Goal: Task Accomplishment & Management: Complete application form

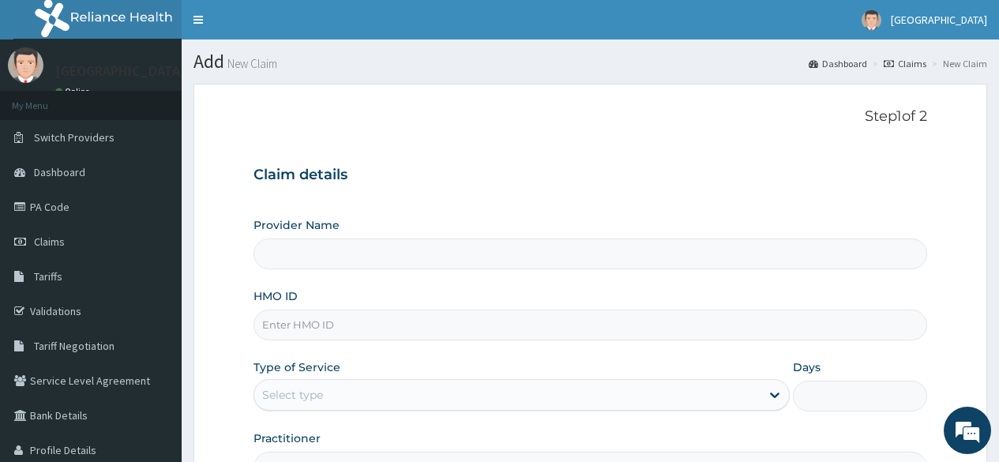
click at [288, 323] on input "HMO ID" at bounding box center [589, 324] width 673 height 31
paste input "FMP/10142/D"
type input "FMP/10142/D"
type input "[GEOGRAPHIC_DATA]"
type input "FMP/10142/D"
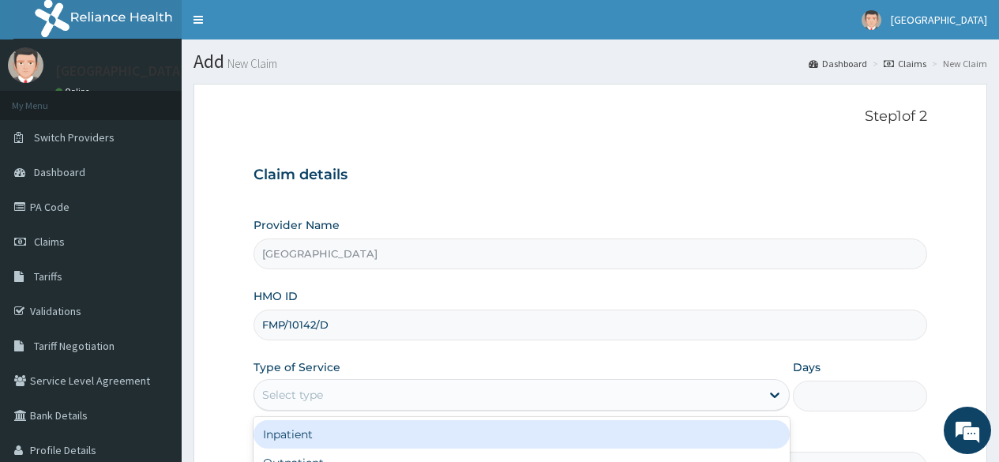
click at [301, 392] on div "Select type" at bounding box center [292, 395] width 61 height 16
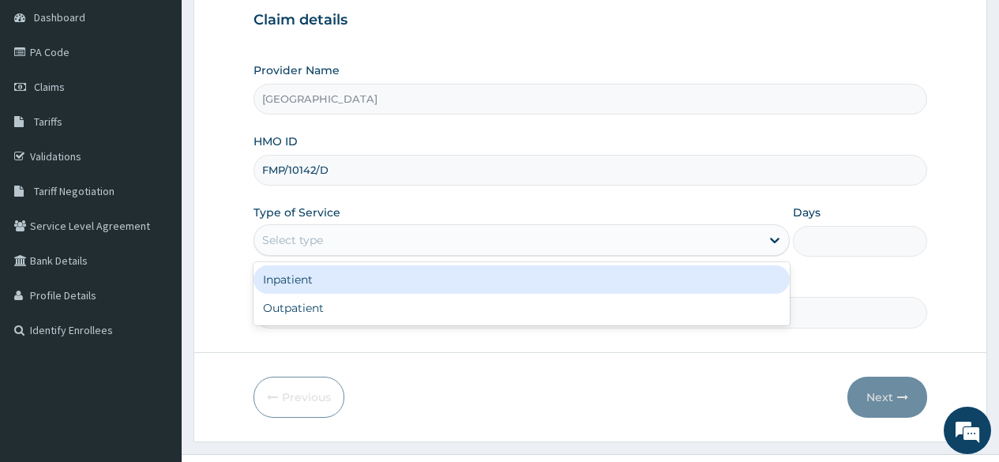
scroll to position [158, 0]
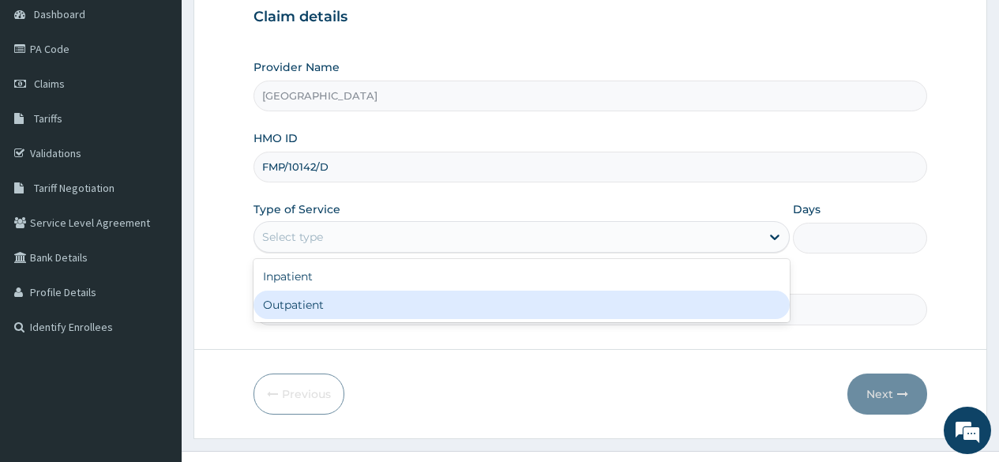
click at [302, 307] on div "Outpatient" at bounding box center [521, 305] width 536 height 28
type input "1"
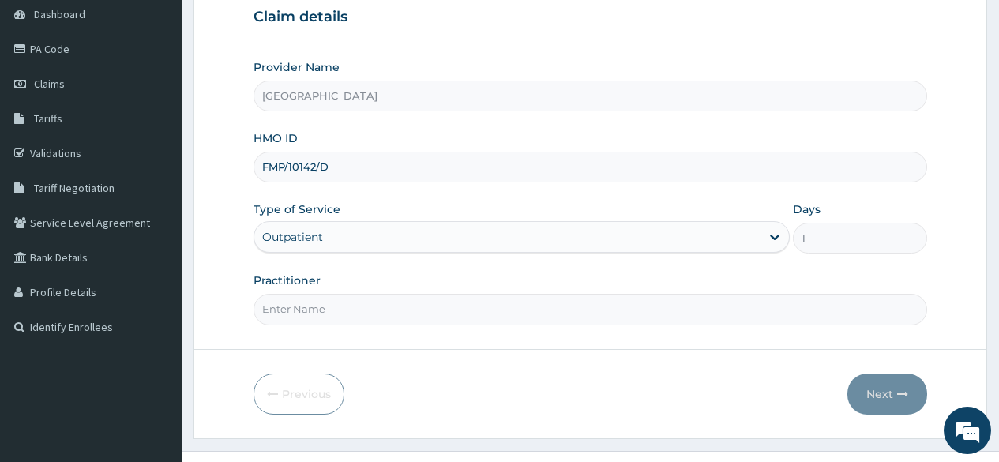
click at [302, 308] on input "Practitioner" at bounding box center [589, 309] width 673 height 31
type input "DR FAWOLE"
click at [884, 393] on button "Next" at bounding box center [887, 393] width 80 height 41
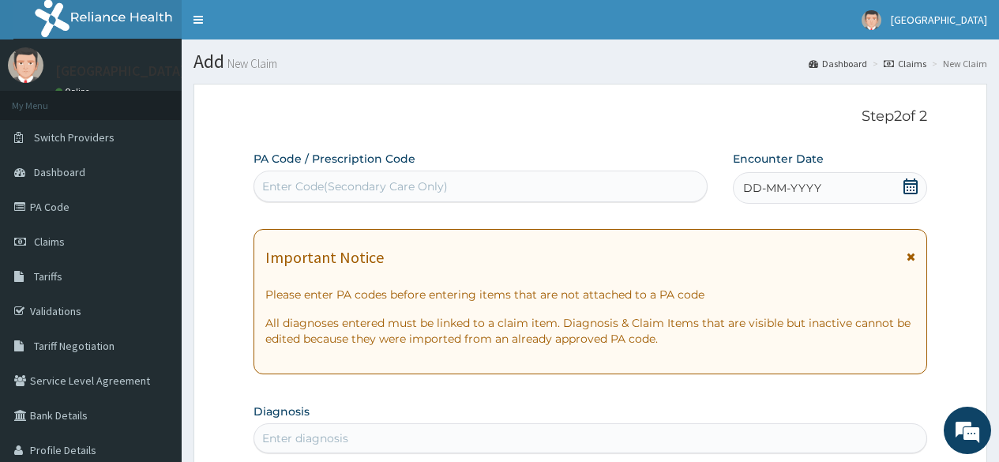
click at [412, 182] on div "Enter Code(Secondary Care Only)" at bounding box center [355, 186] width 186 height 16
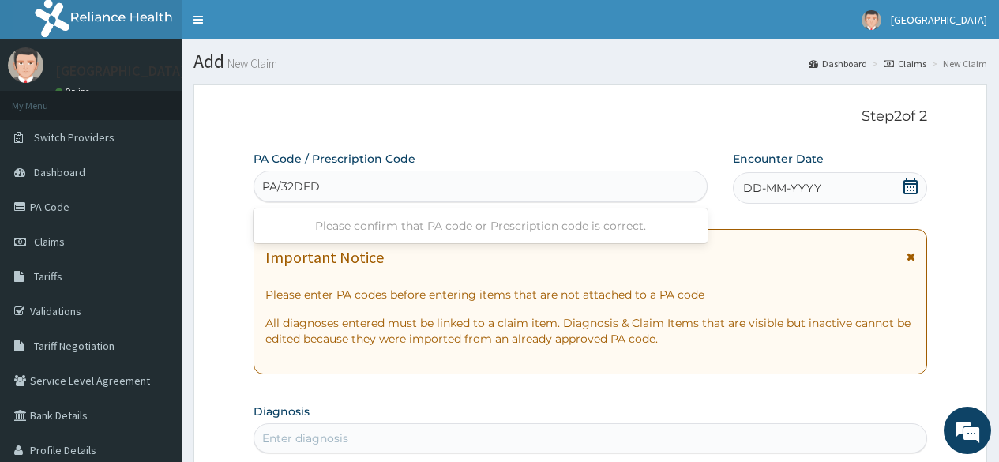
type input "PA/32DFDE"
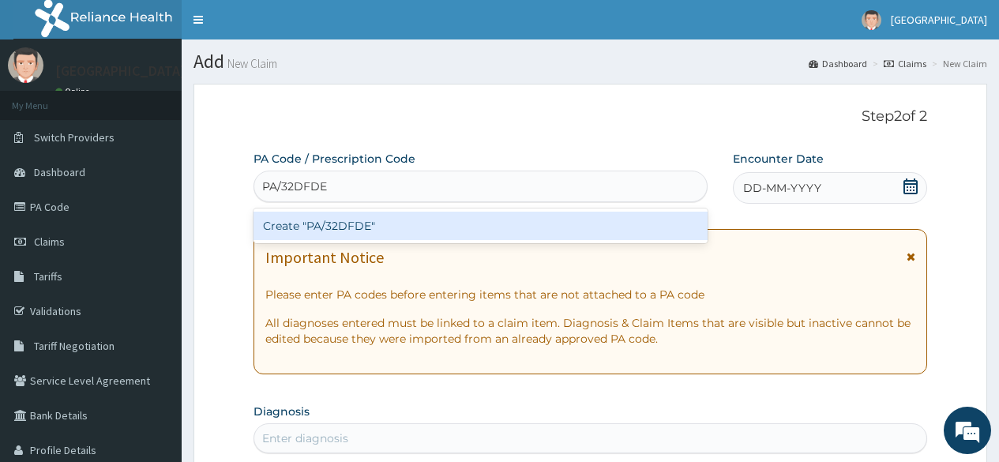
click at [366, 227] on div "Create "PA/32DFDE"" at bounding box center [479, 226] width 453 height 28
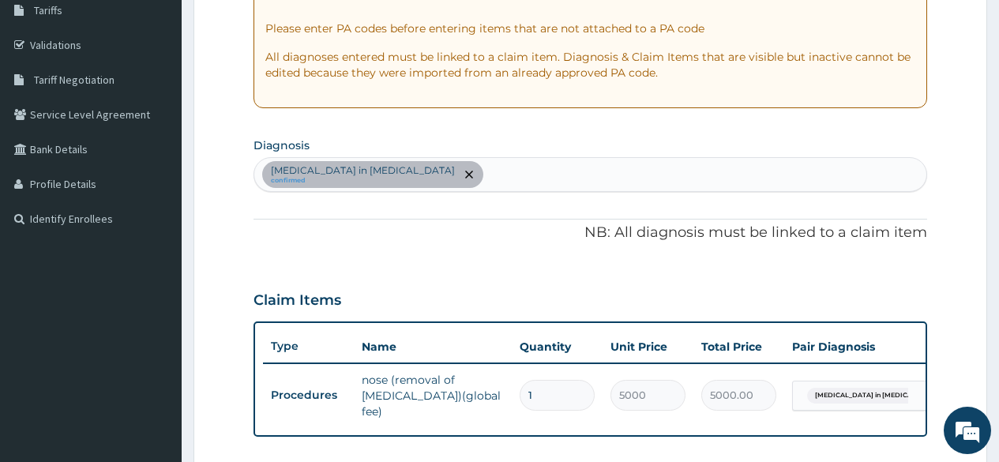
scroll to position [189, 0]
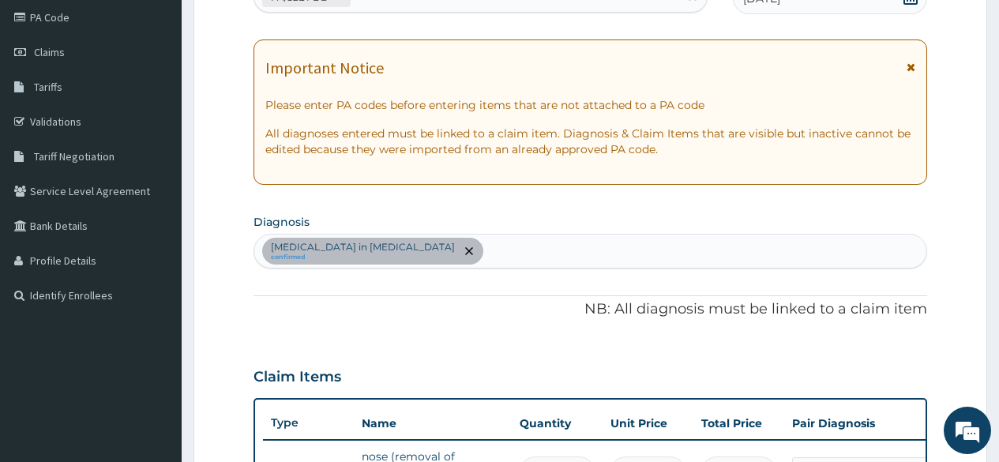
click at [424, 250] on div "Foreign body in nostril confirmed" at bounding box center [590, 250] width 672 height 33
type input "D"
type input "WATERY"
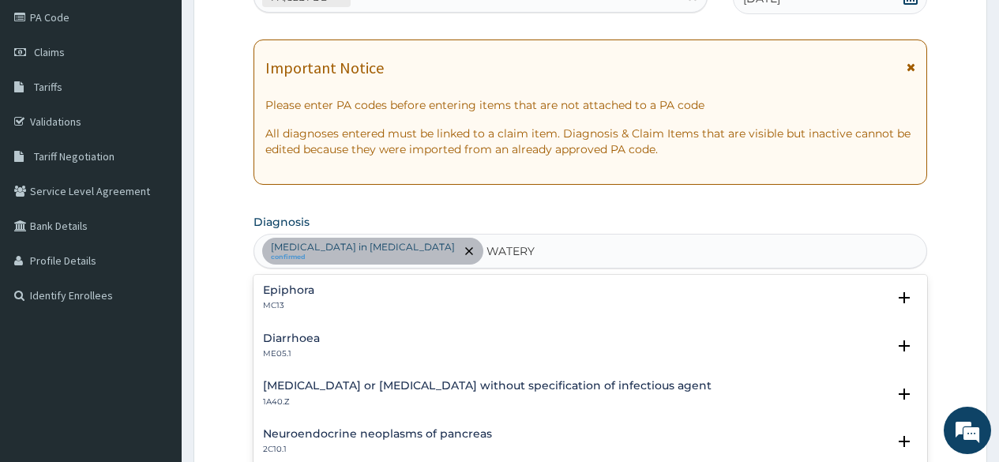
click at [288, 346] on div "Diarrhoea ME05.1" at bounding box center [291, 346] width 57 height 28
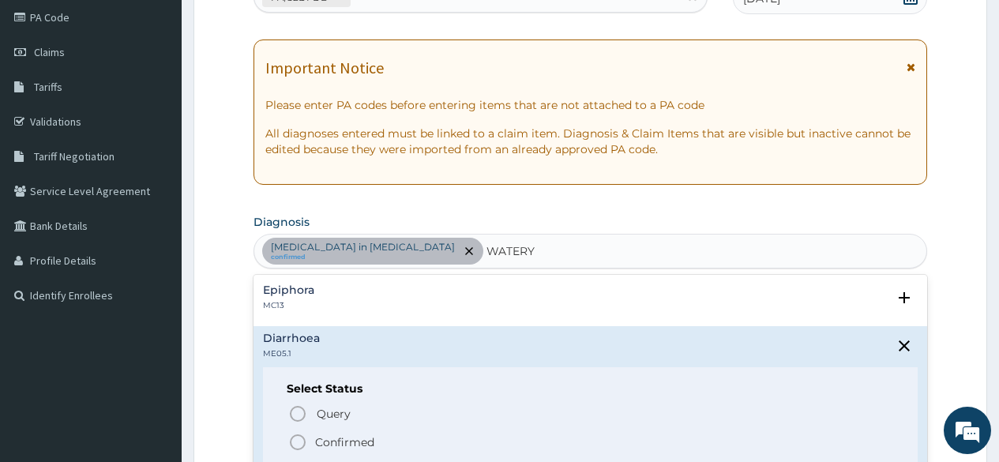
click at [300, 443] on icon "status option filled" at bounding box center [297, 442] width 19 height 19
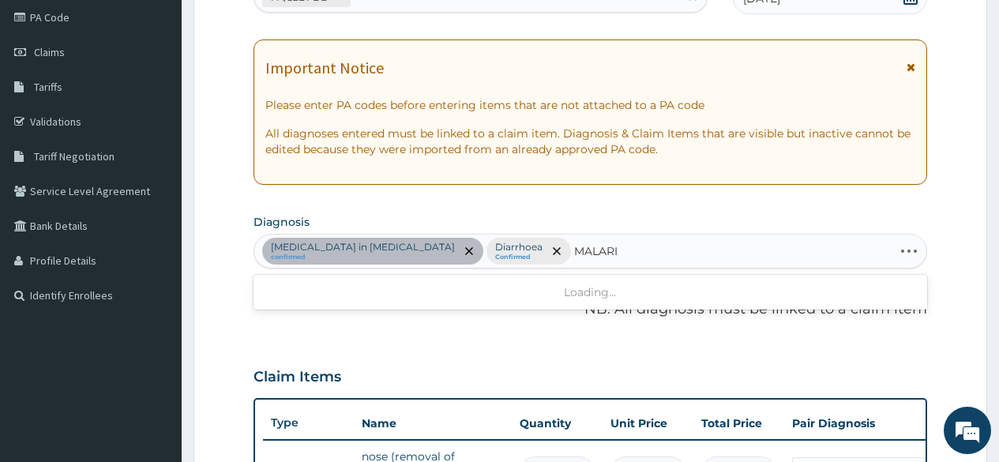
type input "[MEDICAL_DATA]"
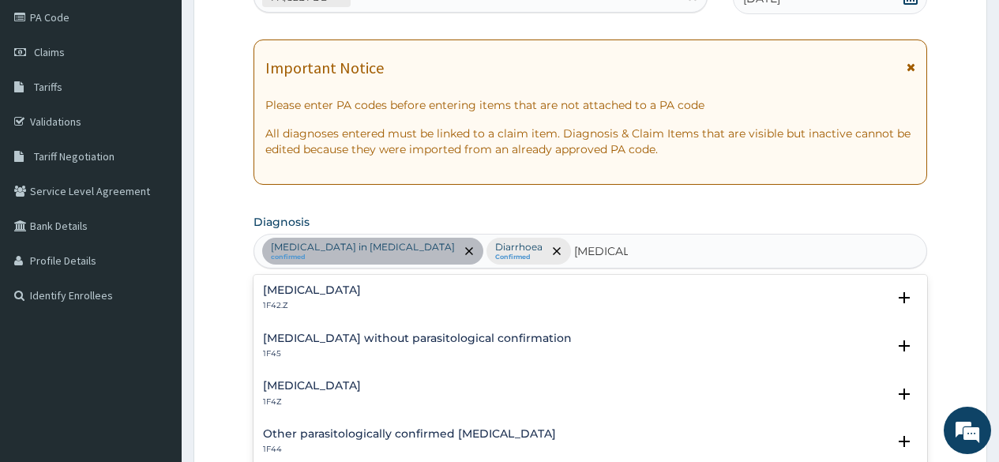
click at [361, 291] on h4 "Plasmodium malariae malaria without complication" at bounding box center [312, 290] width 98 height 12
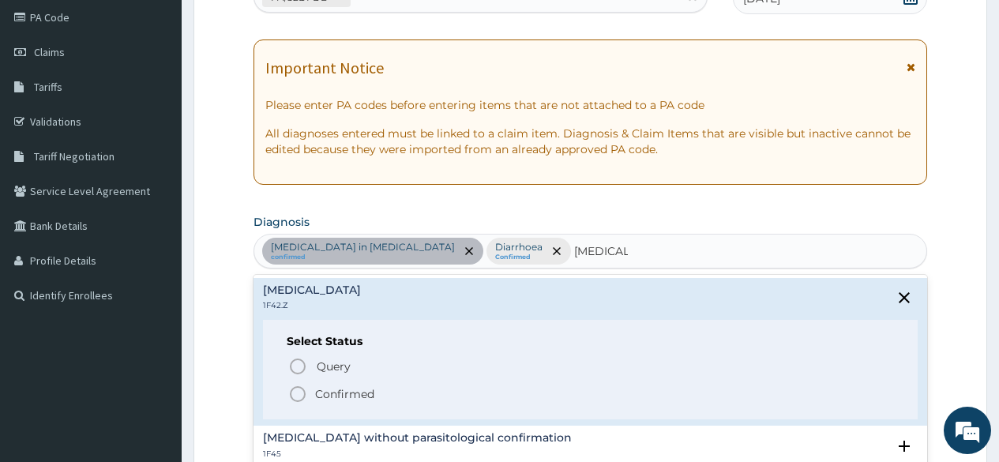
click at [298, 397] on icon "status option filled" at bounding box center [297, 393] width 19 height 19
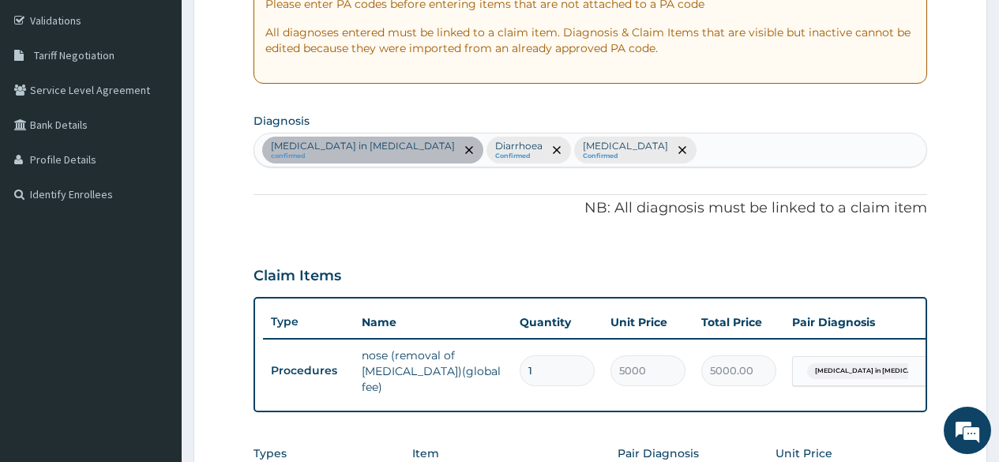
scroll to position [505, 0]
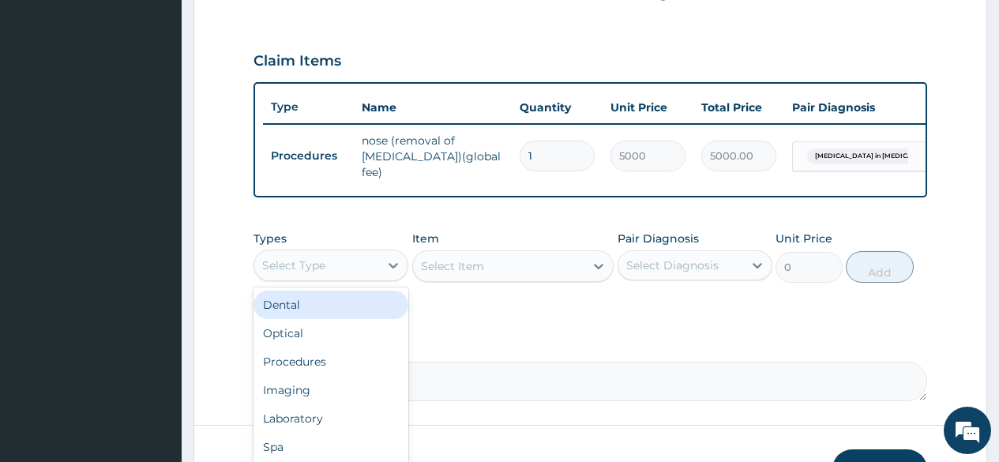
click at [354, 276] on div "Select Type" at bounding box center [316, 265] width 125 height 25
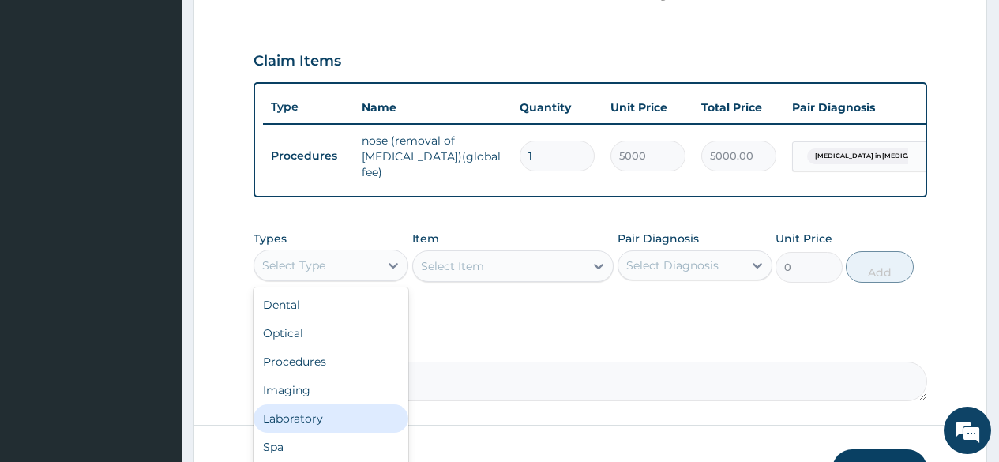
click at [317, 419] on div "Laboratory" at bounding box center [330, 418] width 155 height 28
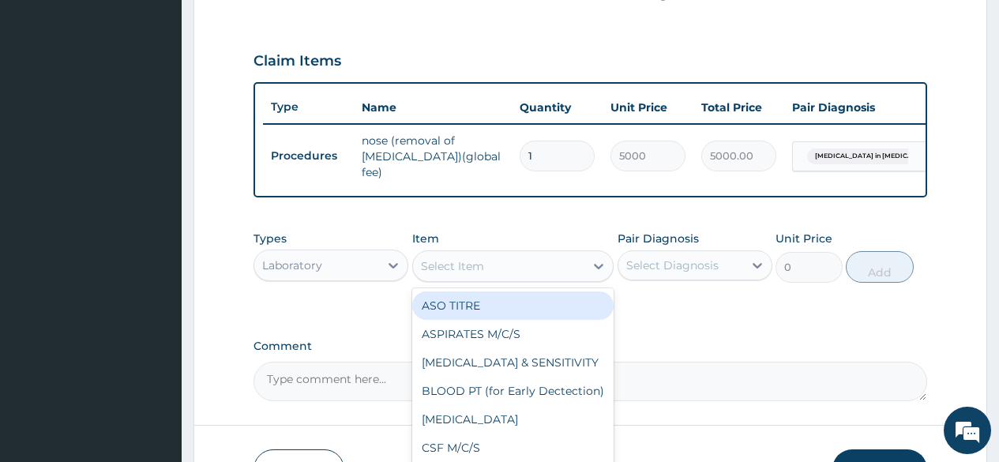
click at [485, 277] on div "Select Item" at bounding box center [499, 265] width 172 height 25
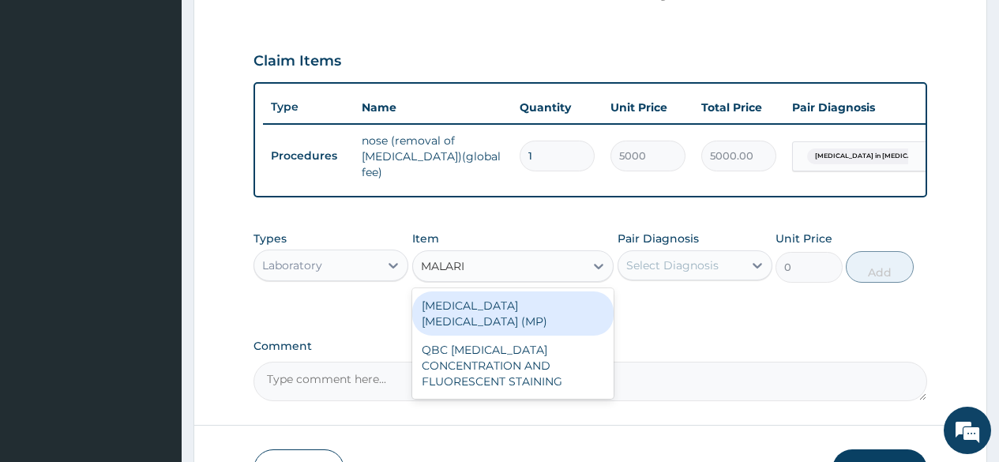
type input "MALARIA"
click at [483, 308] on div "MALARIA PARASITE (MP)" at bounding box center [513, 313] width 202 height 44
type input "1000"
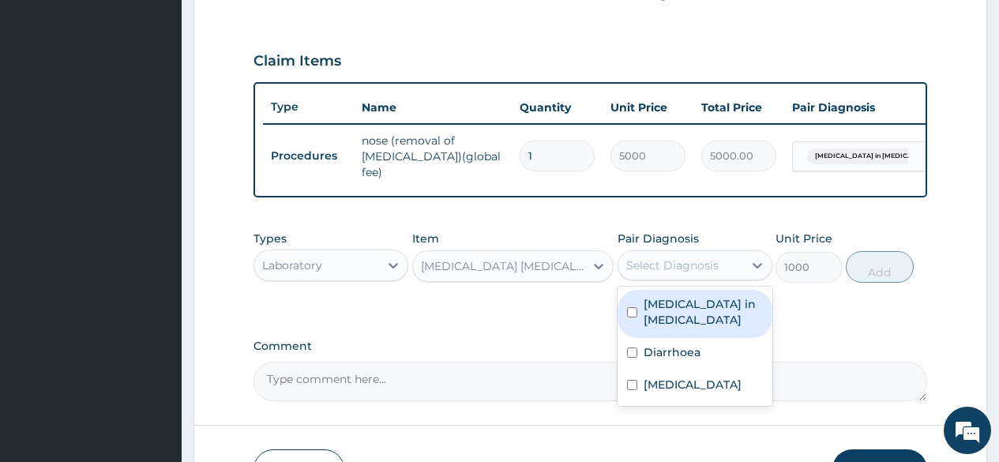
click at [669, 268] on div "Select Diagnosis" at bounding box center [672, 265] width 92 height 16
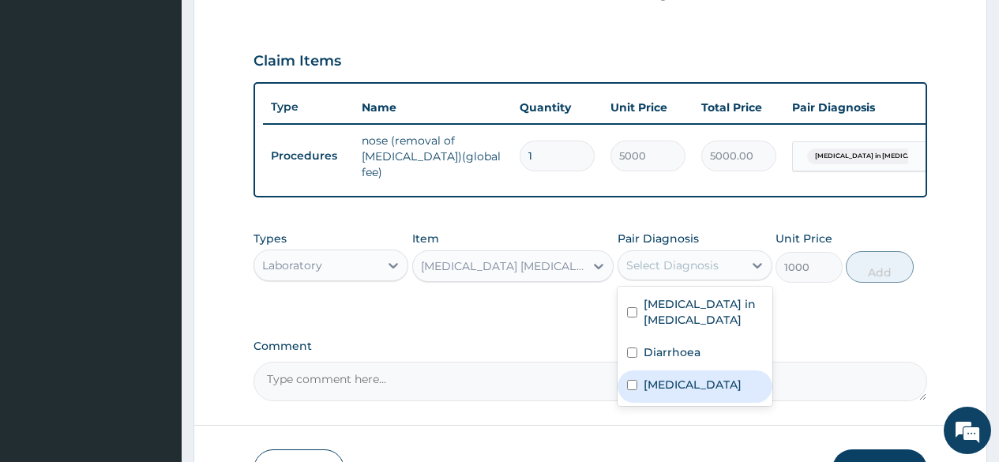
click at [688, 392] on label "Plasmodium malariae malaria without complication" at bounding box center [692, 385] width 98 height 16
checkbox input "true"
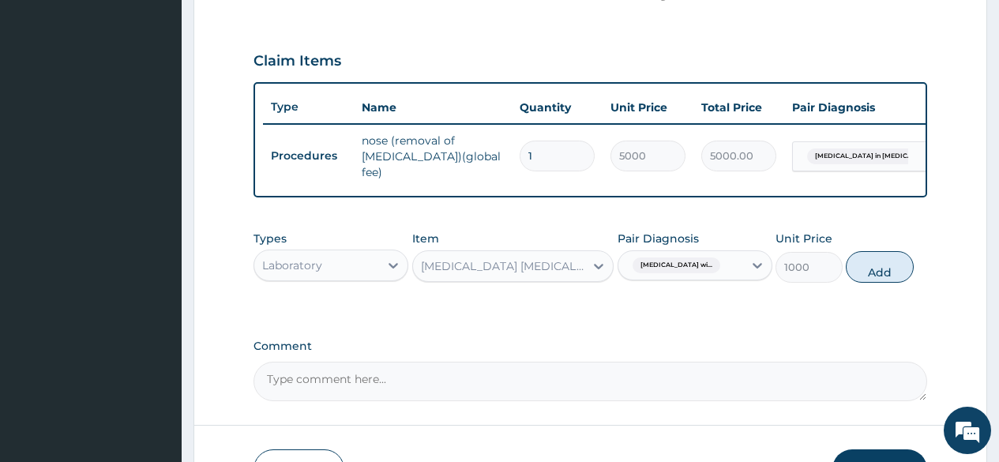
drag, startPoint x: 890, startPoint y: 269, endPoint x: 805, endPoint y: 292, distance: 87.5
click at [886, 272] on button "Add" at bounding box center [878, 267] width 67 height 32
type input "0"
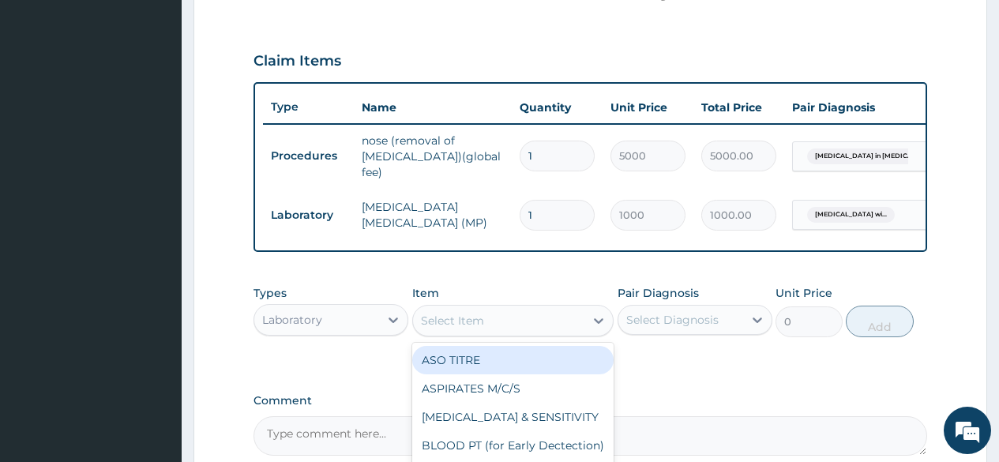
click at [425, 326] on div "Select Item" at bounding box center [452, 321] width 63 height 16
type input "FBC"
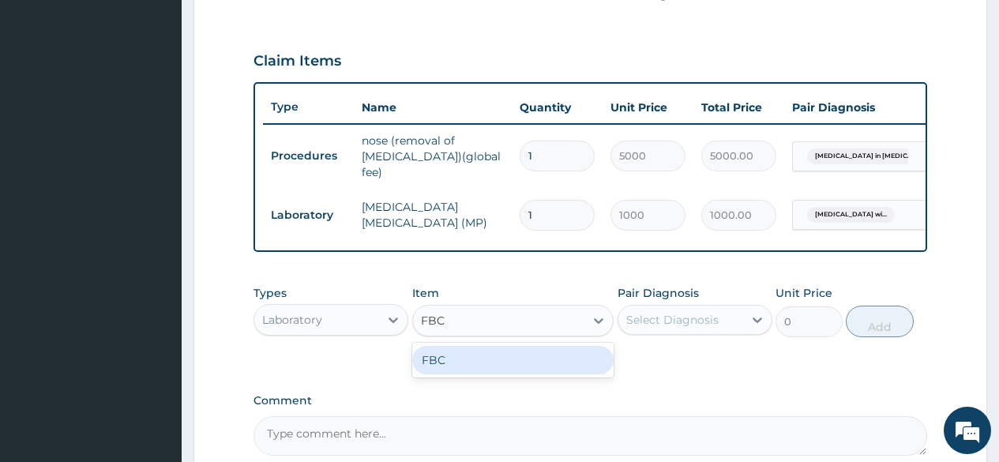
click at [439, 362] on div "FBC" at bounding box center [513, 360] width 202 height 28
type input "2000"
click at [662, 322] on div "Select Diagnosis" at bounding box center [672, 320] width 92 height 16
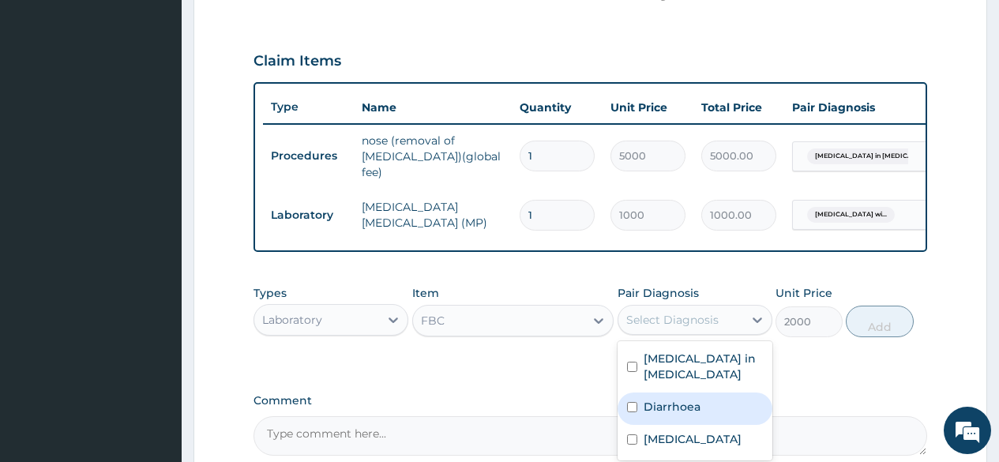
click at [680, 413] on label "Diarrhoea" at bounding box center [671, 407] width 57 height 16
checkbox input "true"
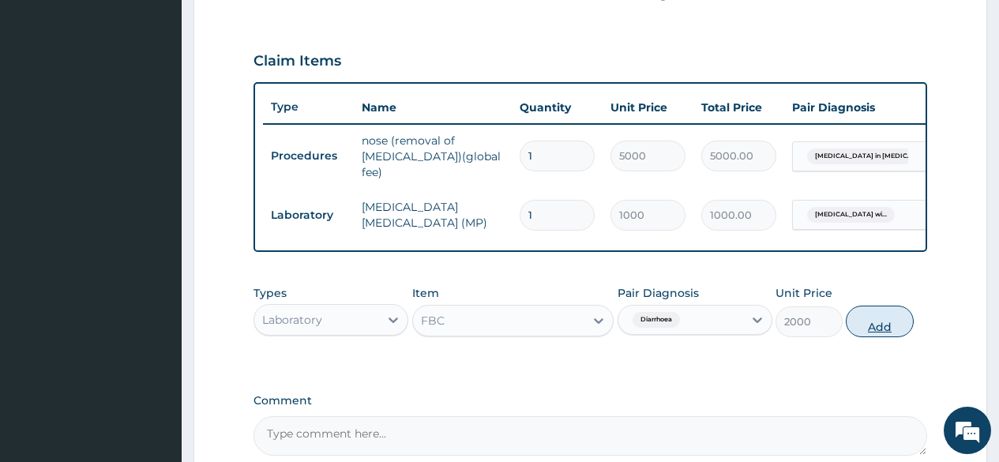
click at [875, 336] on button "Add" at bounding box center [878, 322] width 67 height 32
type input "0"
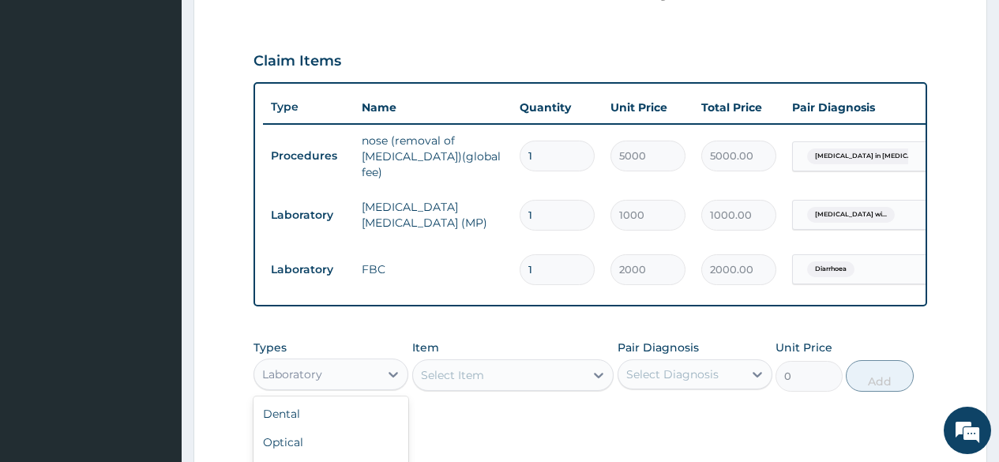
click at [336, 377] on div "Laboratory" at bounding box center [316, 374] width 125 height 25
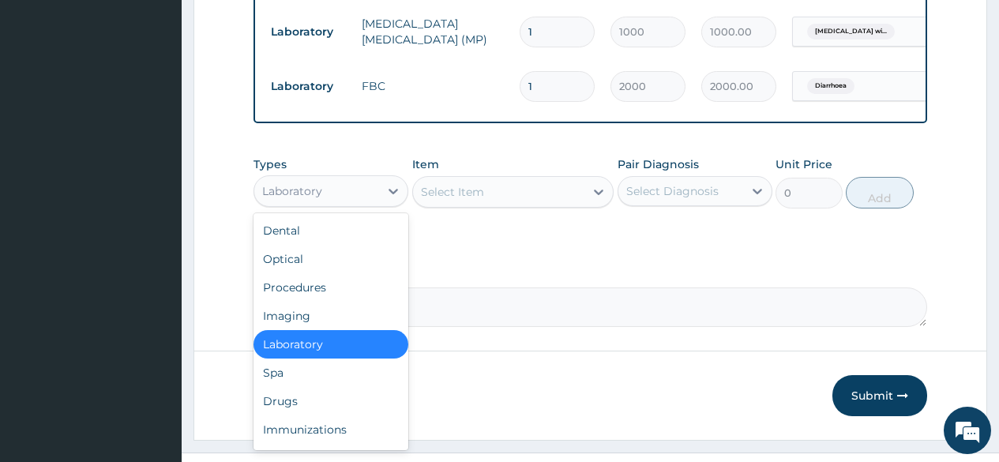
scroll to position [722, 0]
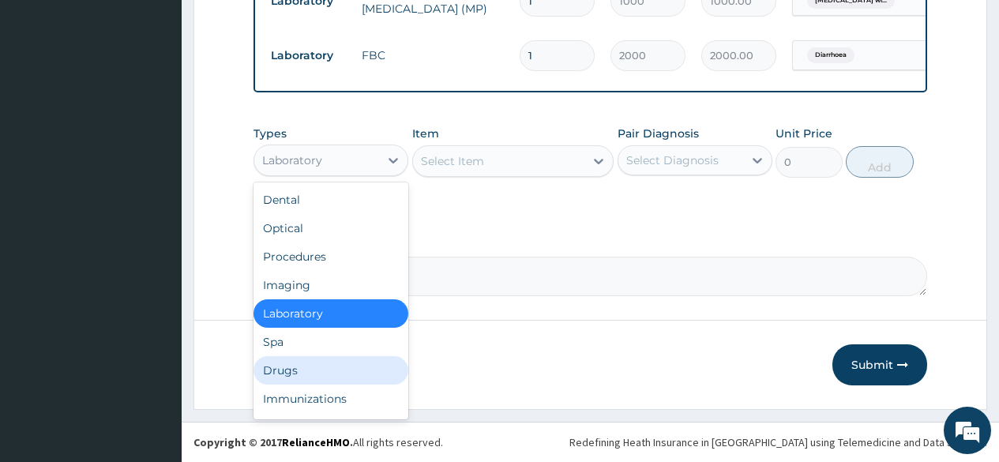
click at [282, 378] on div "Drugs" at bounding box center [330, 370] width 155 height 28
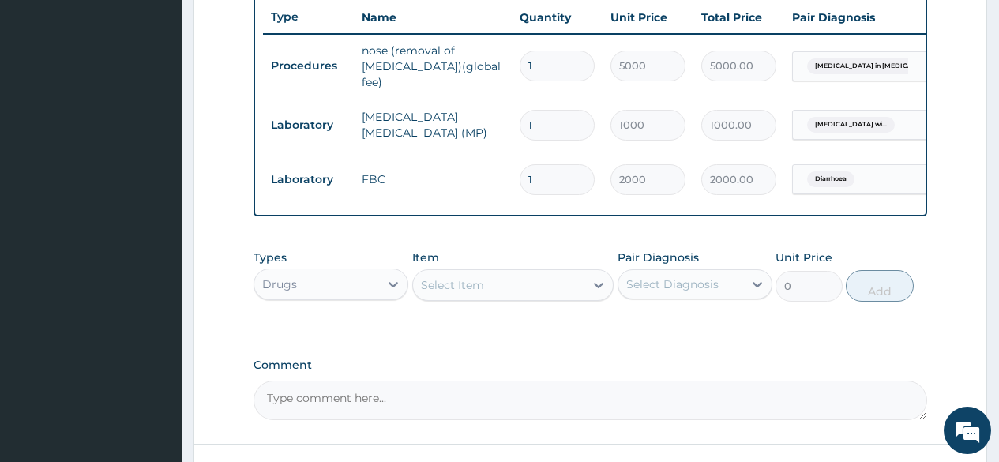
scroll to position [632, 0]
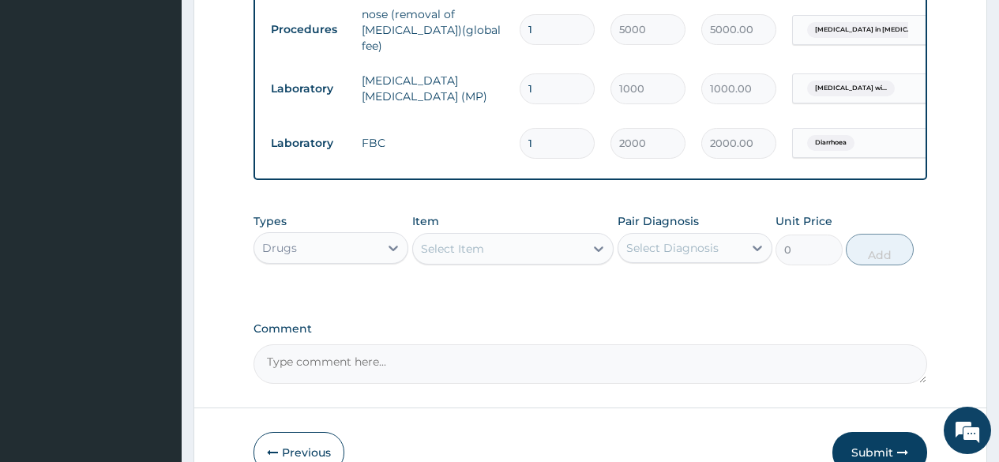
click at [437, 252] on div "Select Item" at bounding box center [452, 249] width 63 height 16
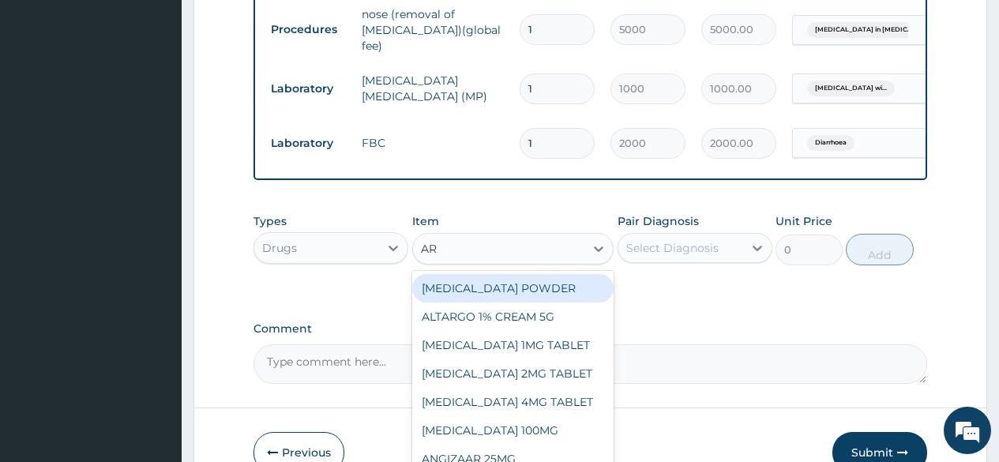
type input "ART"
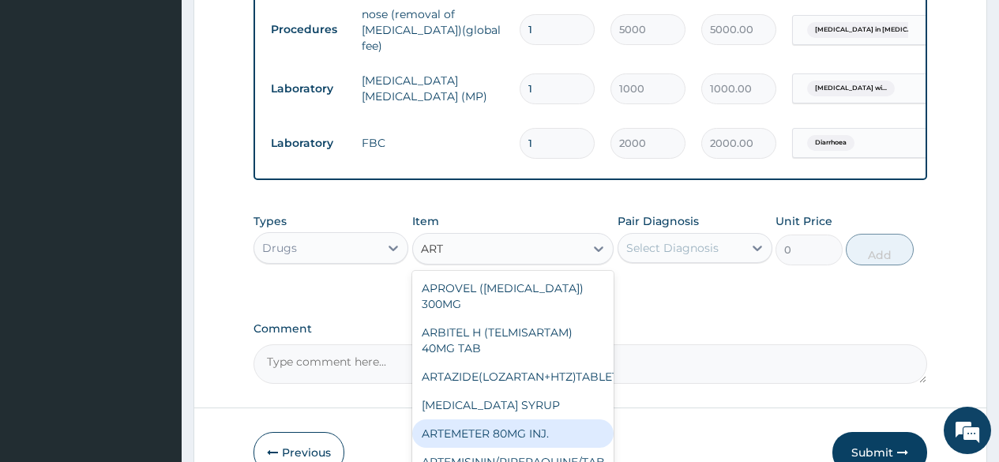
click at [469, 431] on div "ARTEMETER 80MG INJ." at bounding box center [513, 433] width 202 height 28
type input "350"
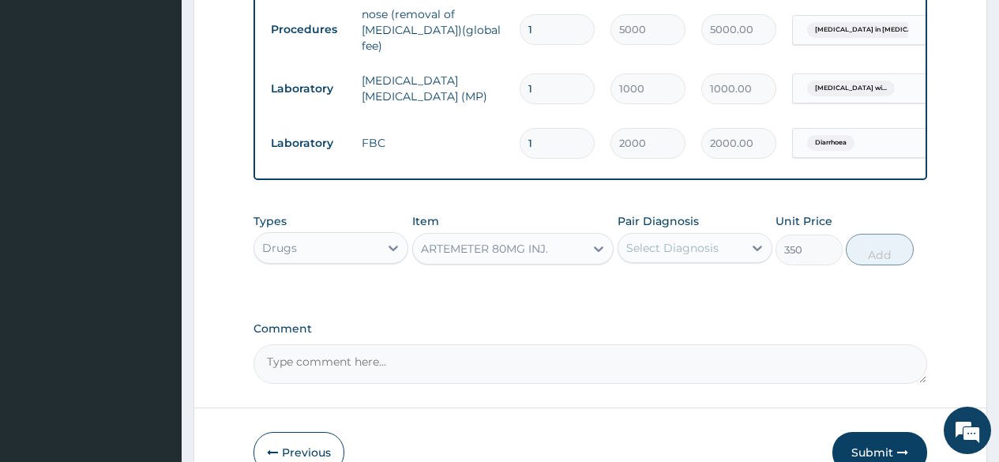
click at [641, 260] on div "Select Diagnosis" at bounding box center [680, 247] width 125 height 25
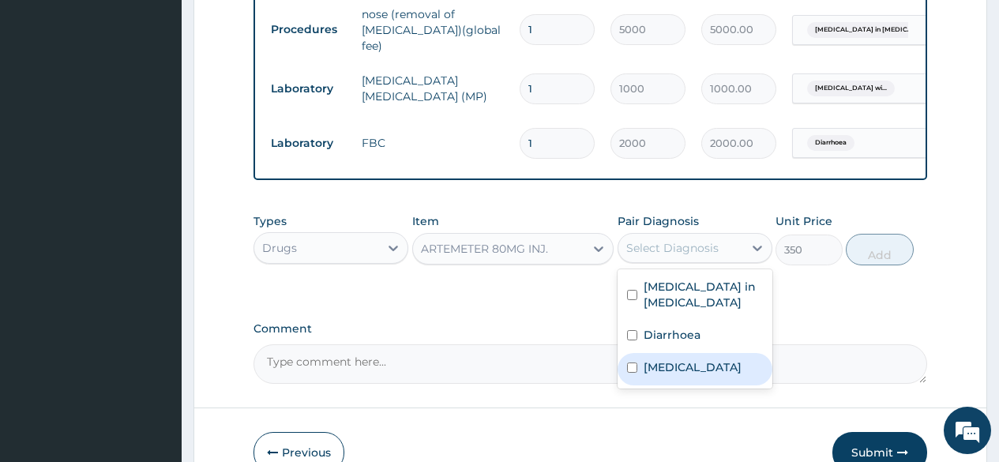
drag, startPoint x: 658, startPoint y: 390, endPoint x: 821, endPoint y: 334, distance: 172.8
click at [659, 375] on label "Plasmodium malariae malaria without complication" at bounding box center [692, 367] width 98 height 16
checkbox input "true"
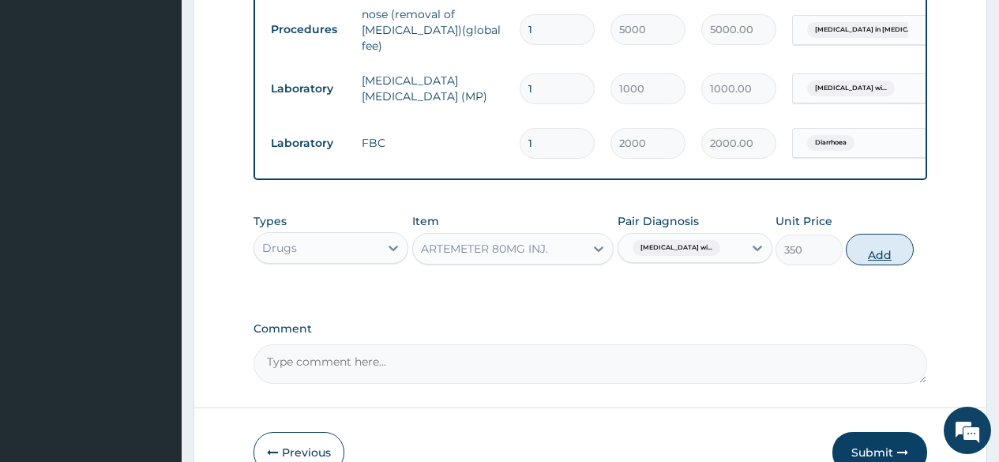
click at [886, 251] on button "Add" at bounding box center [878, 250] width 67 height 32
type input "0"
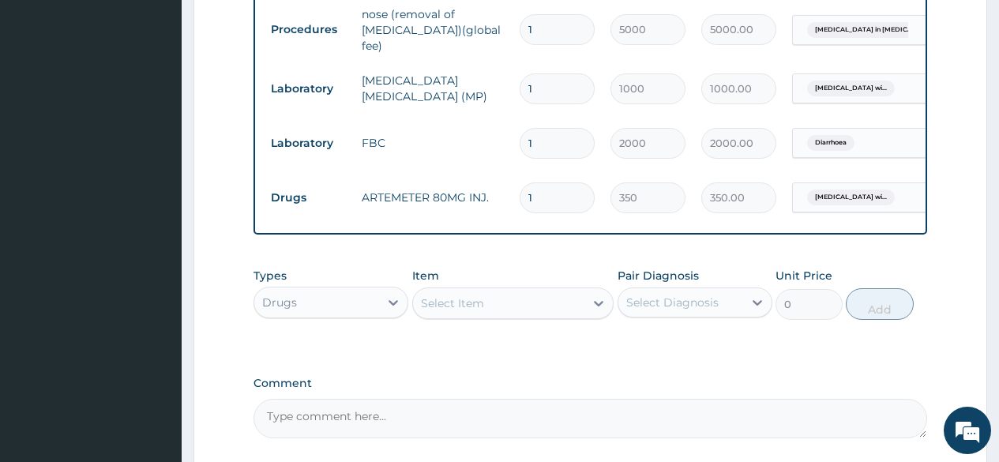
type input "0.00"
type input "3"
type input "1050.00"
type input "3"
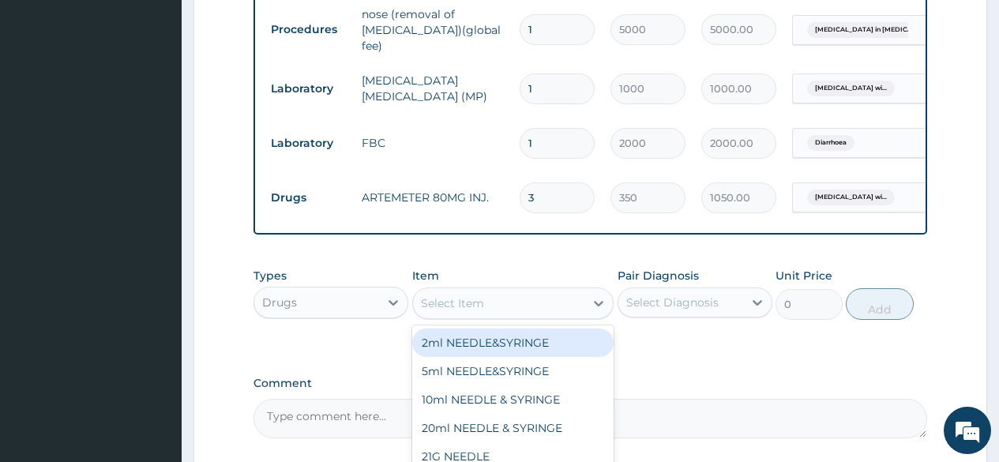
click at [435, 311] on div "Select Item" at bounding box center [452, 303] width 63 height 16
type input "METRO"
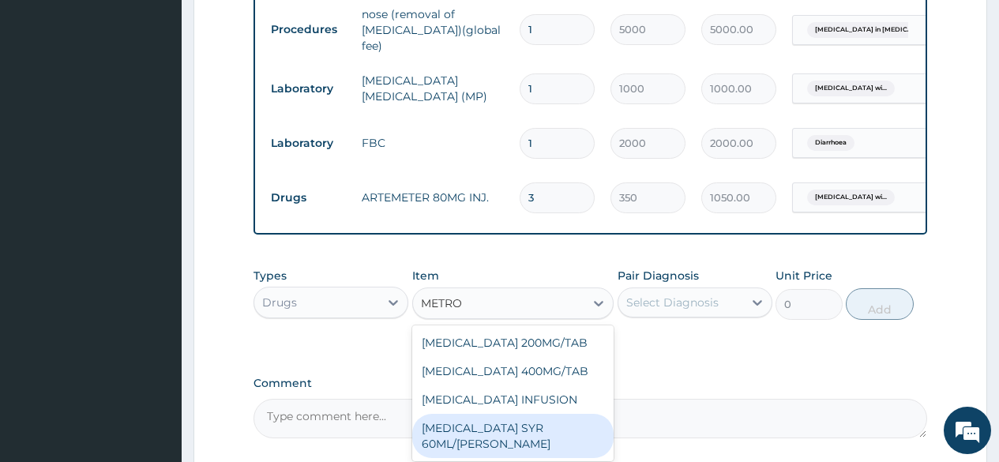
click at [482, 437] on div "METRONIDAZOLE SYR 60ML/BOTT" at bounding box center [513, 436] width 202 height 44
type input "500"
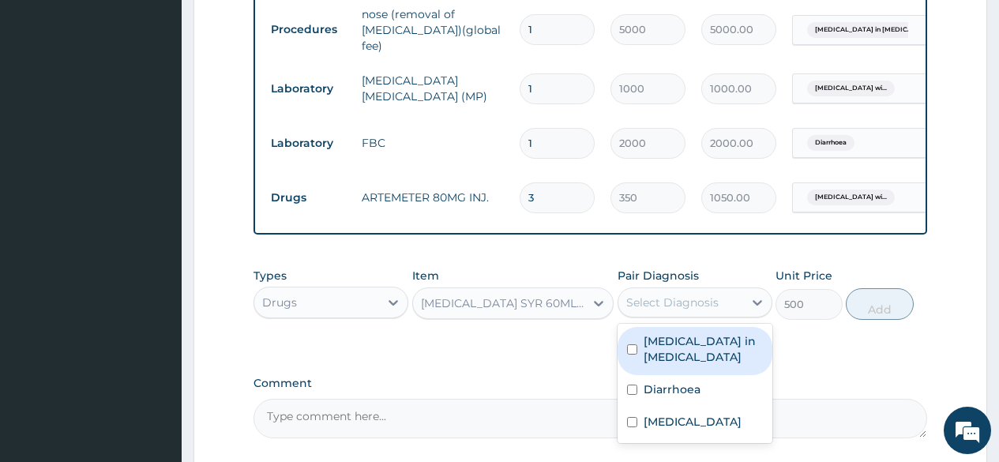
click at [651, 302] on div "Select Diagnosis" at bounding box center [672, 302] width 92 height 16
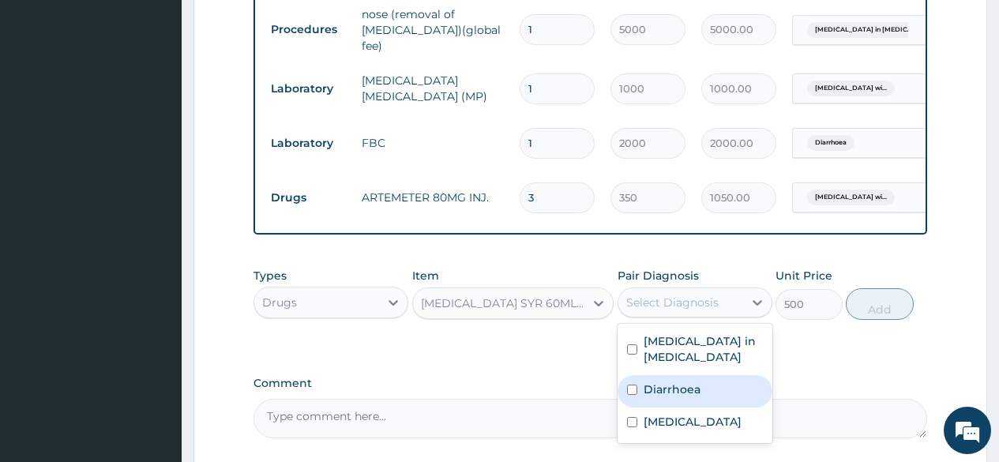
click at [684, 386] on label "Diarrhoea" at bounding box center [671, 389] width 57 height 16
checkbox input "true"
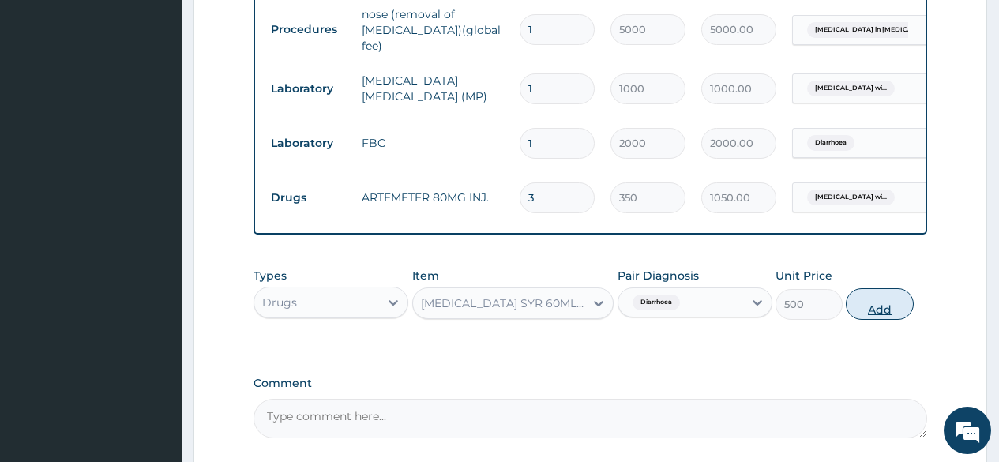
click at [872, 313] on button "Add" at bounding box center [878, 304] width 67 height 32
type input "0"
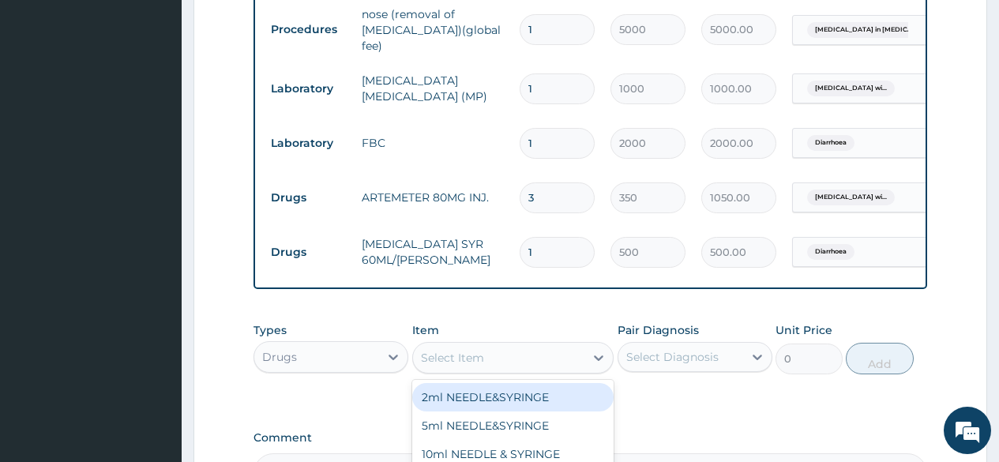
click at [505, 369] on div "Select Item" at bounding box center [499, 357] width 172 height 25
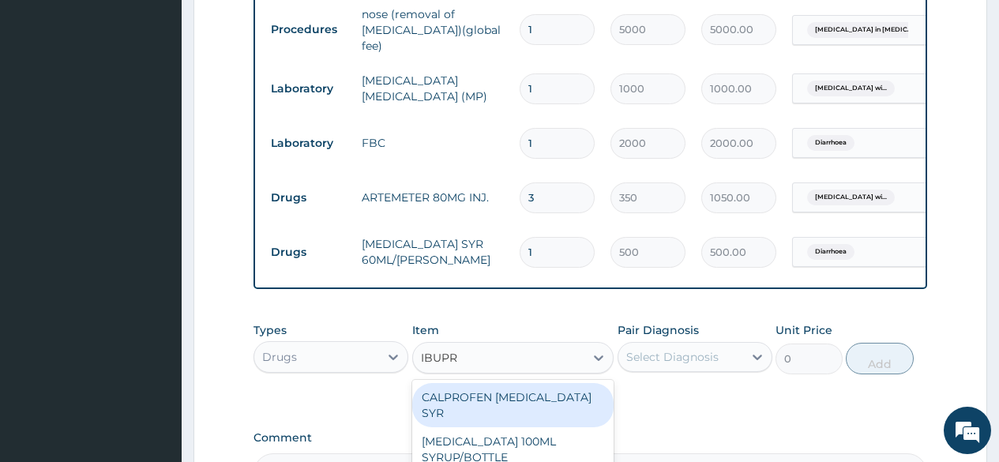
type input "IBUPRO"
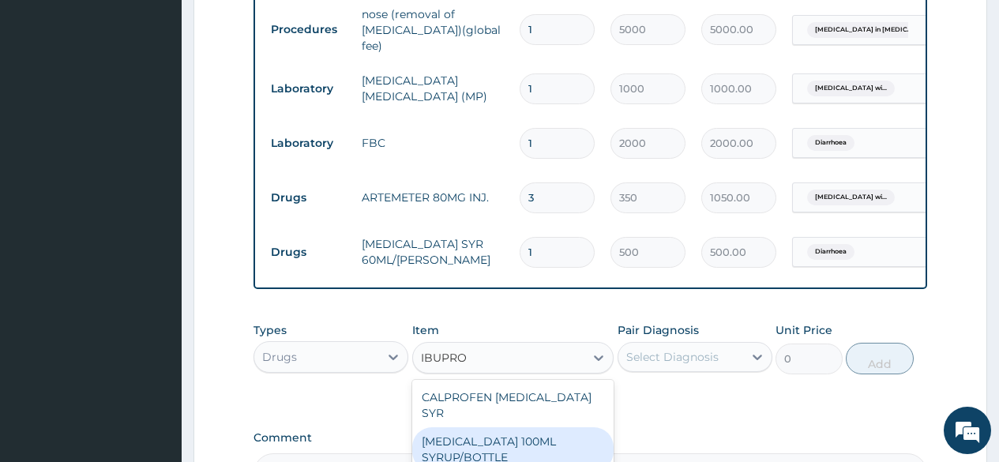
drag, startPoint x: 470, startPoint y: 439, endPoint x: 565, endPoint y: 407, distance: 100.6
click at [471, 439] on div "IBUPROFEN 100ML SYRUP/BOTTLE" at bounding box center [513, 449] width 202 height 44
type input "650"
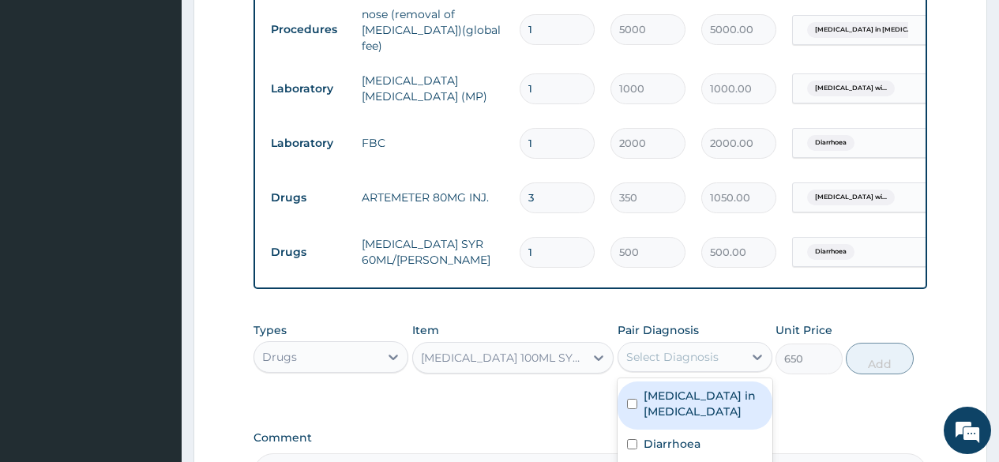
click at [632, 358] on div "Select Diagnosis" at bounding box center [672, 357] width 92 height 16
click at [669, 419] on label "Foreign body in nostril" at bounding box center [702, 404] width 119 height 32
checkbox input "true"
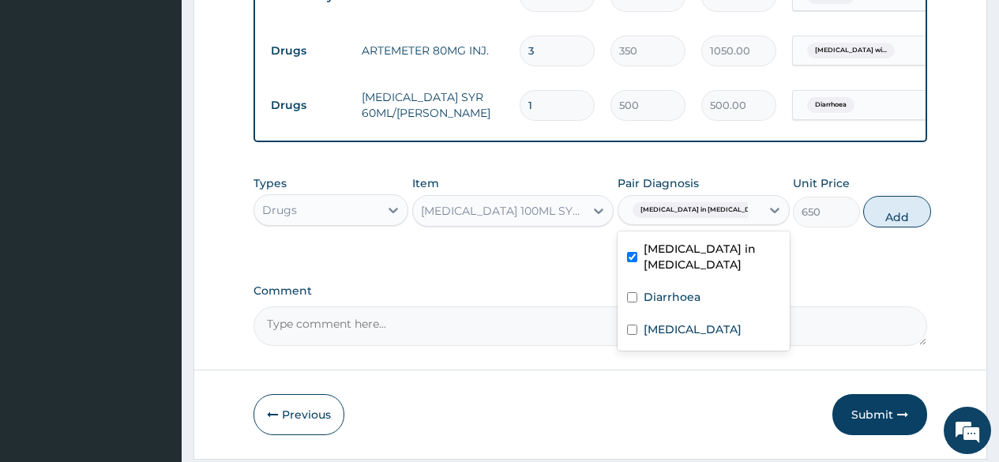
scroll to position [831, 0]
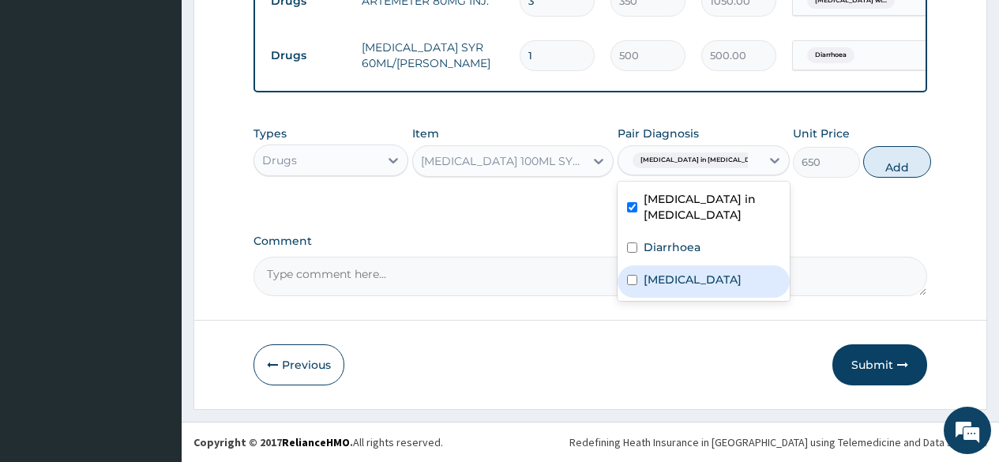
drag, startPoint x: 710, startPoint y: 302, endPoint x: 719, endPoint y: 289, distance: 15.8
click at [713, 287] on label "Plasmodium malariae malaria without complication" at bounding box center [692, 280] width 98 height 16
checkbox input "true"
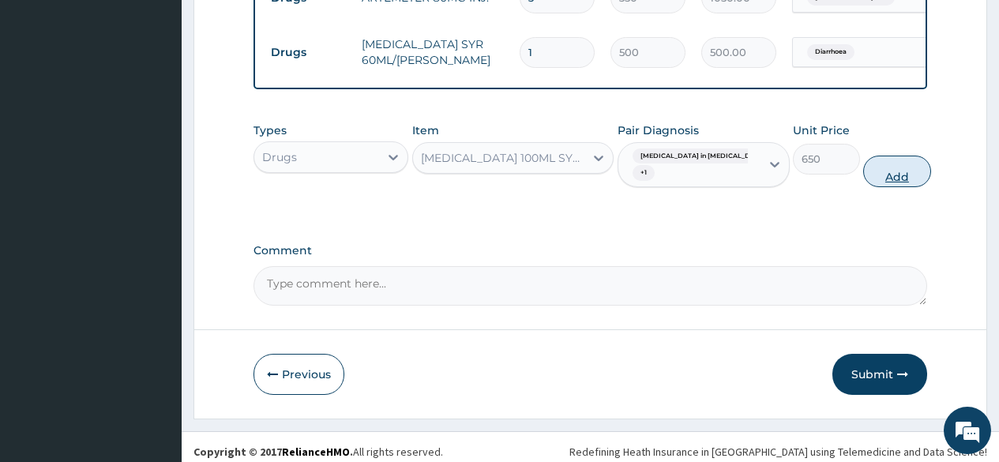
click at [871, 179] on button "Add" at bounding box center [896, 172] width 67 height 32
type input "0"
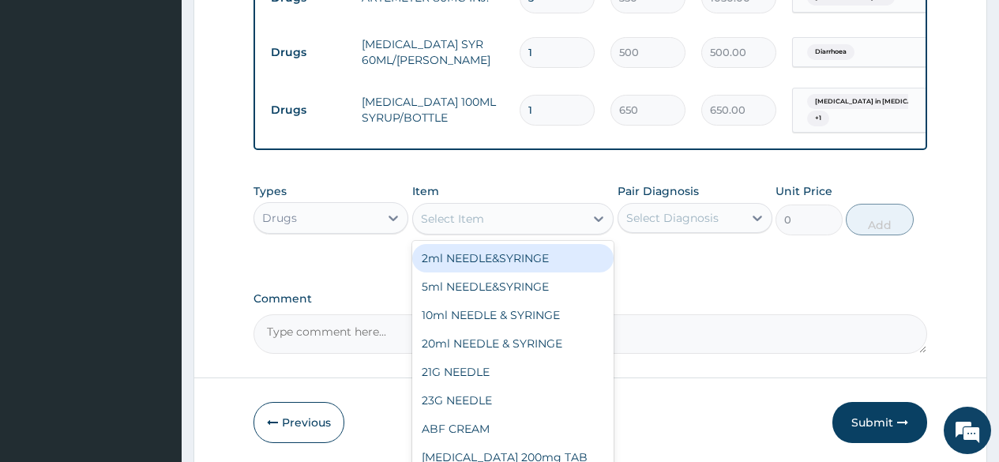
click at [549, 216] on div "Select Item" at bounding box center [499, 218] width 172 height 25
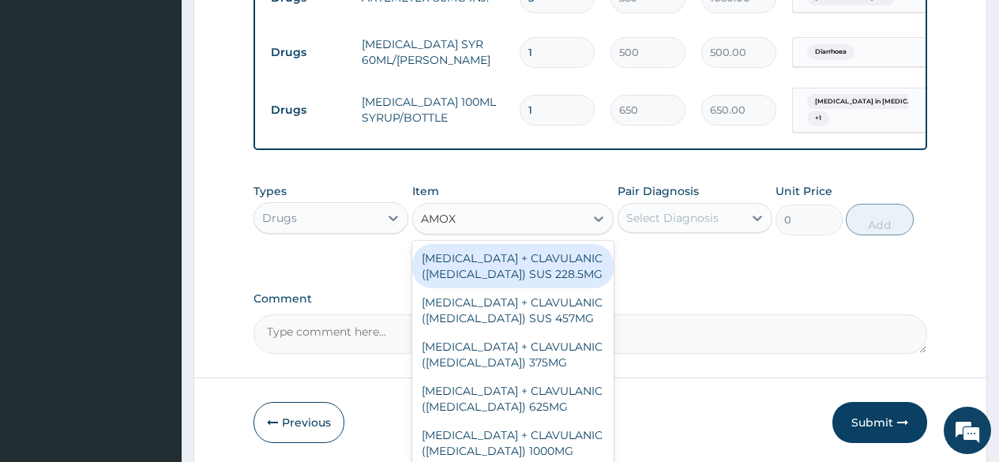
type input "AMOXI"
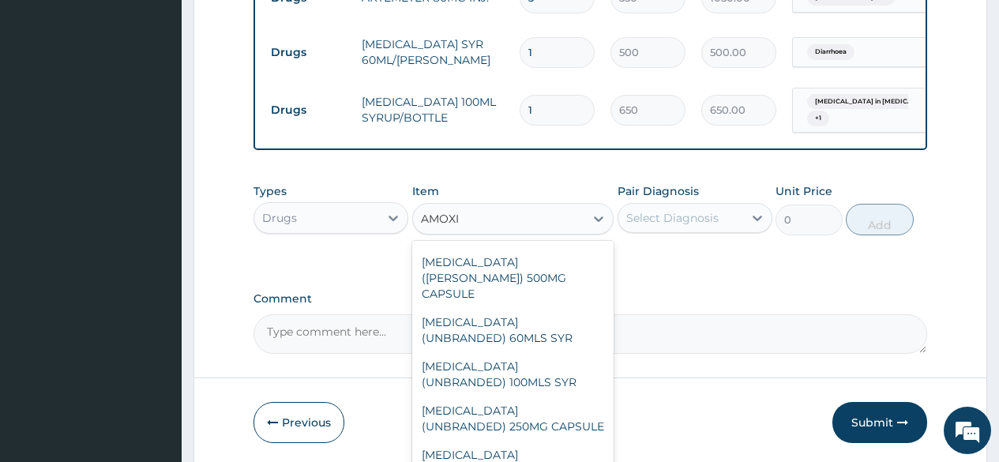
scroll to position [429, 0]
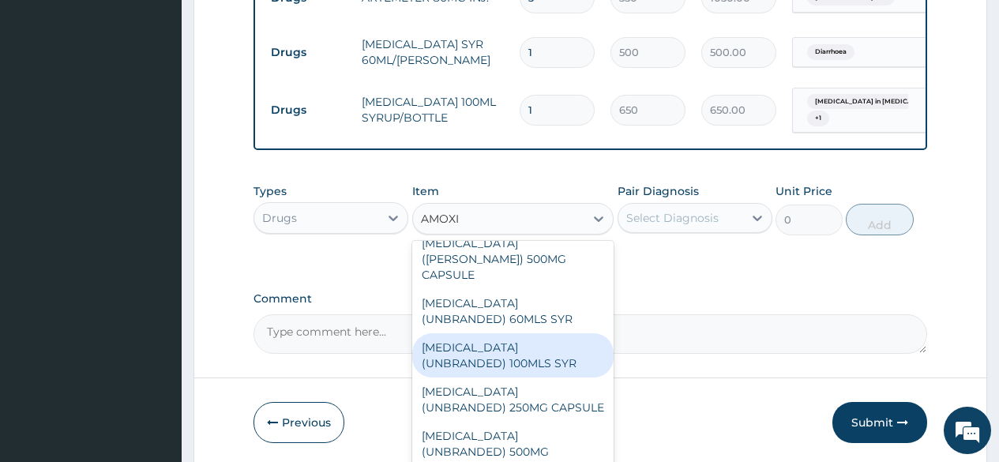
click at [556, 333] on div "AMOXICILLIN (UNBRANDED) 100MLS SYR" at bounding box center [513, 355] width 202 height 44
type input "1200"
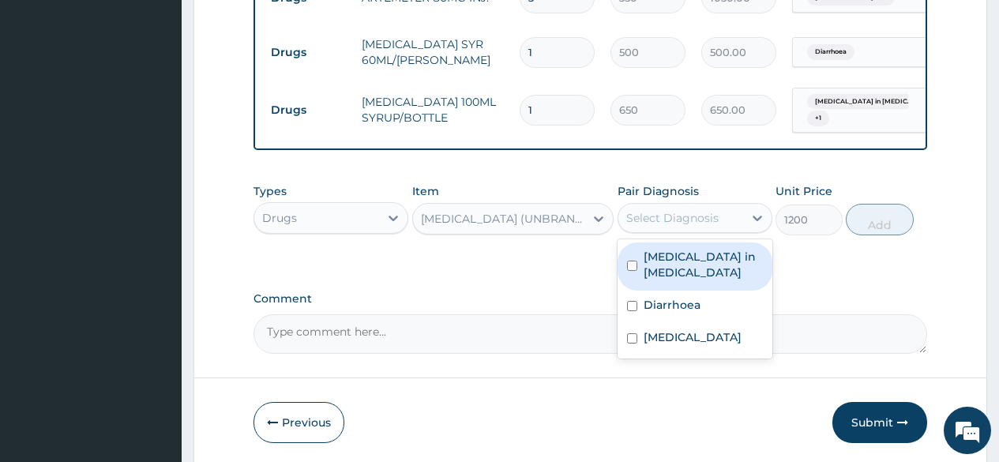
click at [676, 219] on div "Select Diagnosis" at bounding box center [672, 218] width 92 height 16
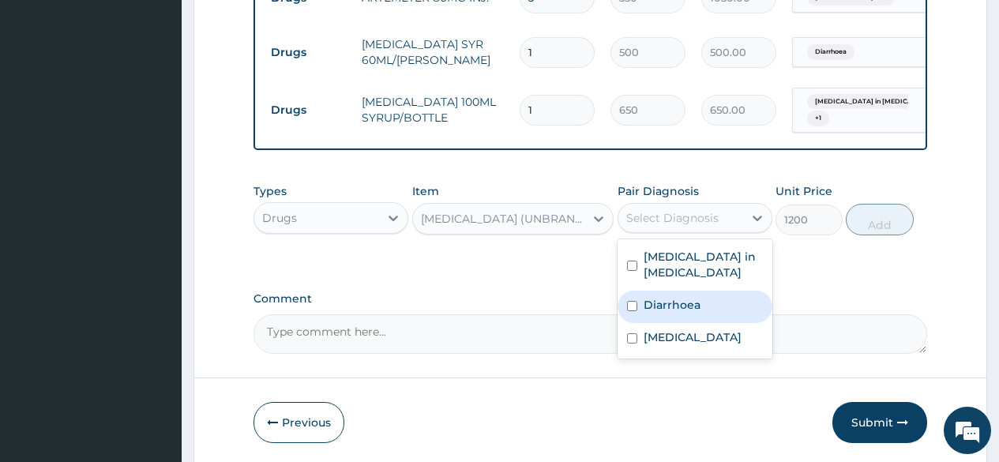
click at [684, 313] on label "Diarrhoea" at bounding box center [671, 305] width 57 height 16
checkbox input "true"
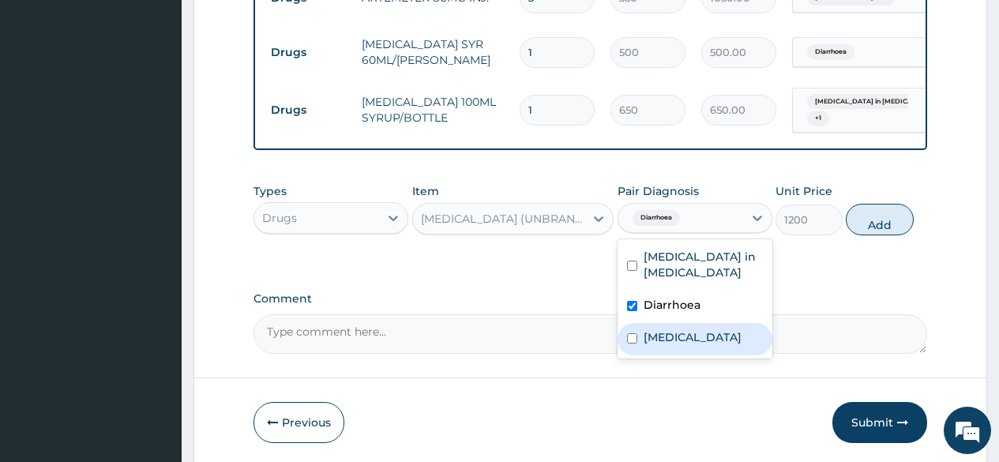
click at [684, 345] on label "Plasmodium malariae malaria without complication" at bounding box center [692, 337] width 98 height 16
checkbox input "true"
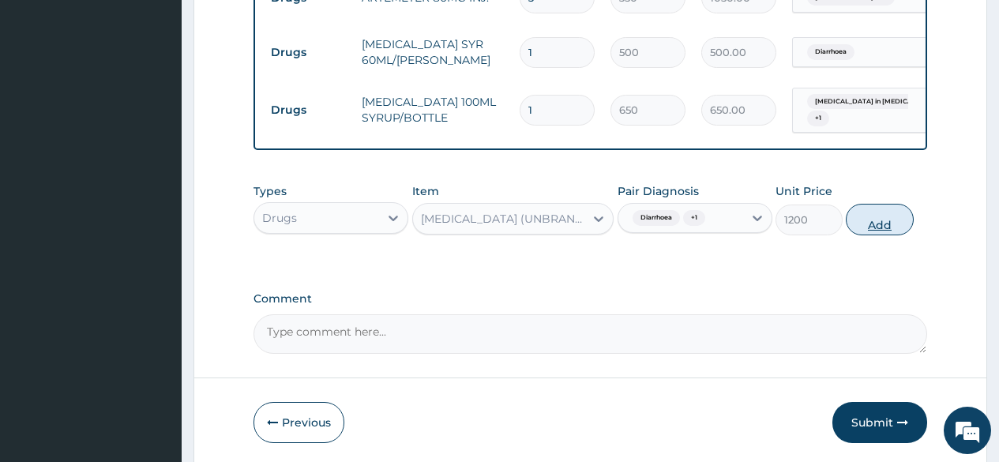
click at [876, 225] on button "Add" at bounding box center [878, 220] width 67 height 32
type input "0"
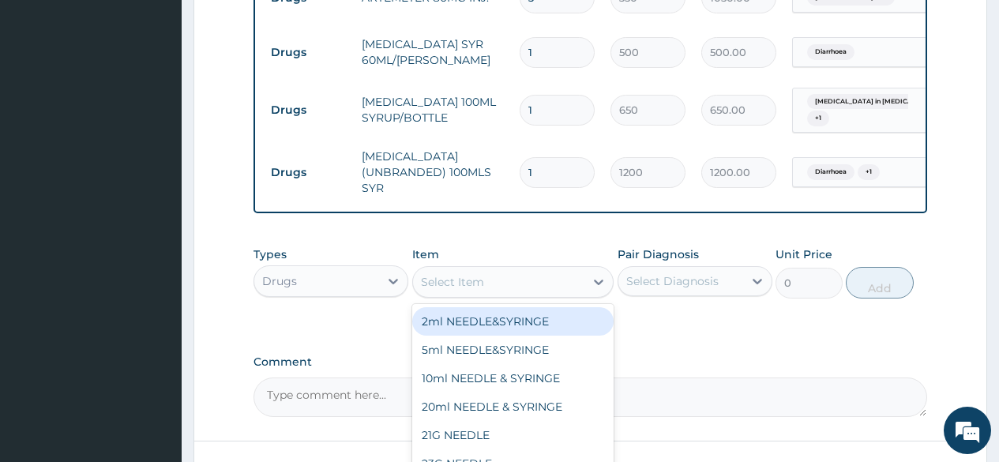
click at [470, 290] on div "Select Item" at bounding box center [452, 282] width 63 height 16
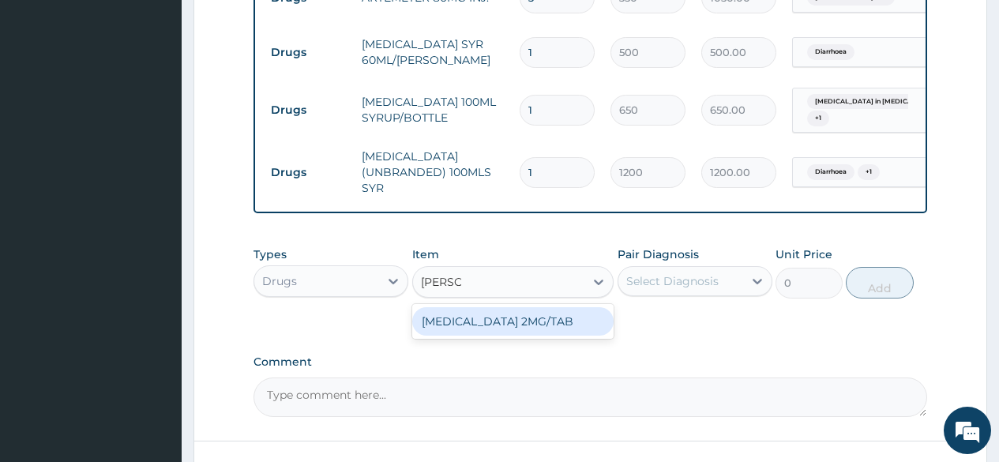
type input "LOPERA"
click at [472, 328] on div "LOPERAMIDE 2MG/TAB" at bounding box center [513, 321] width 202 height 28
type input "50"
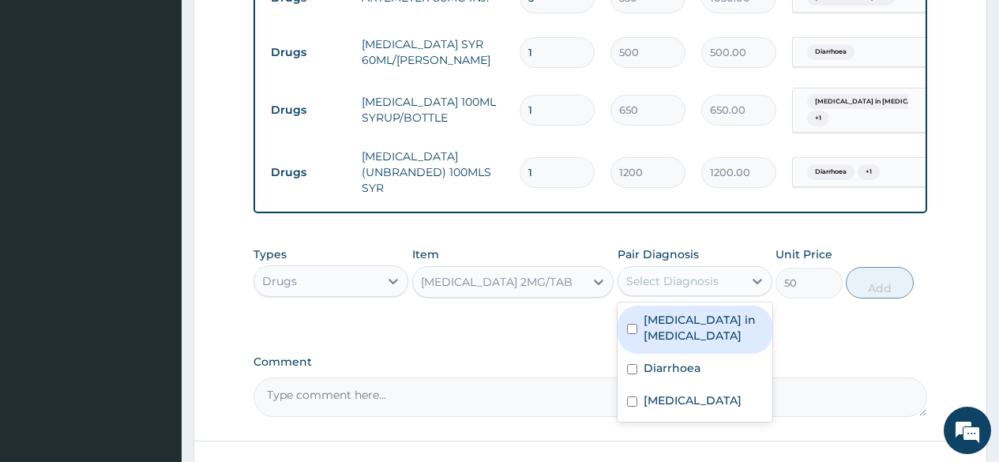
drag, startPoint x: 640, startPoint y: 288, endPoint x: 669, endPoint y: 306, distance: 33.7
click at [641, 289] on div "Select Diagnosis" at bounding box center [672, 281] width 92 height 16
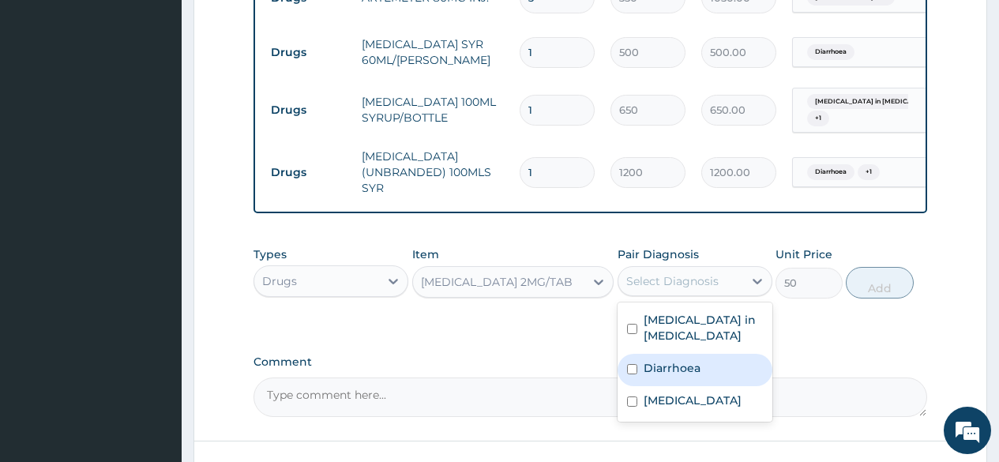
drag, startPoint x: 680, startPoint y: 378, endPoint x: 804, endPoint y: 351, distance: 126.8
click at [680, 376] on label "Diarrhoea" at bounding box center [671, 368] width 57 height 16
checkbox input "true"
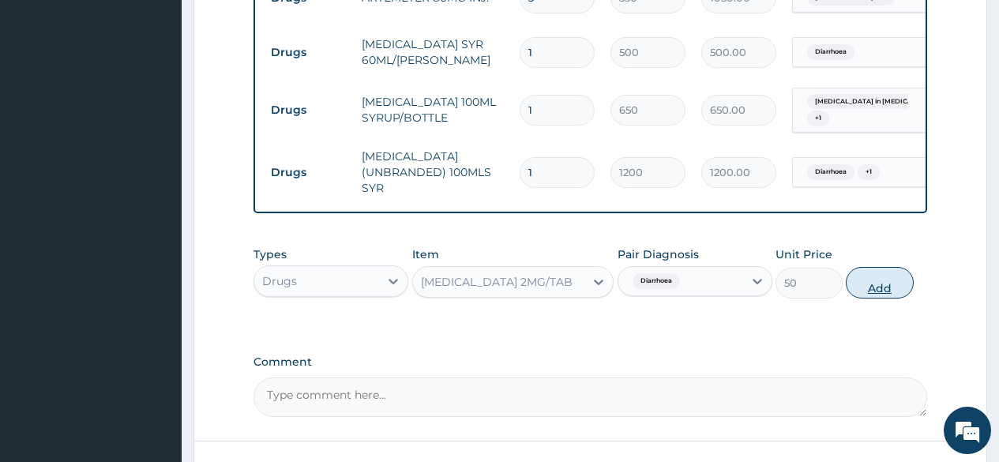
click at [866, 284] on button "Add" at bounding box center [878, 283] width 67 height 32
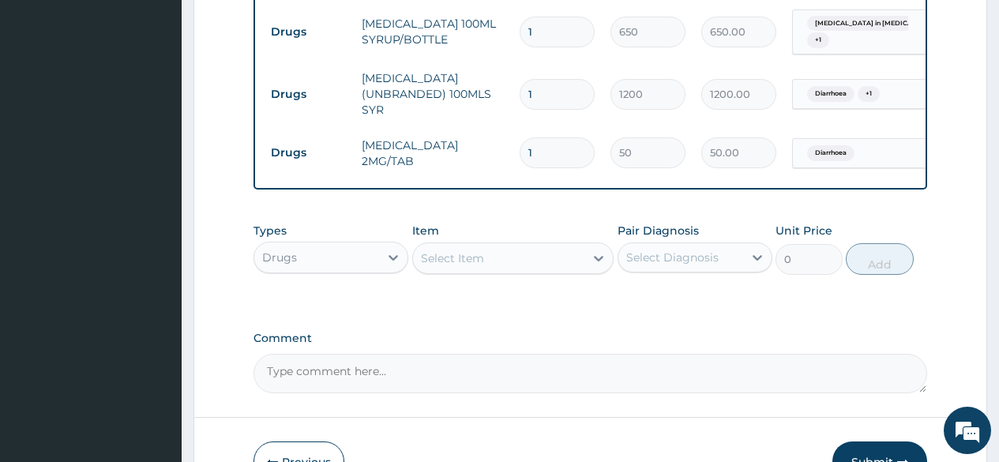
scroll to position [910, 0]
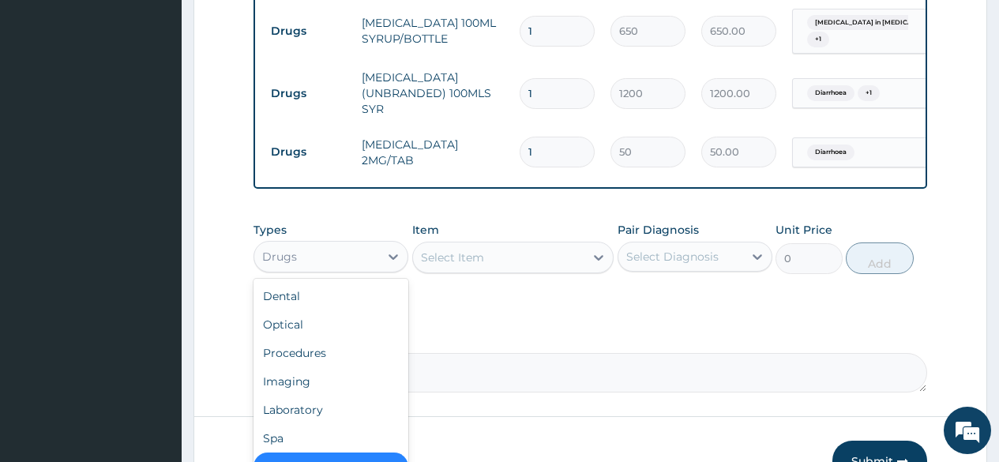
click at [362, 264] on div "Drugs" at bounding box center [316, 256] width 125 height 25
click at [336, 364] on div "Procedures" at bounding box center [330, 353] width 155 height 28
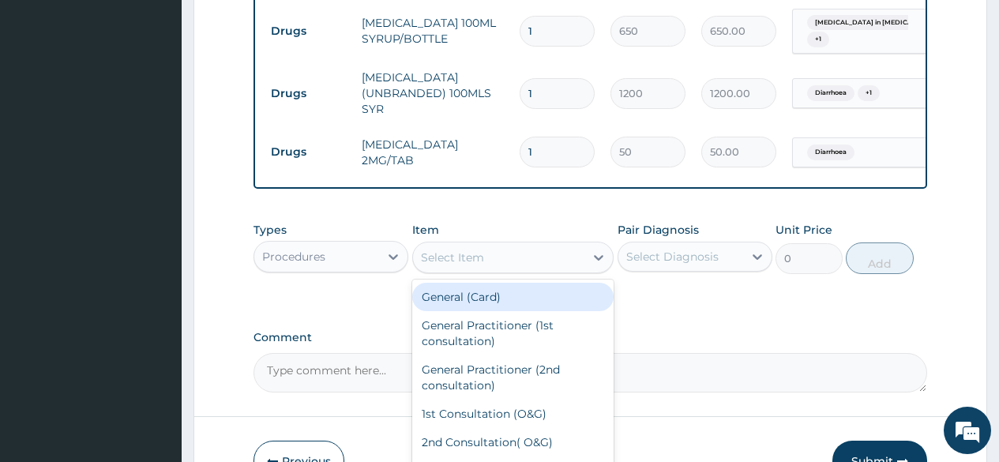
click at [450, 265] on div "Select Item" at bounding box center [452, 257] width 63 height 16
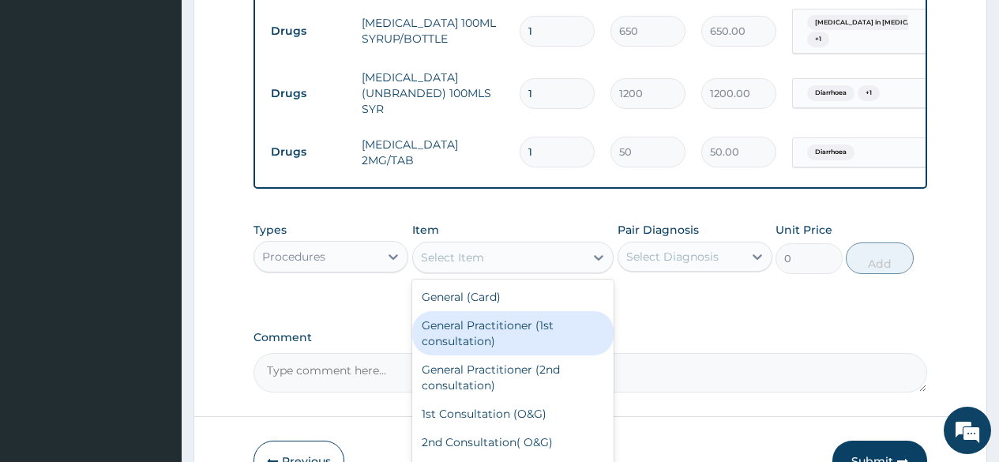
click at [457, 327] on div "General Practitioner (1st consultation)" at bounding box center [513, 333] width 202 height 44
type input "2000"
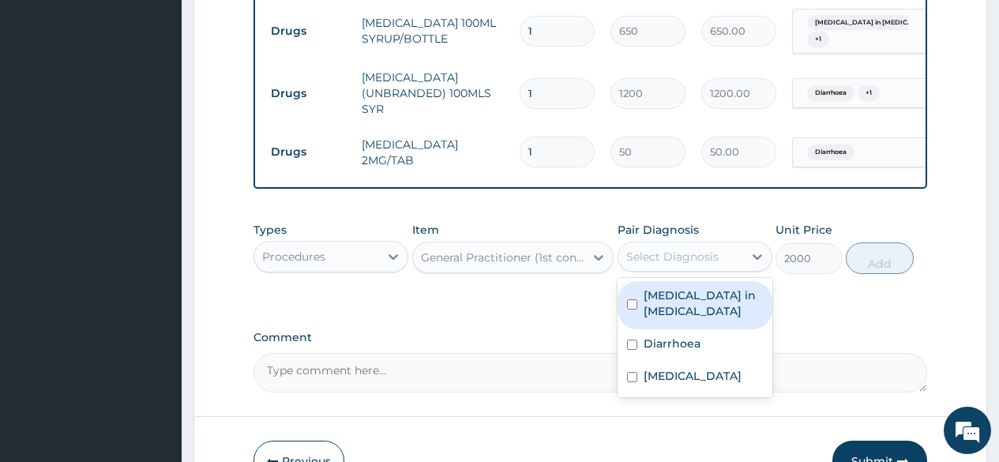
click at [650, 263] on div "Select Diagnosis" at bounding box center [672, 257] width 92 height 16
drag, startPoint x: 653, startPoint y: 319, endPoint x: 652, endPoint y: 334, distance: 15.0
click at [653, 323] on div "Foreign body in nostril" at bounding box center [694, 305] width 155 height 48
checkbox input "true"
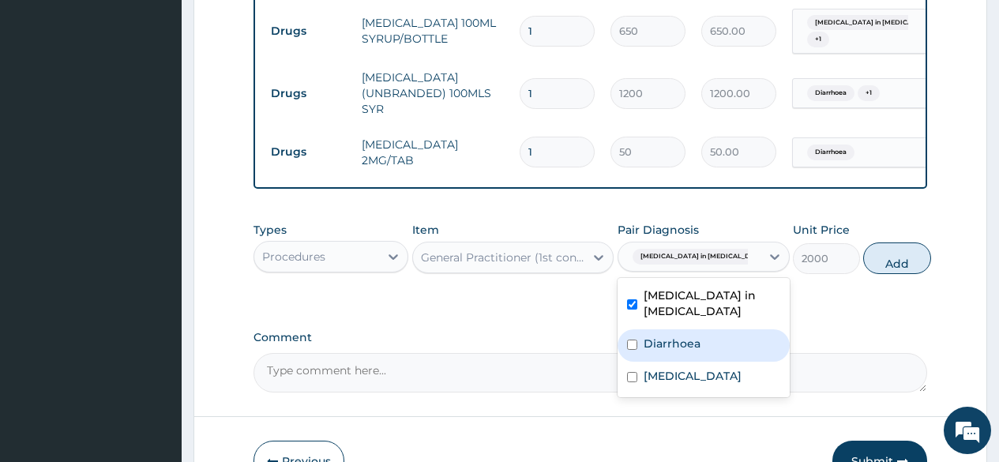
drag, startPoint x: 652, startPoint y: 339, endPoint x: 658, endPoint y: 369, distance: 30.7
click at [651, 347] on label "Diarrhoea" at bounding box center [671, 344] width 57 height 16
checkbox input "true"
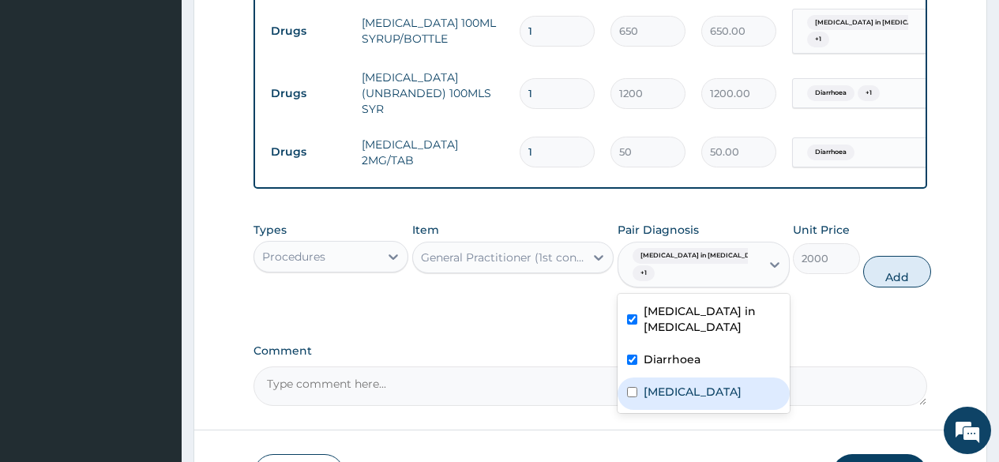
click at [658, 399] on label "Plasmodium malariae malaria without complication" at bounding box center [692, 392] width 98 height 16
checkbox input "true"
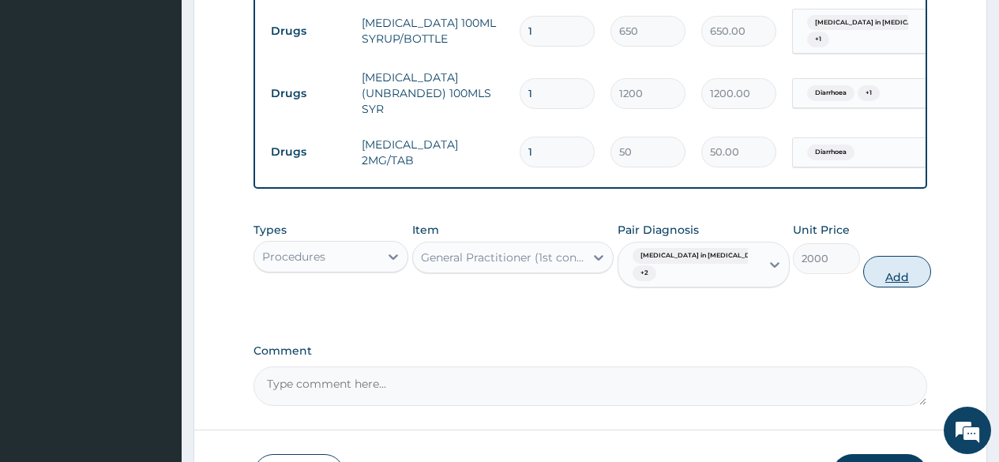
click at [883, 276] on button "Add" at bounding box center [896, 272] width 67 height 32
type input "0"
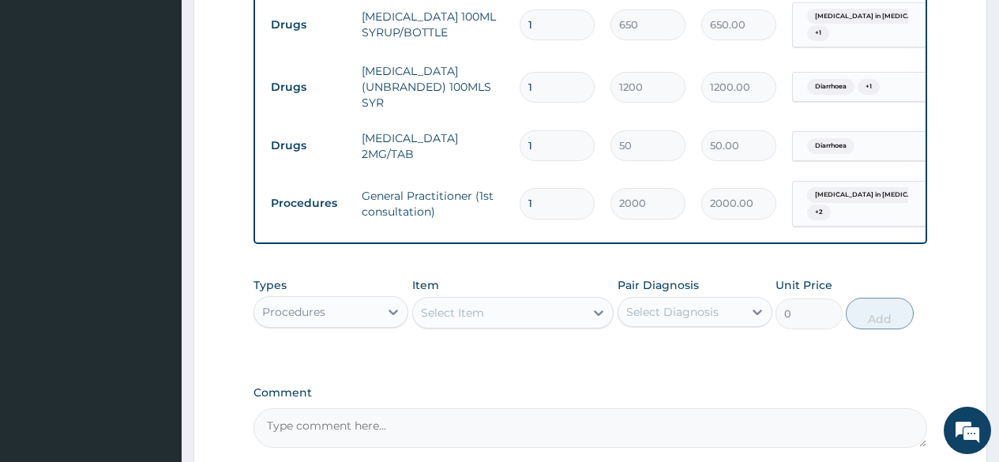
scroll to position [1071, 0]
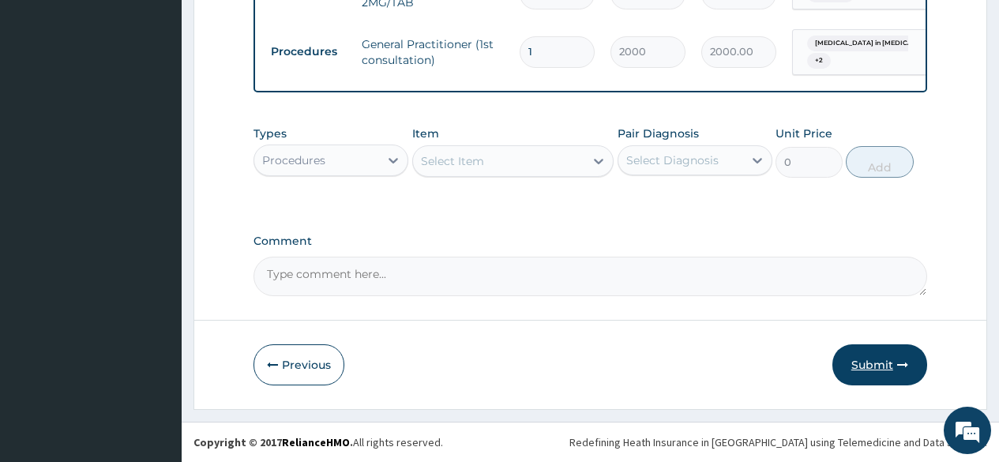
click at [872, 360] on button "Submit" at bounding box center [879, 364] width 95 height 41
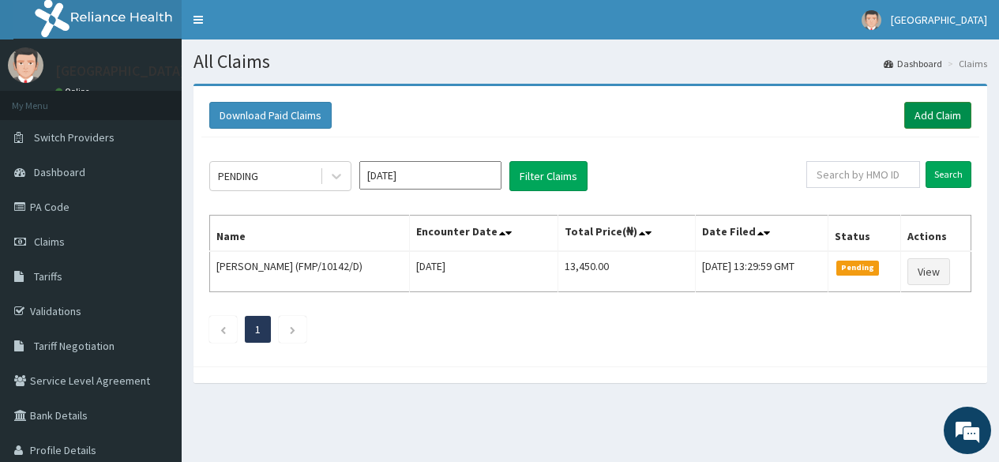
click at [926, 111] on link "Add Claim" at bounding box center [937, 115] width 67 height 27
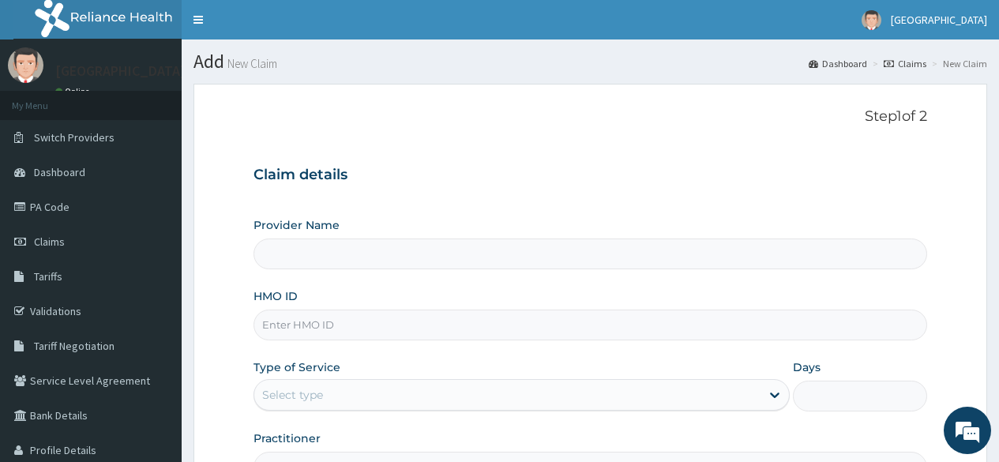
type input "[GEOGRAPHIC_DATA]"
click at [326, 324] on input "HMO ID" at bounding box center [589, 324] width 673 height 31
type input "FMP/10142/C"
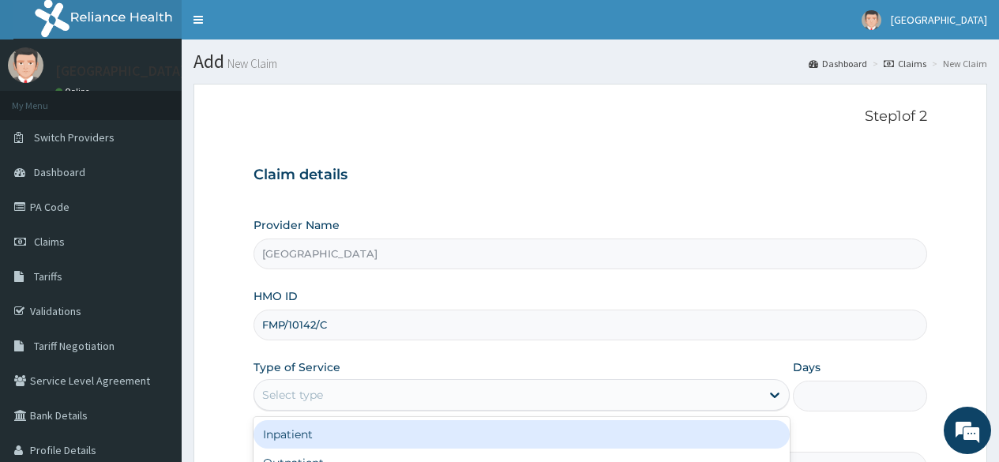
click at [348, 389] on div "Select type" at bounding box center [507, 394] width 506 height 25
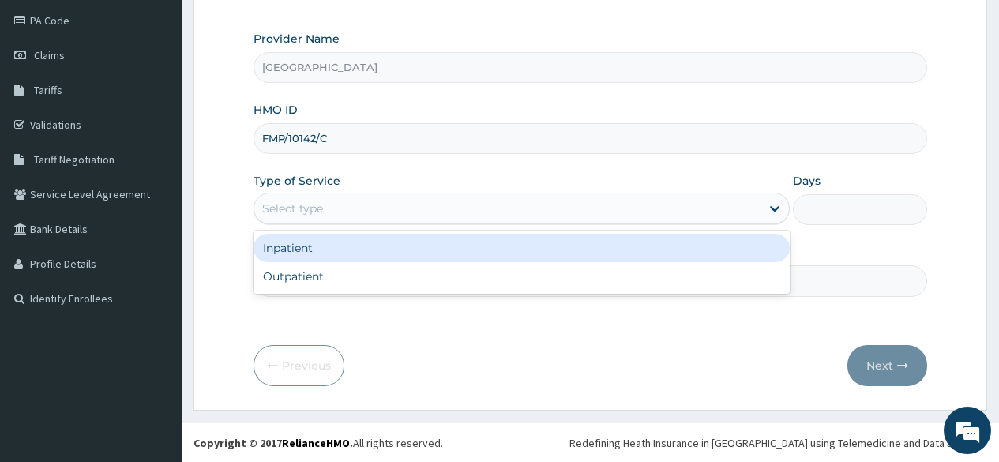
scroll to position [187, 0]
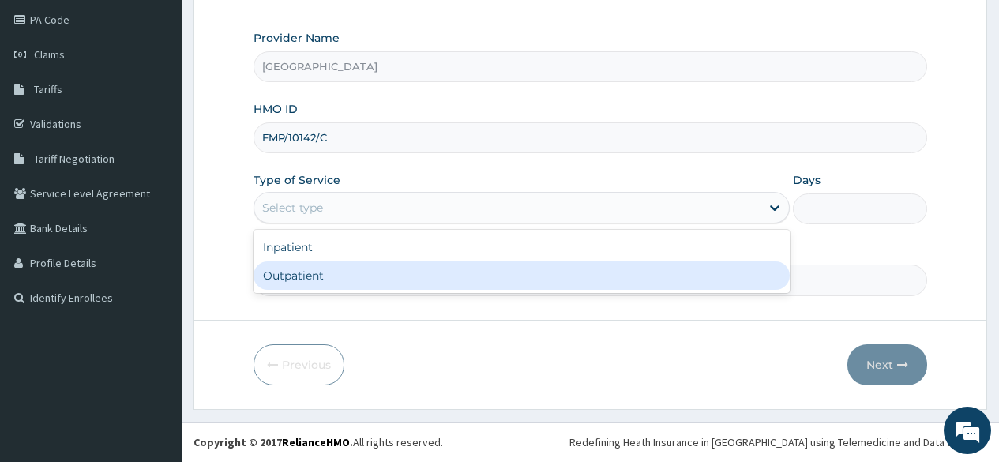
click at [313, 273] on div "Outpatient" at bounding box center [521, 275] width 536 height 28
type input "1"
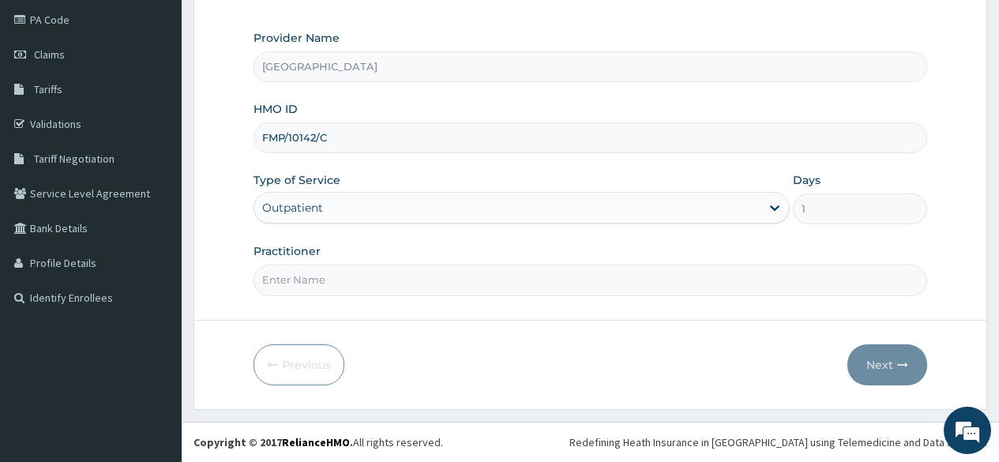
click at [305, 287] on input "Practitioner" at bounding box center [589, 279] width 673 height 31
type input "DR ADEYANJU"
drag, startPoint x: 903, startPoint y: 363, endPoint x: 894, endPoint y: 366, distance: 9.0
click at [894, 366] on button "Next" at bounding box center [887, 364] width 80 height 41
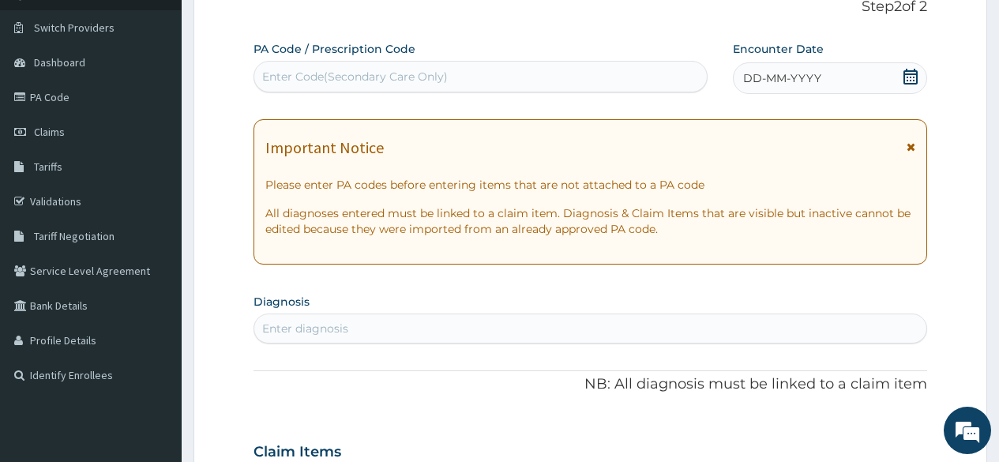
scroll to position [0, 0]
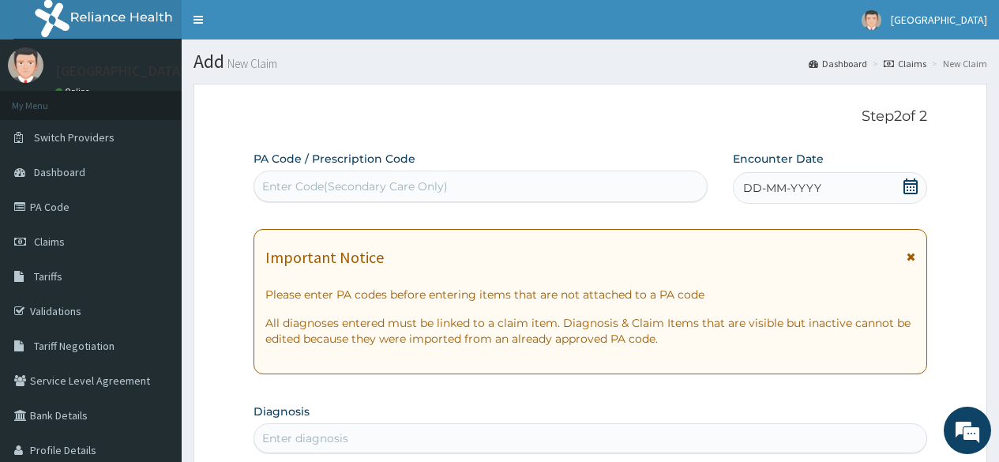
click at [500, 196] on div "Enter Code(Secondary Care Only)" at bounding box center [480, 186] width 452 height 25
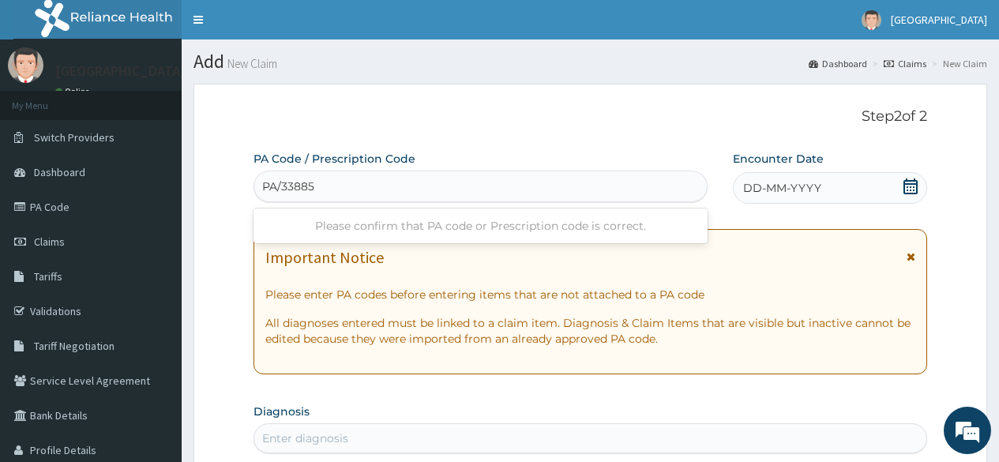
type input "PA/338855"
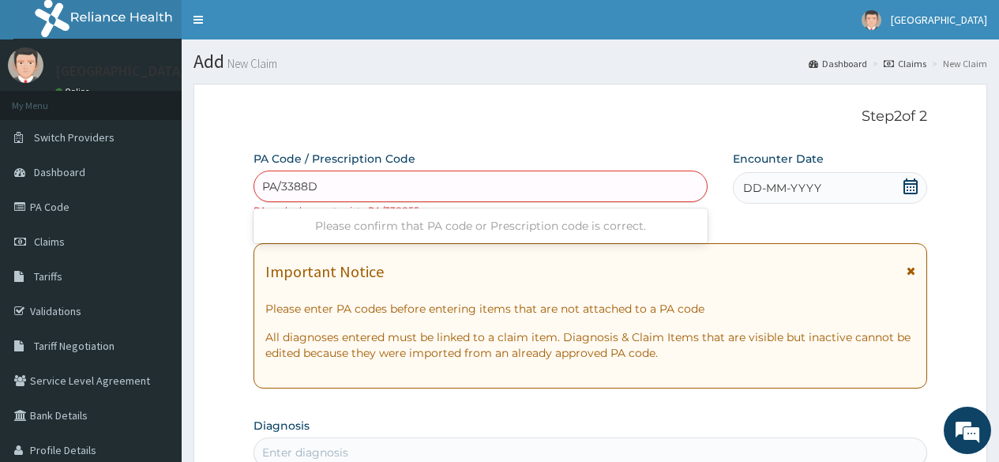
type input "PA/3388D5"
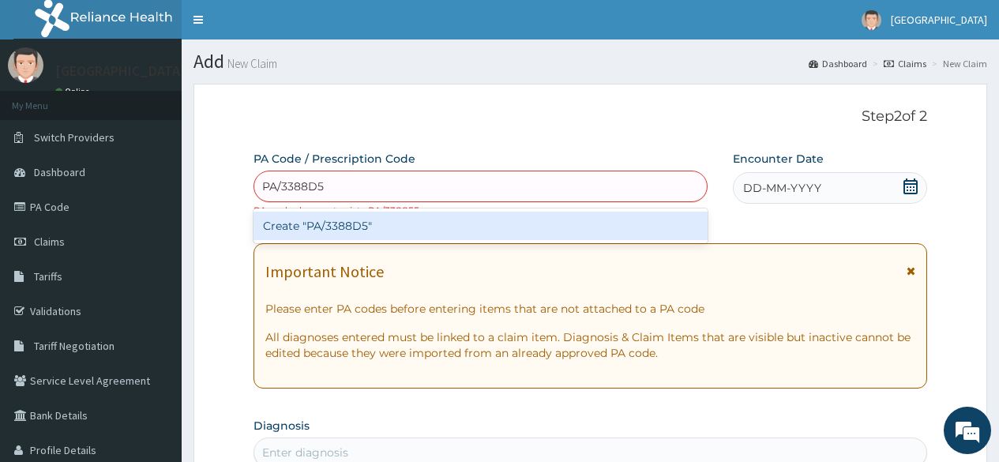
click at [346, 231] on div "Create "PA/3388D5"" at bounding box center [479, 226] width 453 height 28
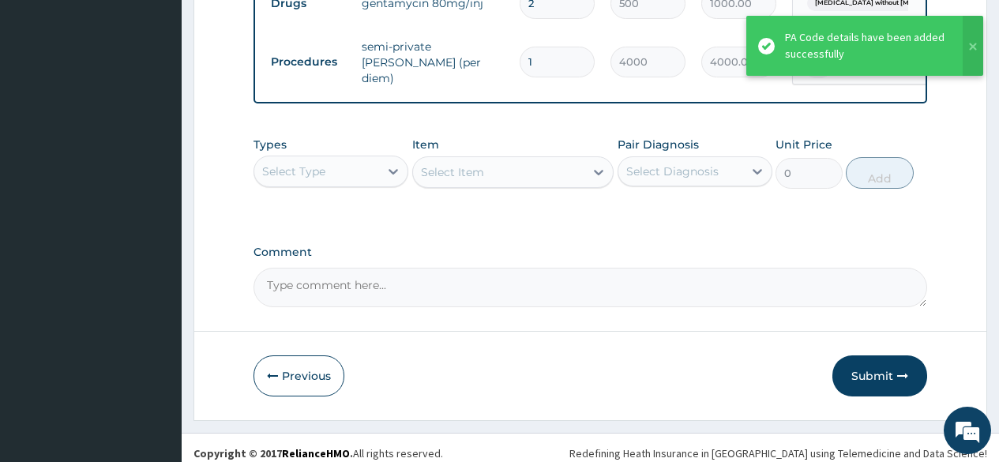
scroll to position [838, 0]
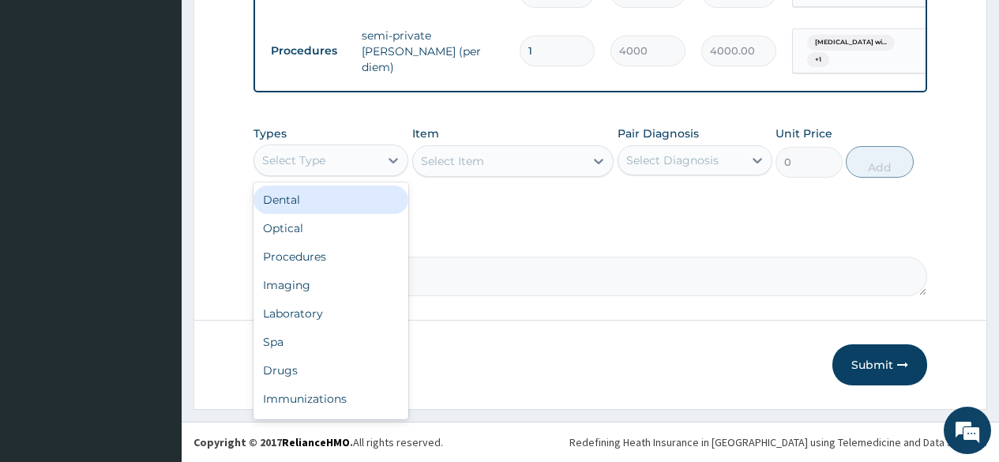
click at [331, 157] on div "Select Type" at bounding box center [316, 160] width 125 height 25
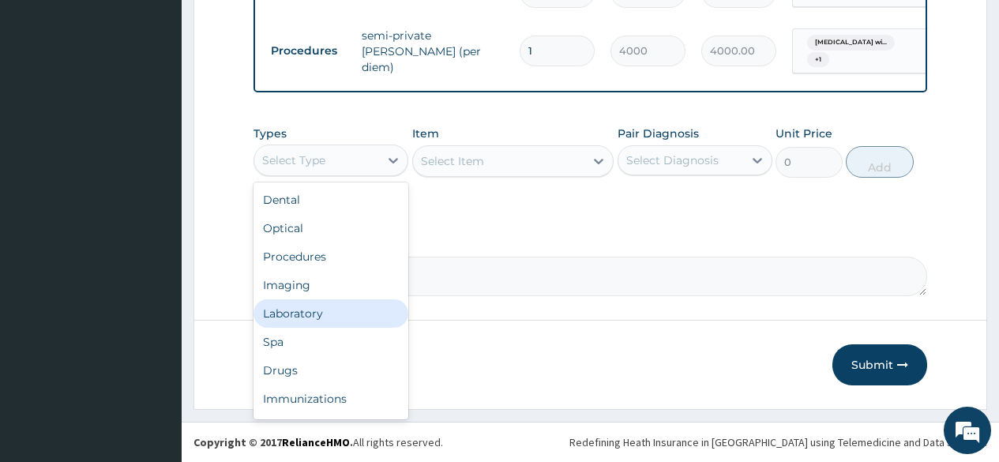
click at [321, 311] on div "Laboratory" at bounding box center [330, 313] width 155 height 28
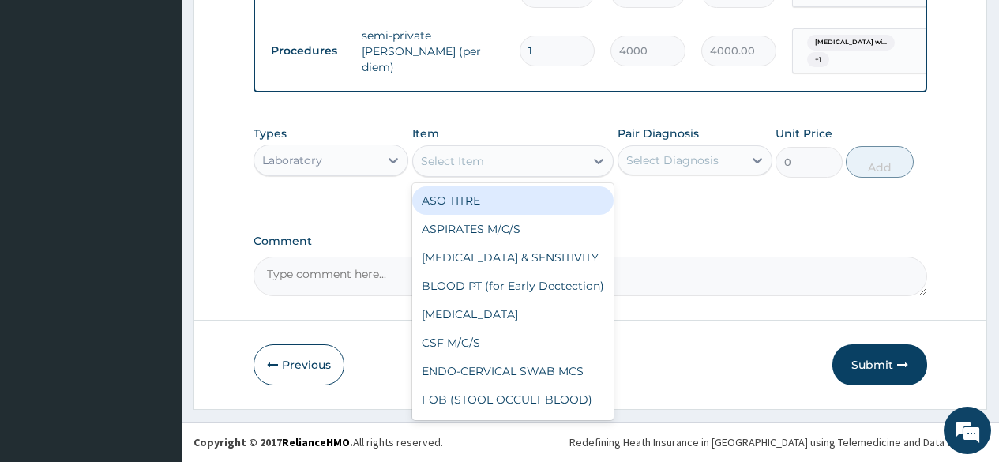
click at [485, 158] on div "Select Item" at bounding box center [499, 160] width 172 height 25
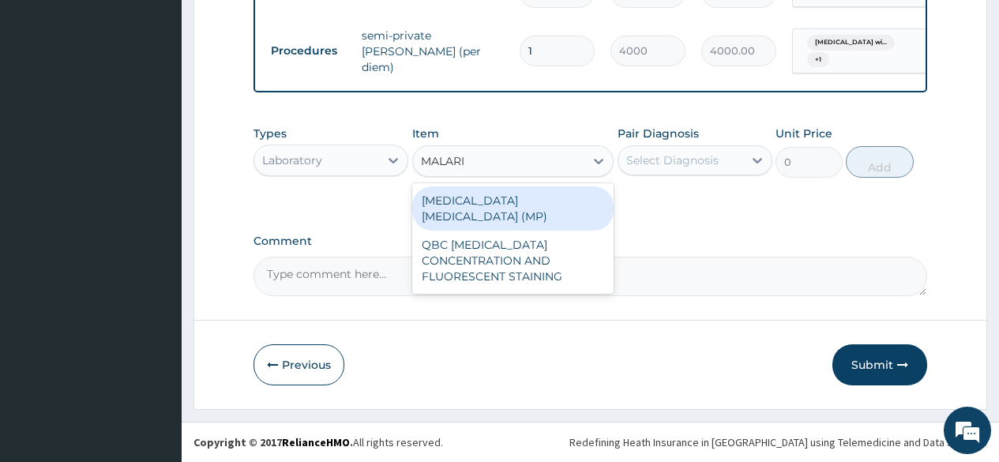
type input "MALARIA"
click at [567, 196] on div "MALARIA PARASITE (MP)" at bounding box center [513, 208] width 202 height 44
type input "1000"
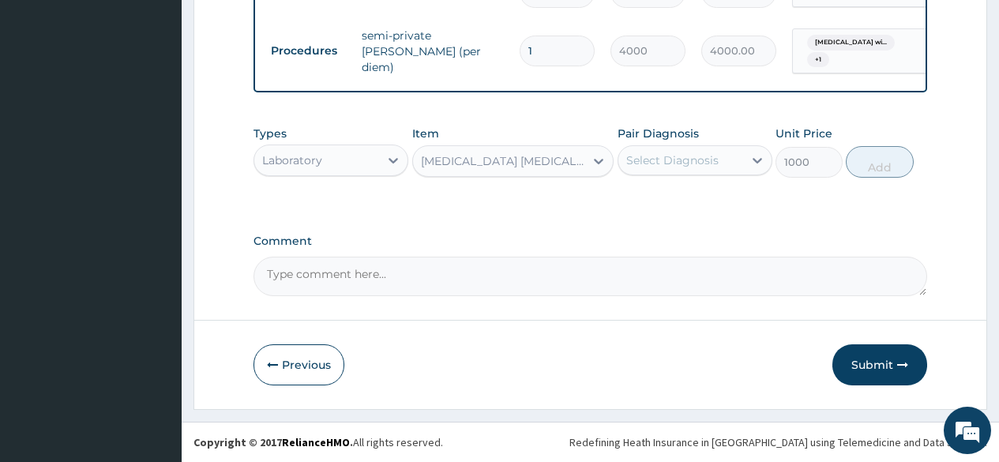
click at [639, 163] on div "Select Diagnosis" at bounding box center [672, 160] width 92 height 16
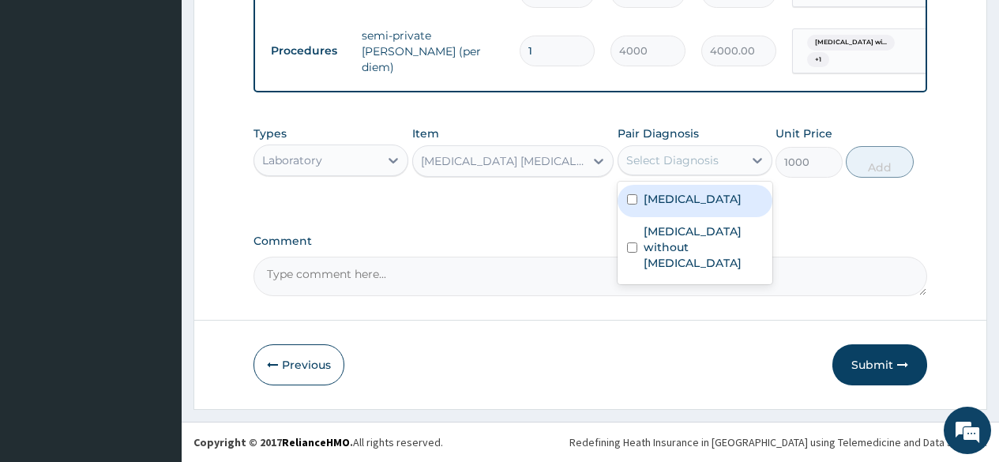
drag, startPoint x: 658, startPoint y: 216, endPoint x: 783, endPoint y: 192, distance: 127.9
click at [665, 207] on label "Plasmodium malariae malaria without complication" at bounding box center [692, 199] width 98 height 16
checkbox input "true"
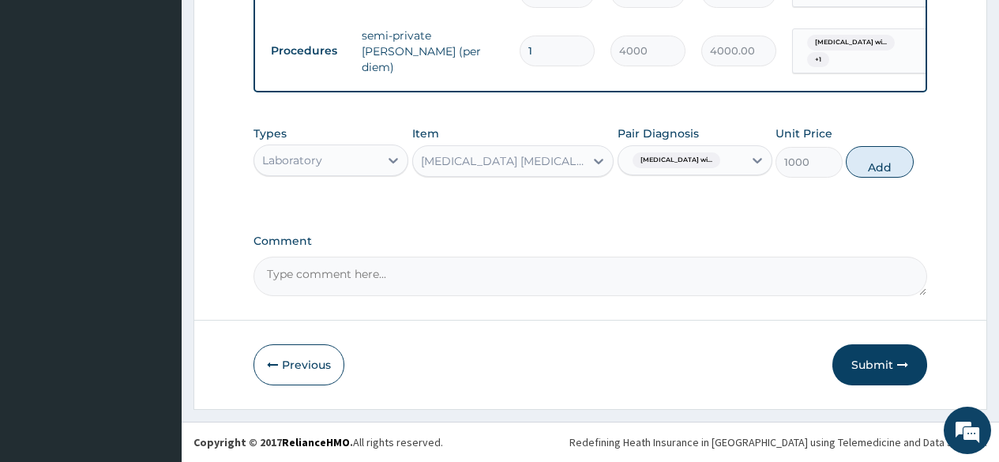
drag, startPoint x: 877, startPoint y: 172, endPoint x: 661, endPoint y: 230, distance: 223.8
click at [875, 173] on button "Add" at bounding box center [878, 162] width 67 height 32
type input "0"
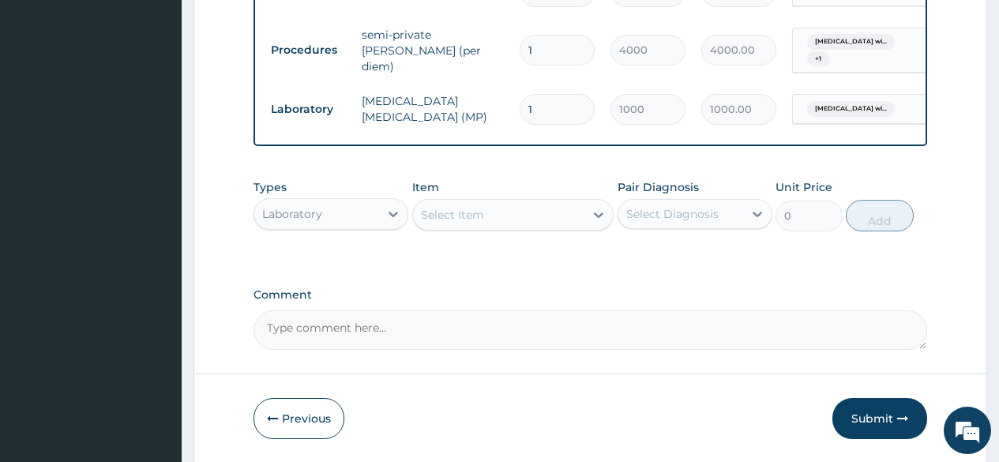
click at [496, 216] on div "Select Item" at bounding box center [499, 214] width 172 height 25
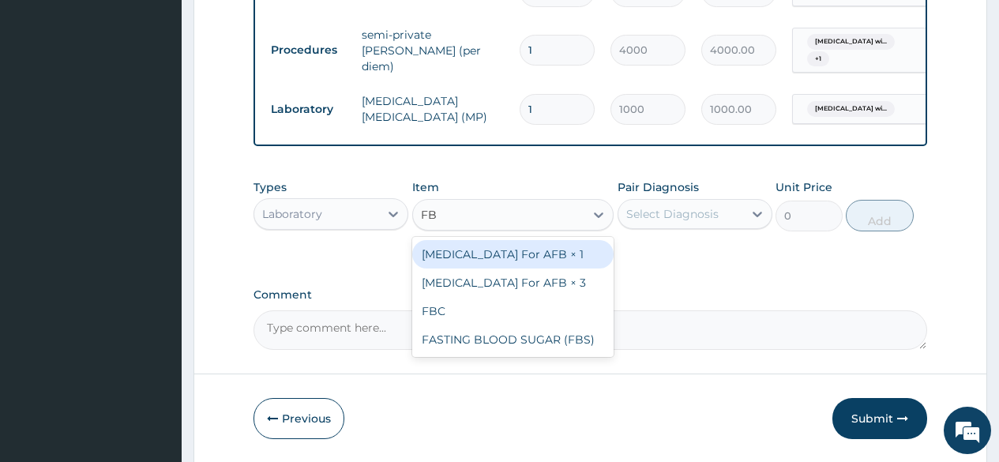
type input "FBC"
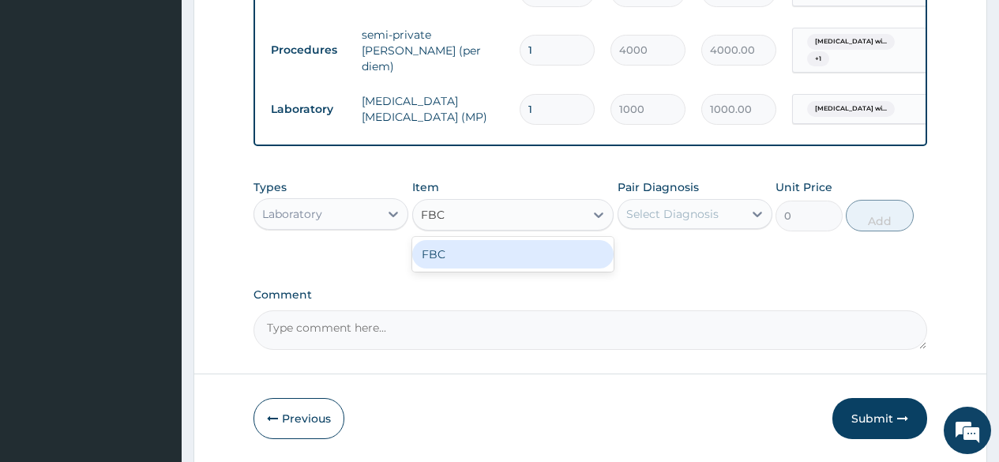
drag, startPoint x: 469, startPoint y: 255, endPoint x: 655, endPoint y: 216, distance: 190.4
click at [476, 253] on div "FBC" at bounding box center [513, 254] width 202 height 28
type input "2000"
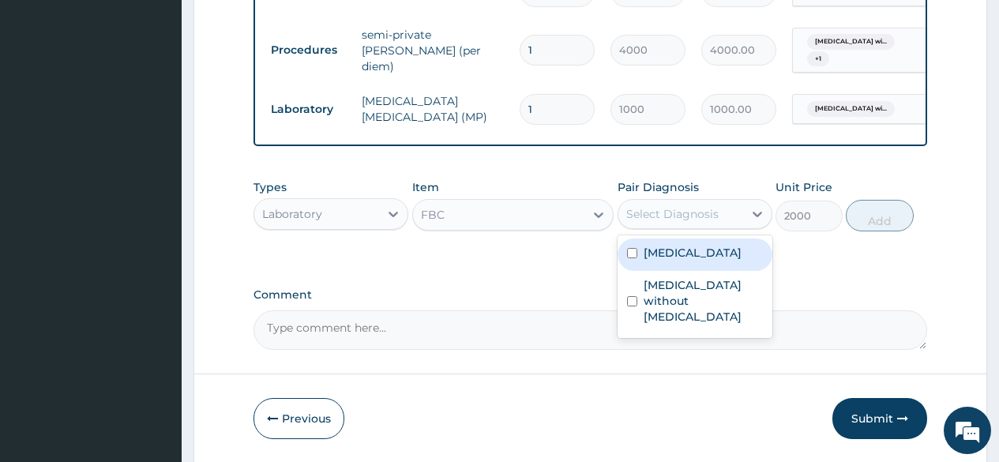
drag, startPoint x: 695, startPoint y: 204, endPoint x: 695, endPoint y: 248, distance: 44.2
click at [695, 205] on div "Select Diagnosis" at bounding box center [680, 213] width 125 height 25
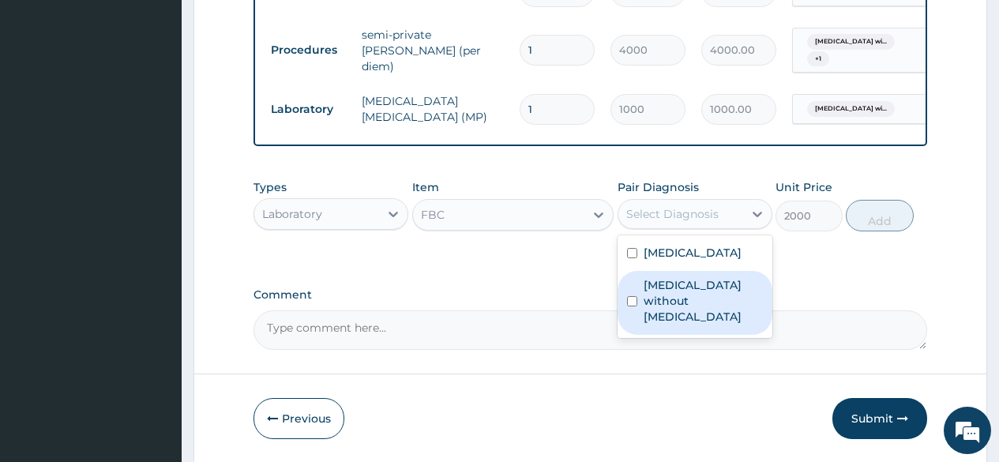
drag, startPoint x: 684, startPoint y: 354, endPoint x: 827, endPoint y: 279, distance: 160.7
click at [711, 324] on label "Sepsis without septic shock" at bounding box center [702, 300] width 119 height 47
checkbox input "true"
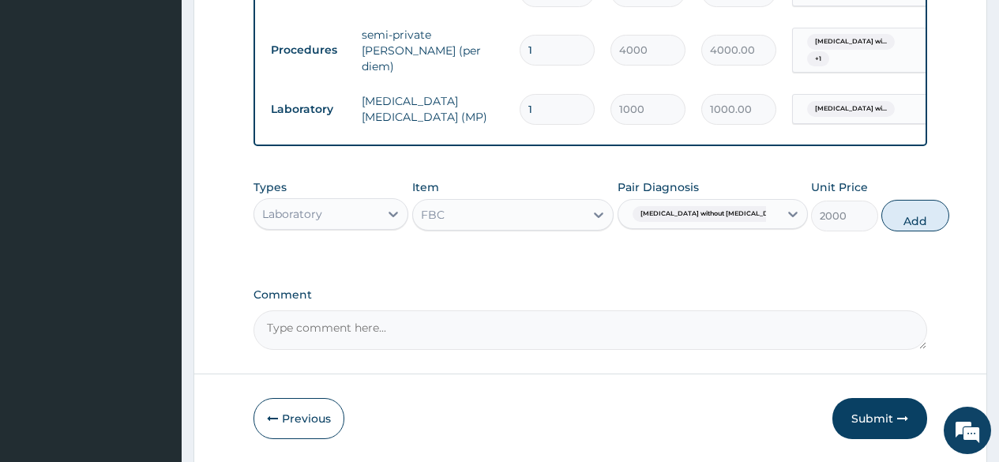
drag, startPoint x: 876, startPoint y: 225, endPoint x: 529, endPoint y: 260, distance: 349.1
click at [881, 226] on button "Add" at bounding box center [914, 216] width 67 height 32
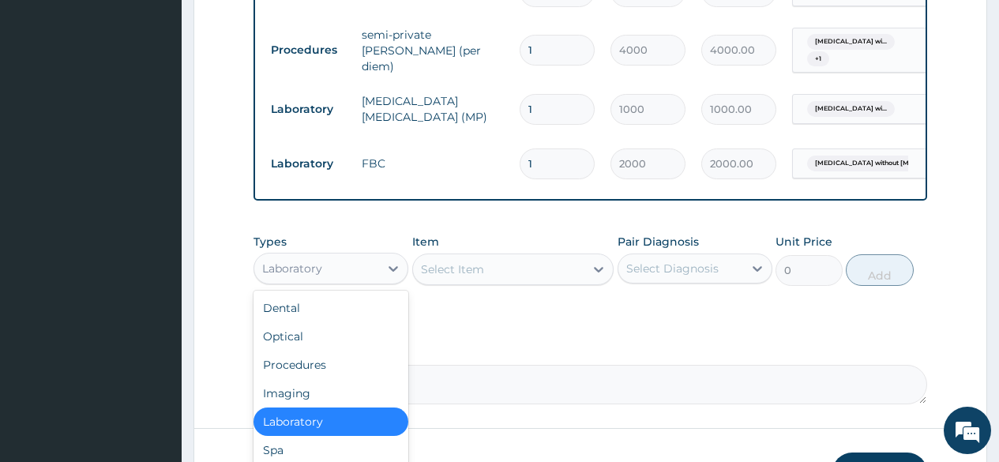
click at [321, 281] on div "Laboratory" at bounding box center [316, 268] width 125 height 25
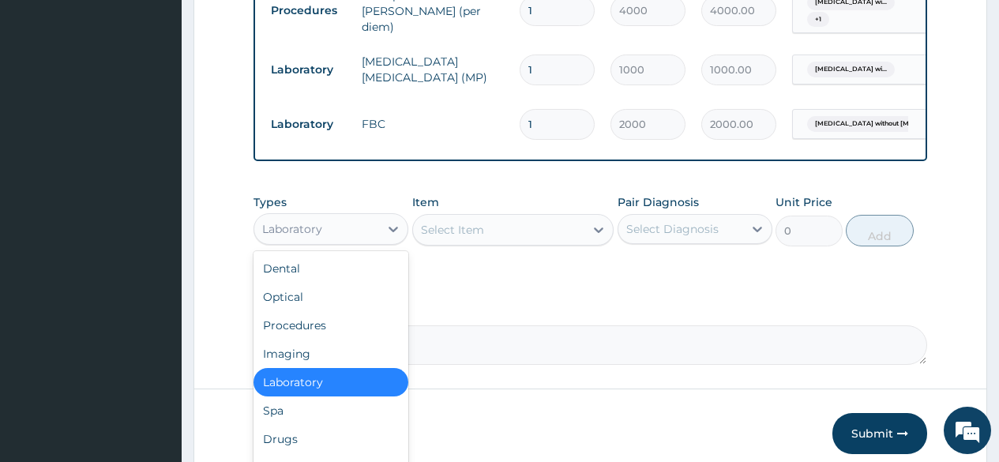
scroll to position [947, 0]
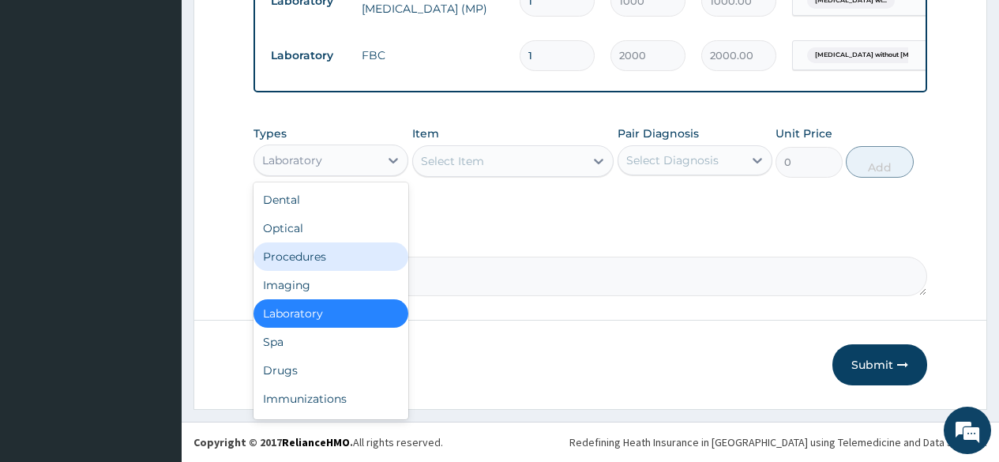
drag, startPoint x: 320, startPoint y: 257, endPoint x: 447, endPoint y: 198, distance: 139.9
click at [320, 255] on div "Procedures" at bounding box center [330, 256] width 155 height 28
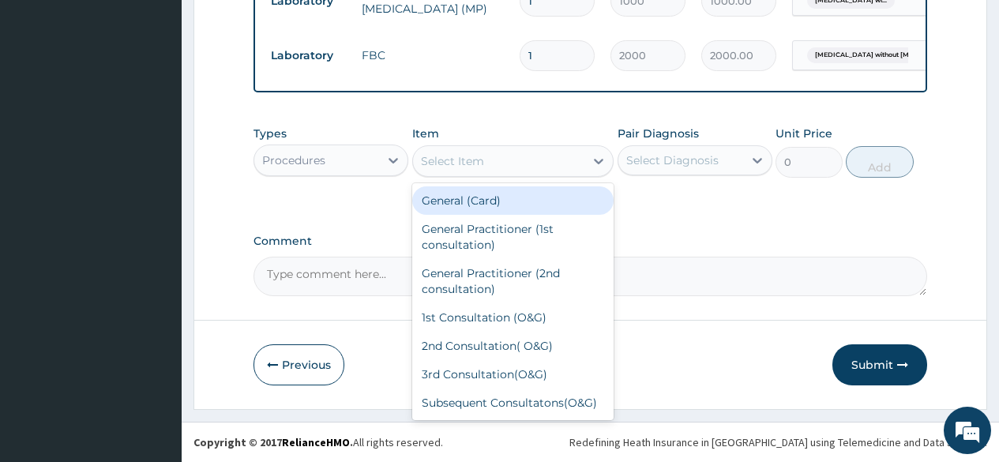
click at [459, 159] on div "Select Item" at bounding box center [452, 161] width 63 height 16
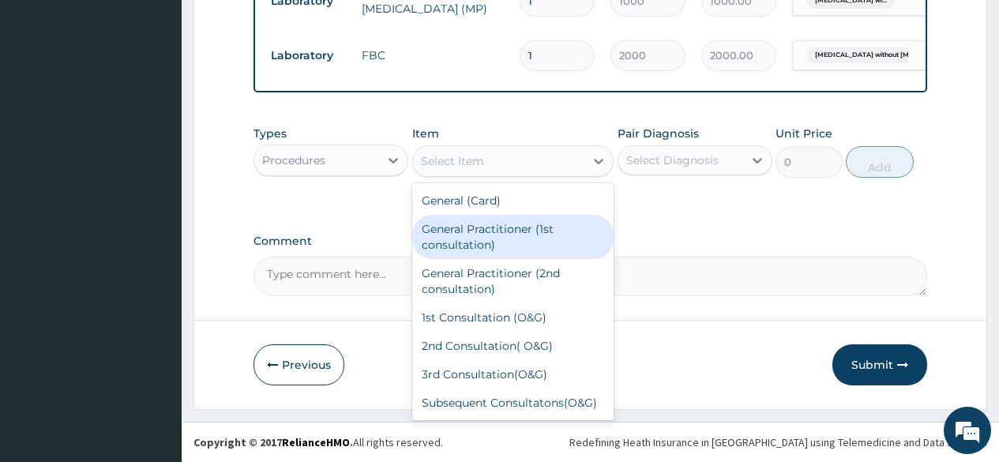
drag, startPoint x: 467, startPoint y: 242, endPoint x: 486, endPoint y: 236, distance: 20.0
click at [473, 241] on div "General Practitioner (1st consultation)" at bounding box center [513, 237] width 202 height 44
type input "2000"
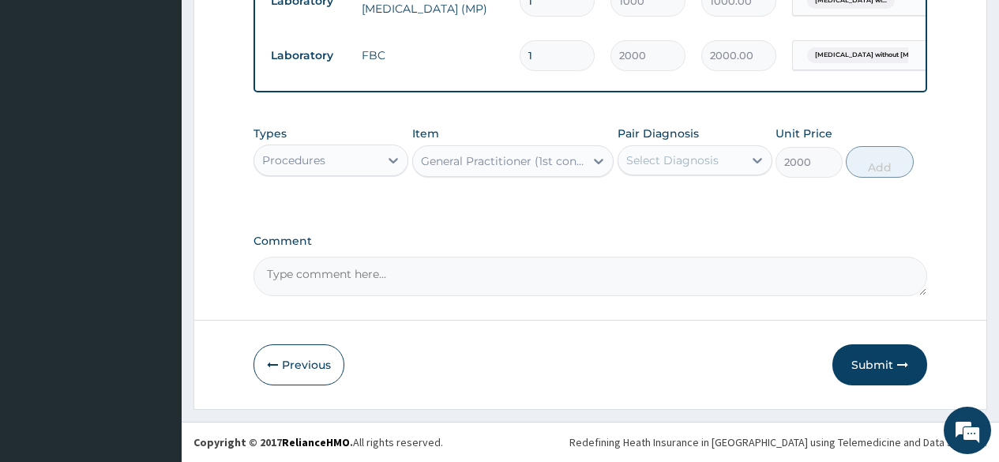
drag, startPoint x: 685, startPoint y: 160, endPoint x: 687, endPoint y: 170, distance: 9.6
click at [687, 170] on div "Select Diagnosis" at bounding box center [680, 160] width 125 height 25
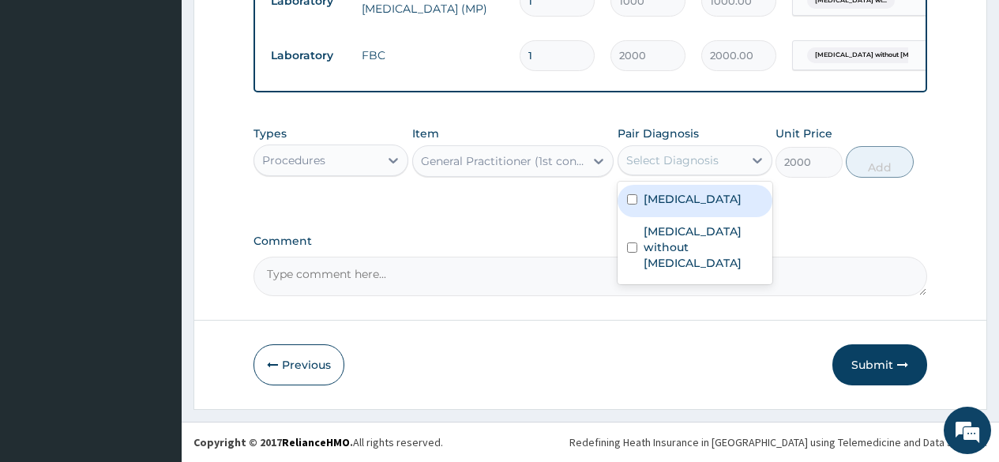
drag, startPoint x: 696, startPoint y: 227, endPoint x: 691, endPoint y: 255, distance: 29.0
click at [694, 207] on label "Plasmodium malariae malaria without complication" at bounding box center [692, 199] width 98 height 16
checkbox input "true"
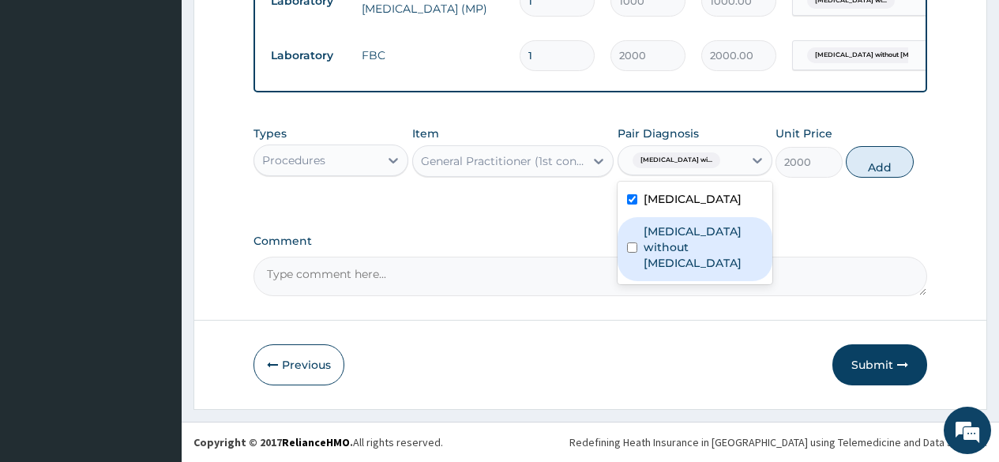
drag, startPoint x: 680, startPoint y: 280, endPoint x: 706, endPoint y: 262, distance: 31.1
click at [683, 271] on label "Sepsis without septic shock" at bounding box center [702, 246] width 119 height 47
checkbox input "true"
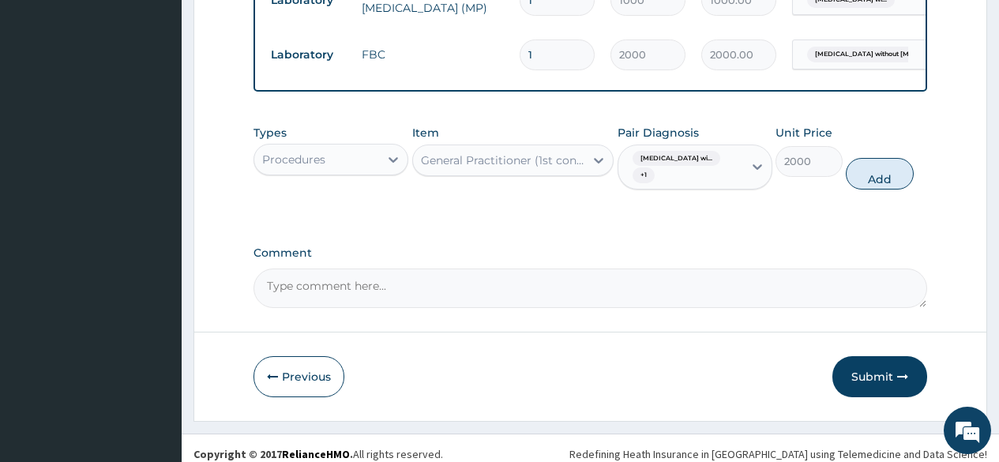
drag, startPoint x: 865, startPoint y: 174, endPoint x: 625, endPoint y: 238, distance: 248.6
click at [864, 175] on button "Add" at bounding box center [878, 174] width 67 height 32
type input "0"
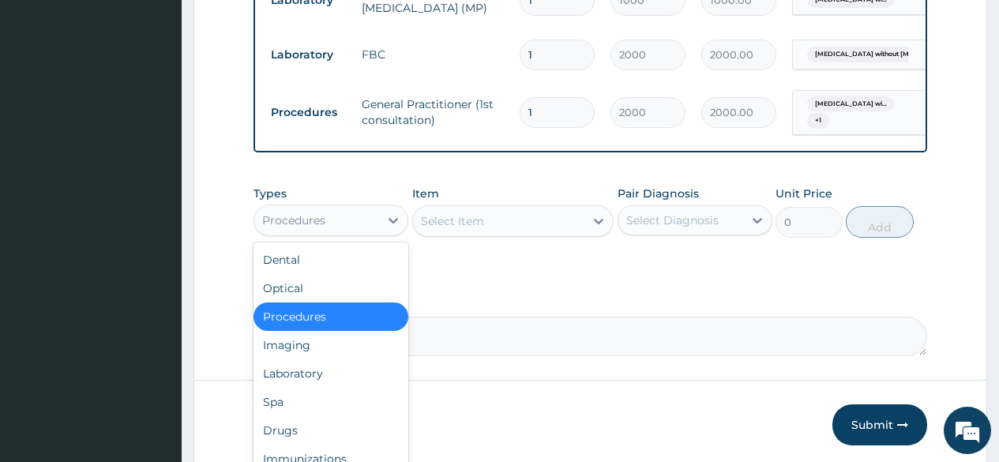
click at [373, 223] on div "Procedures" at bounding box center [316, 220] width 125 height 25
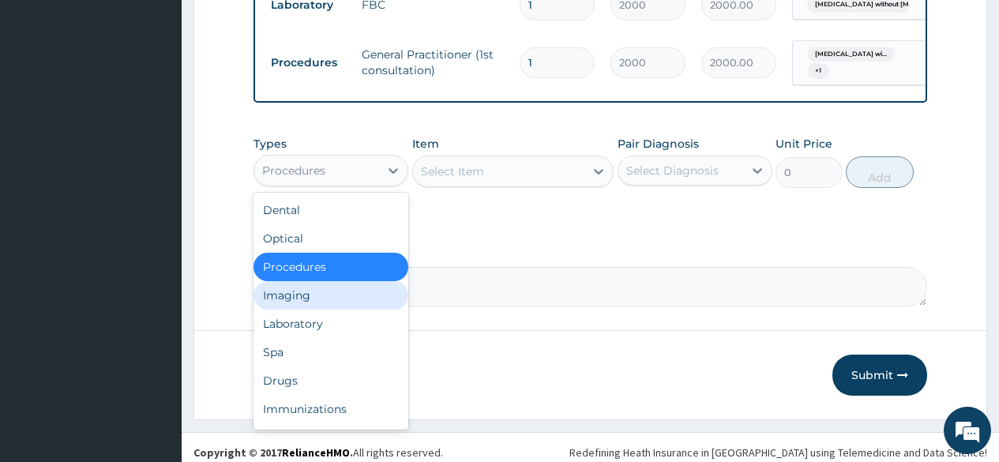
scroll to position [1008, 0]
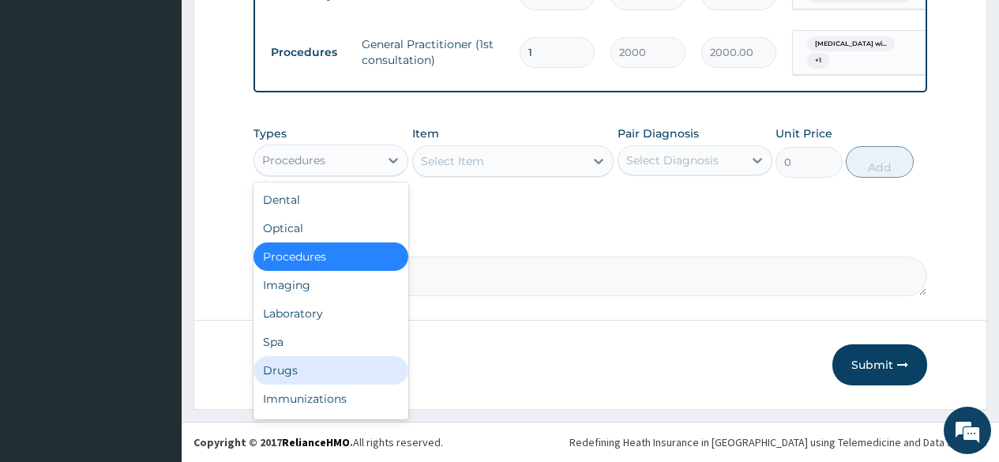
click at [280, 362] on div "Drugs" at bounding box center [330, 370] width 155 height 28
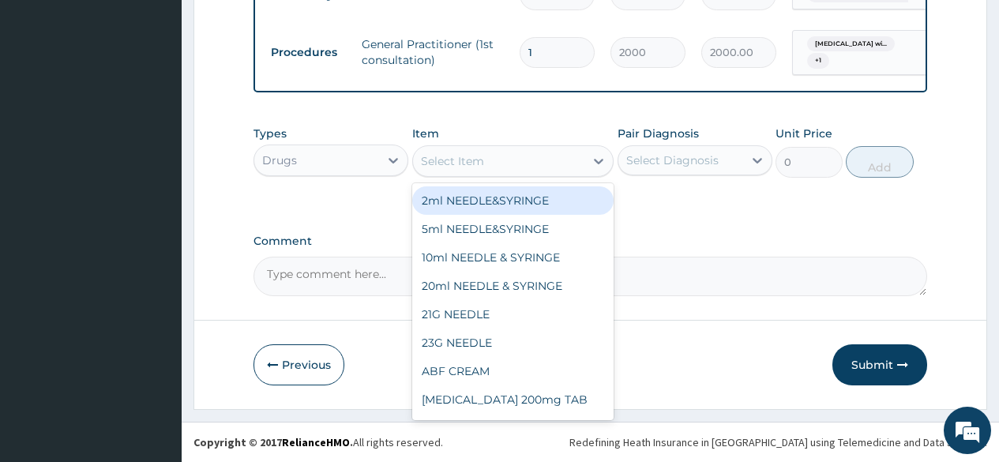
click at [482, 169] on div "Select Item" at bounding box center [499, 160] width 172 height 25
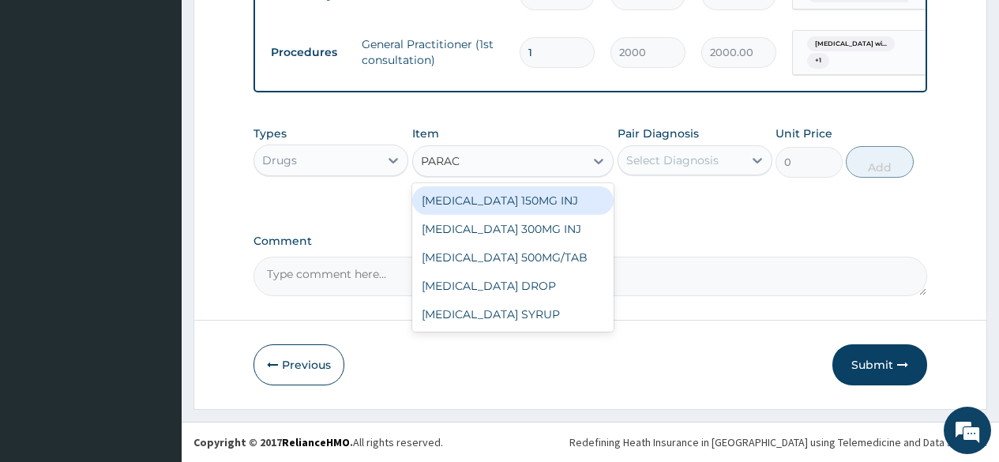
type input "PARACE"
drag, startPoint x: 542, startPoint y: 196, endPoint x: 642, endPoint y: 161, distance: 106.1
click at [555, 190] on div "PARACETAMOL 150MG INJ" at bounding box center [513, 200] width 202 height 28
type input "300"
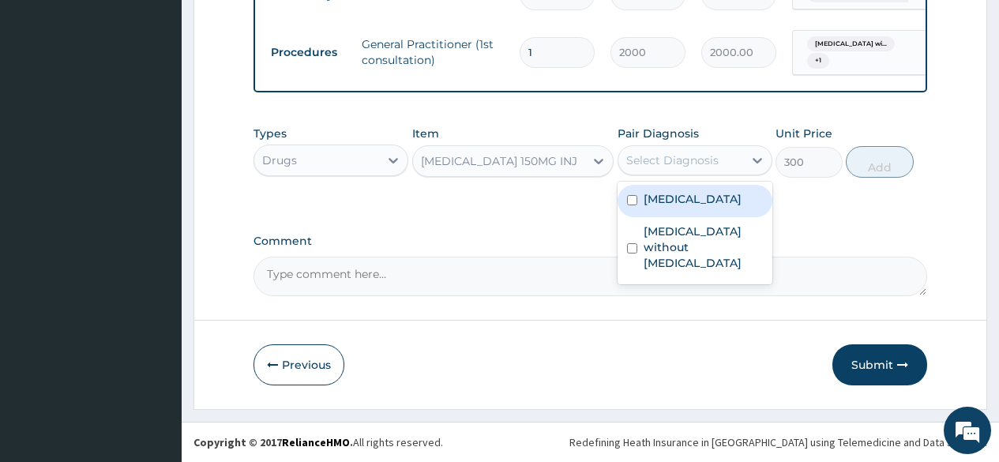
click at [650, 157] on div "Select Diagnosis" at bounding box center [672, 160] width 92 height 16
drag, startPoint x: 652, startPoint y: 212, endPoint x: 783, endPoint y: 199, distance: 131.7
click at [667, 207] on label "Plasmodium malariae malaria without complication" at bounding box center [692, 199] width 98 height 16
checkbox input "true"
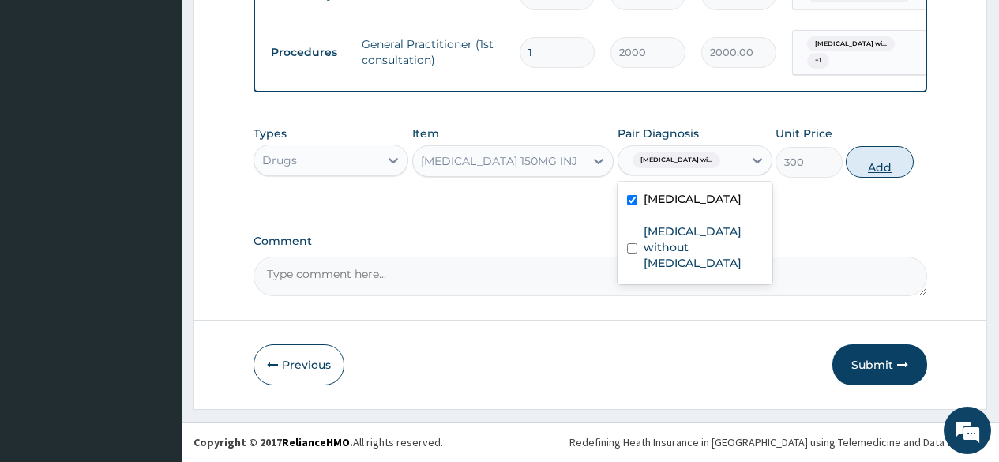
click at [894, 156] on button "Add" at bounding box center [878, 162] width 67 height 32
type input "0"
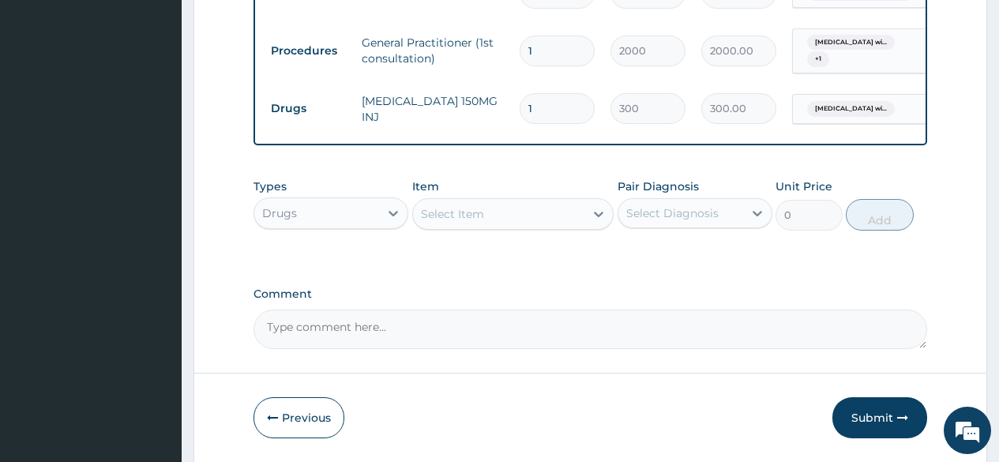
type input "0.00"
type input "4"
type input "1200.00"
type input "4"
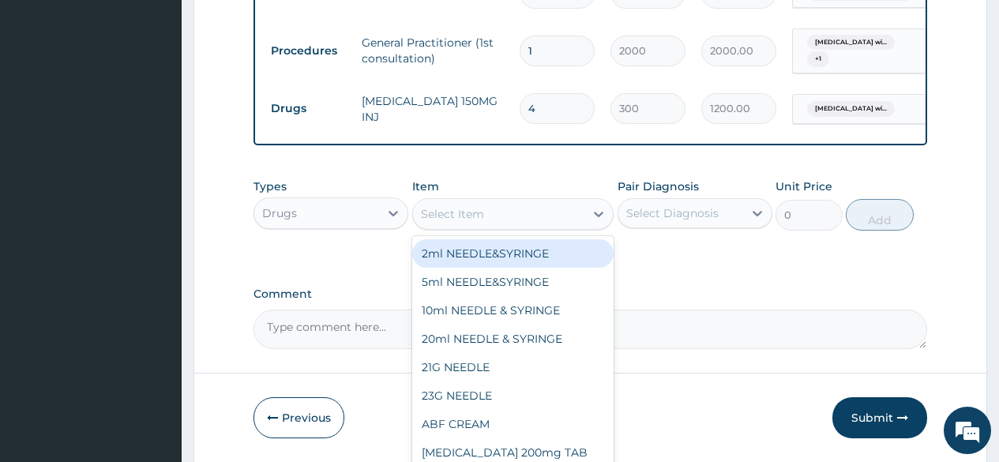
click at [444, 222] on div "Select Item" at bounding box center [452, 214] width 63 height 16
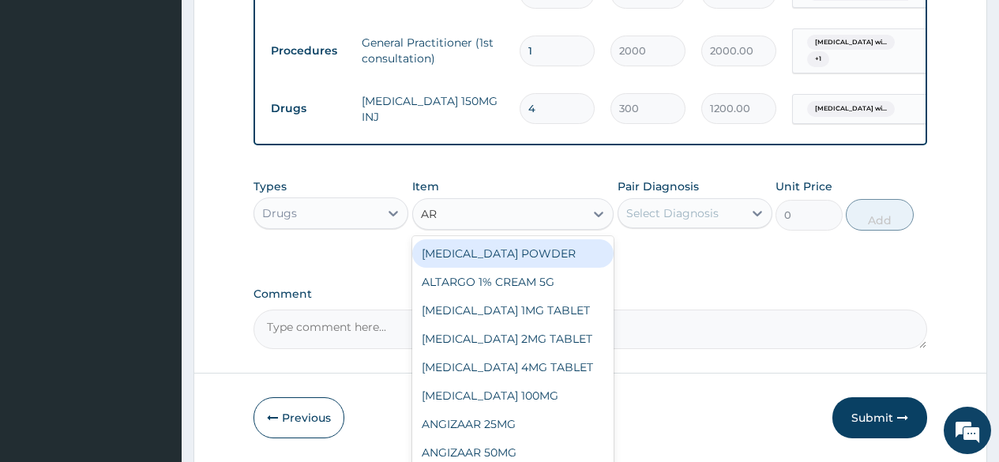
type input "ART"
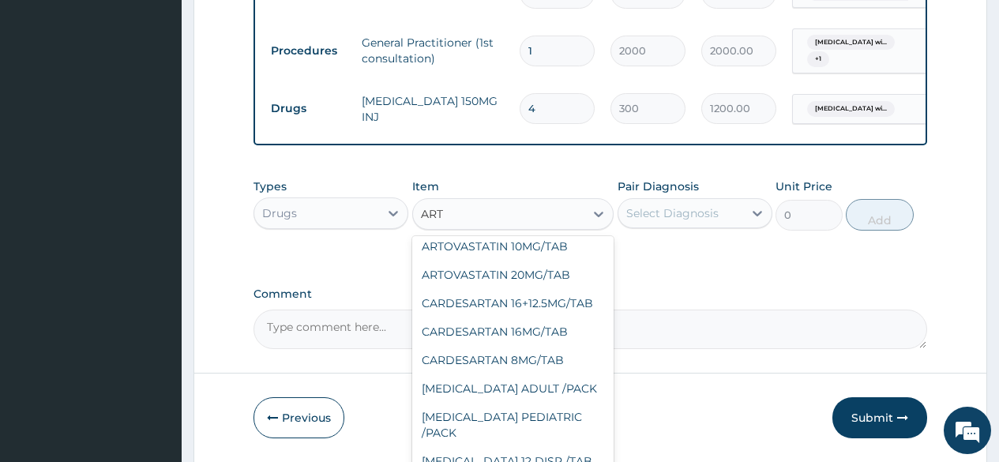
scroll to position [474, 0]
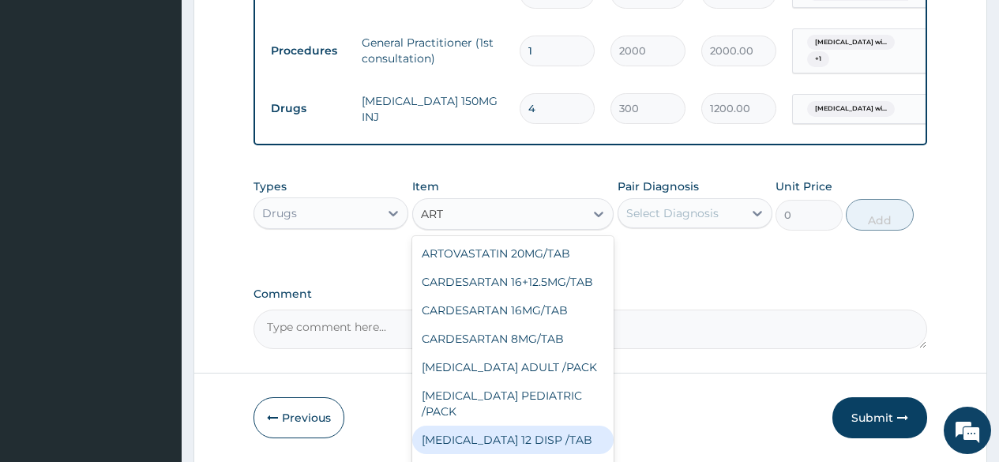
click at [495, 425] on div "COARTEM 12 DISP /TAB" at bounding box center [513, 439] width 202 height 28
type input "90"
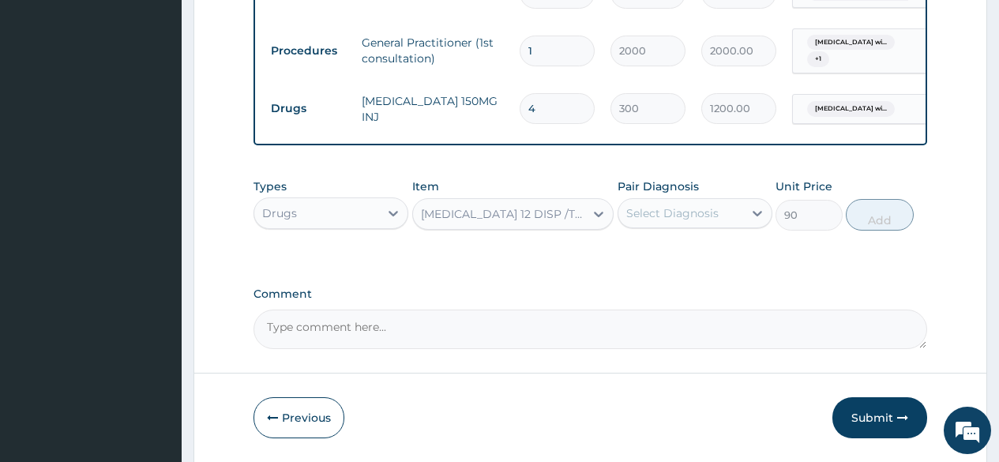
click at [693, 216] on div "Select Diagnosis" at bounding box center [672, 213] width 92 height 16
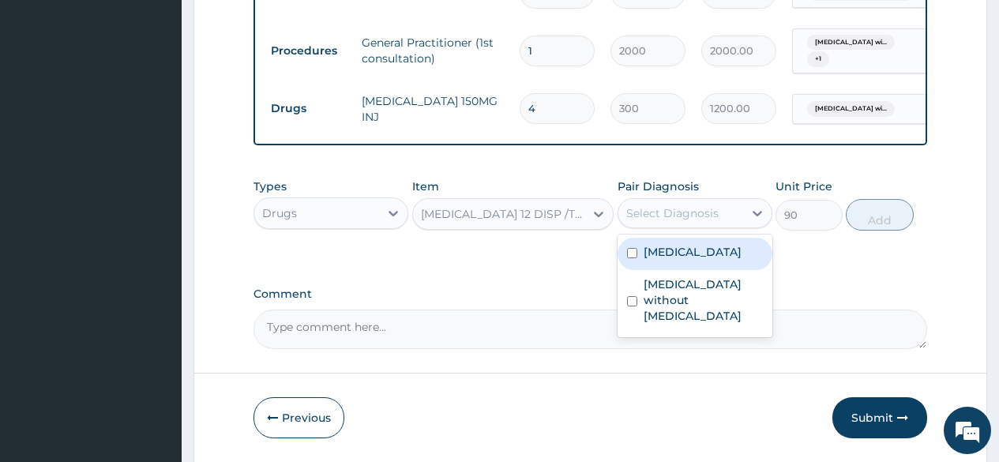
click at [687, 260] on label "Plasmodium malariae malaria without complication" at bounding box center [692, 252] width 98 height 16
checkbox input "true"
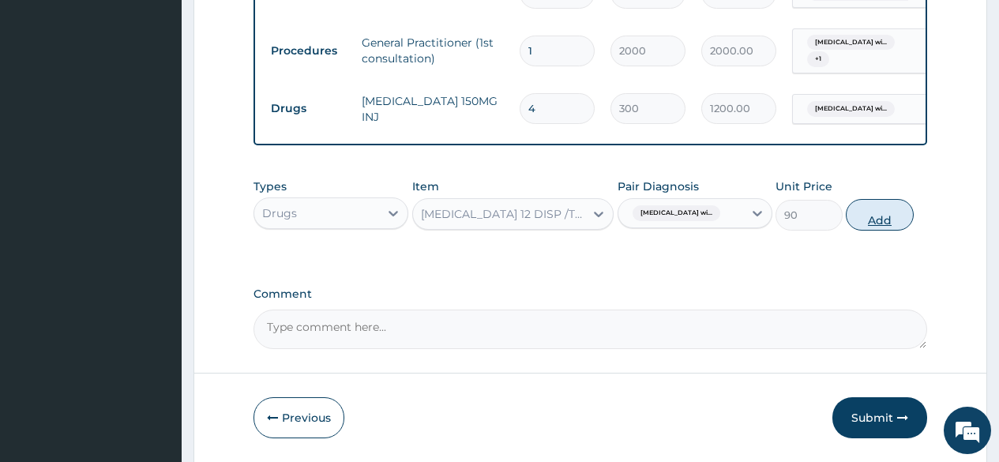
click at [883, 213] on button "Add" at bounding box center [878, 215] width 67 height 32
type input "0"
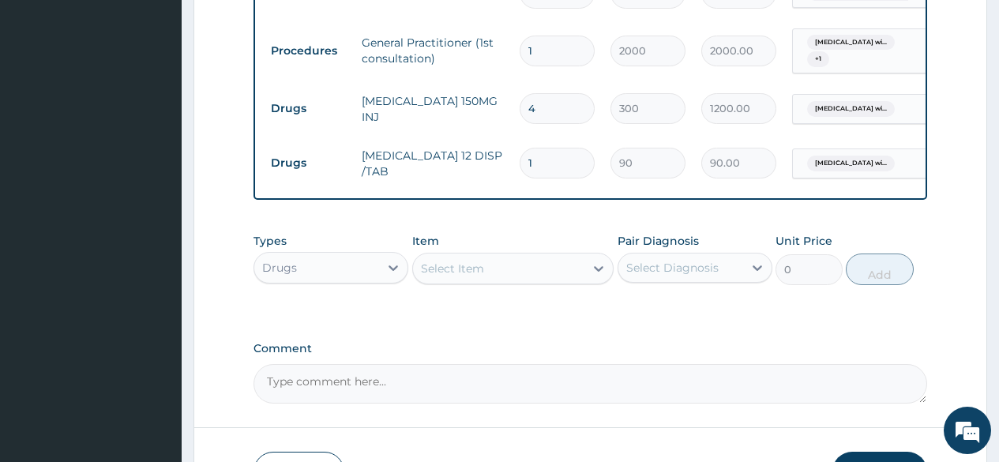
type input "12"
type input "1080.00"
type input "12"
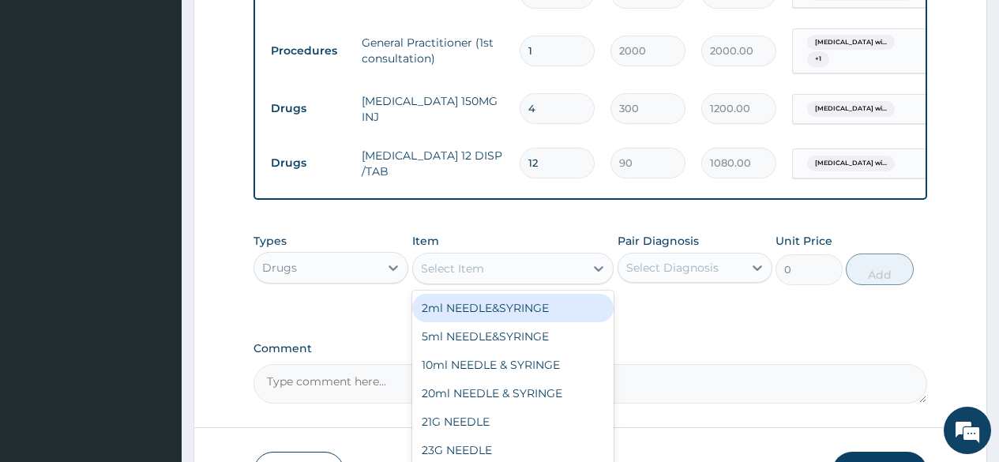
click at [504, 270] on div "Select Item" at bounding box center [499, 268] width 172 height 25
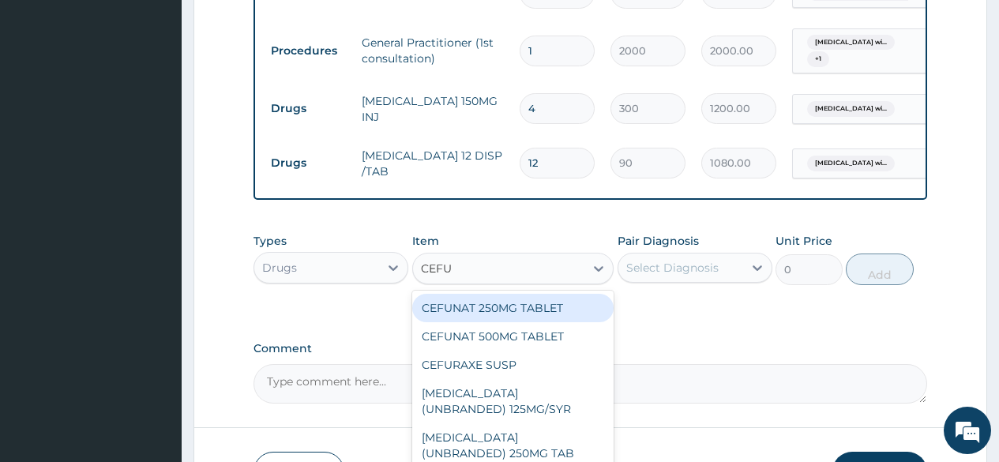
type input "CEFUR"
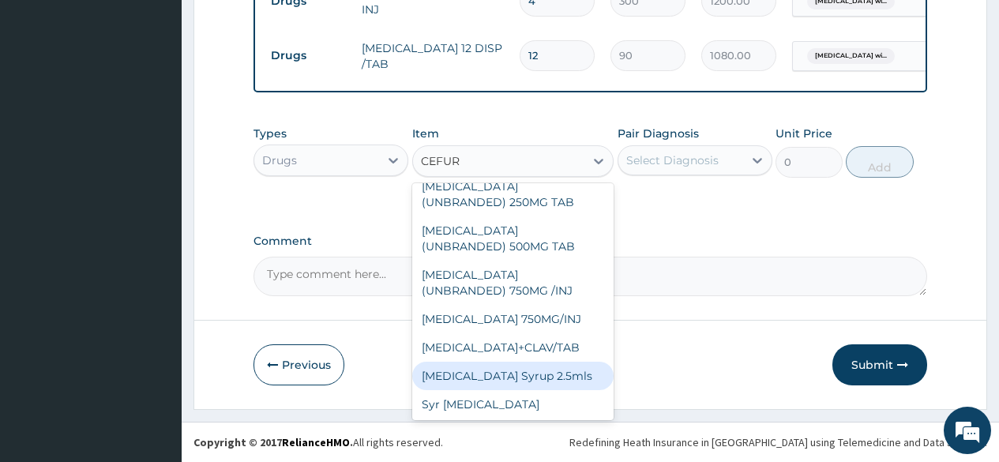
scroll to position [218, 0]
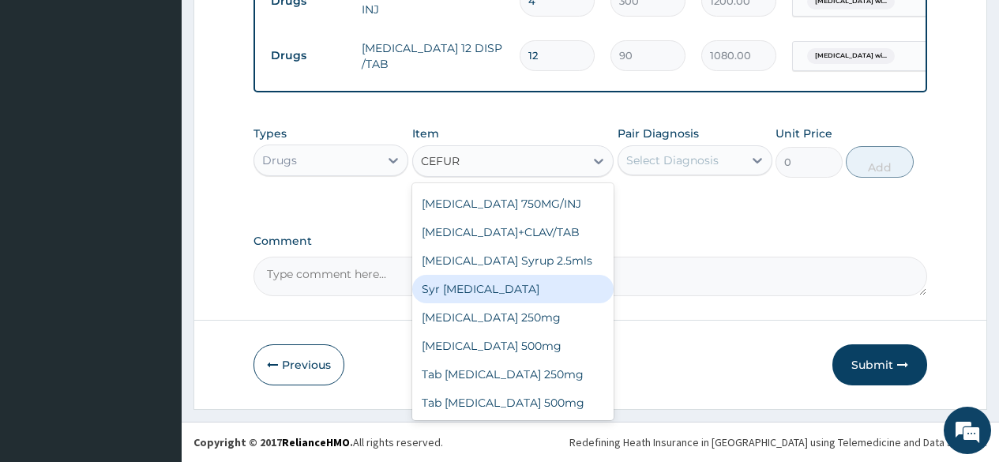
click at [513, 281] on div "Syr Cefuroxime" at bounding box center [513, 289] width 202 height 28
type input "3500"
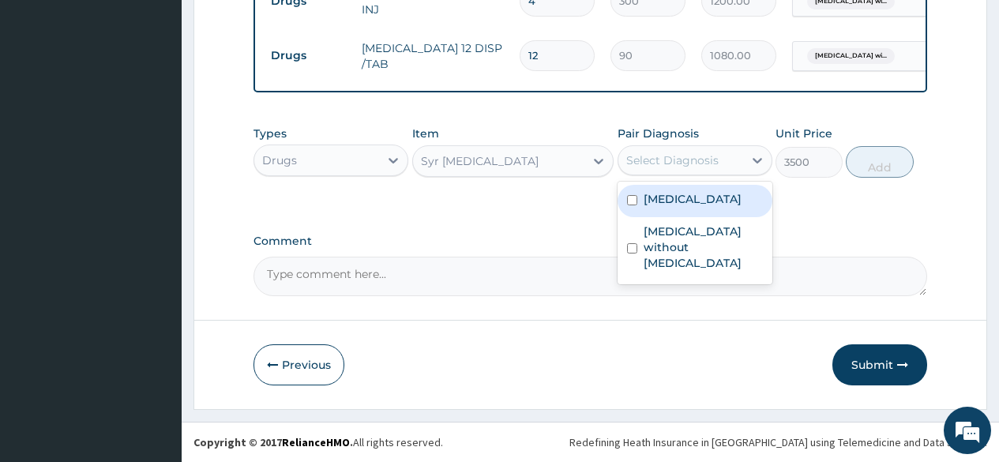
drag, startPoint x: 691, startPoint y: 150, endPoint x: 691, endPoint y: 170, distance: 19.7
click at [691, 151] on div "Select Diagnosis" at bounding box center [680, 160] width 125 height 25
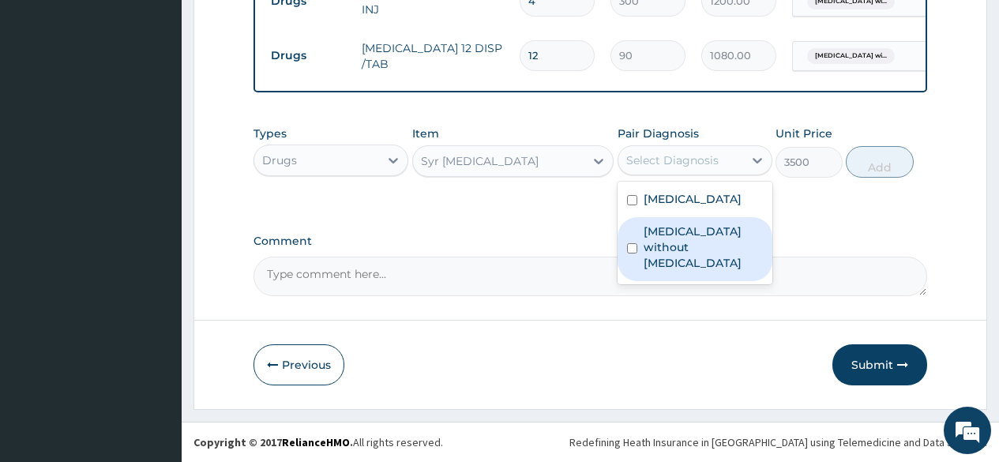
click at [670, 271] on label "Sepsis without septic shock" at bounding box center [702, 246] width 119 height 47
checkbox input "true"
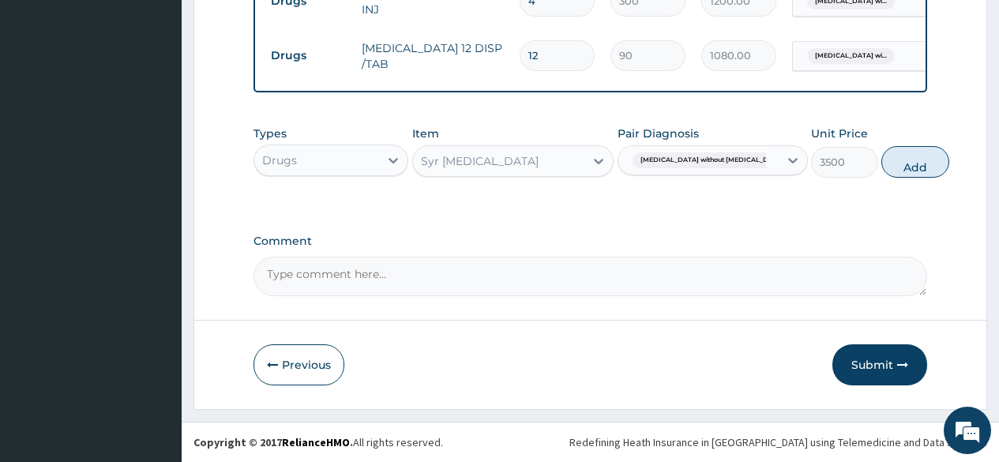
click at [894, 164] on button "Add" at bounding box center [914, 162] width 67 height 32
type input "0"
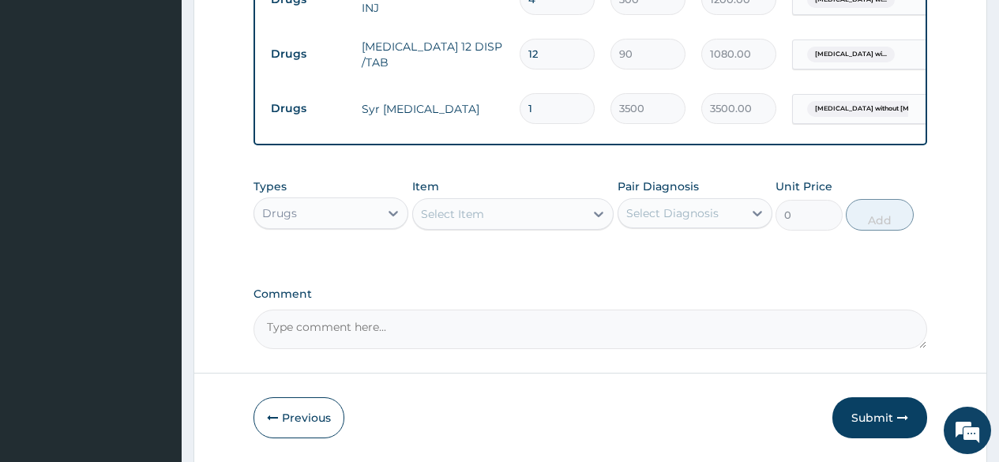
click at [474, 219] on div "Select Item" at bounding box center [452, 214] width 63 height 16
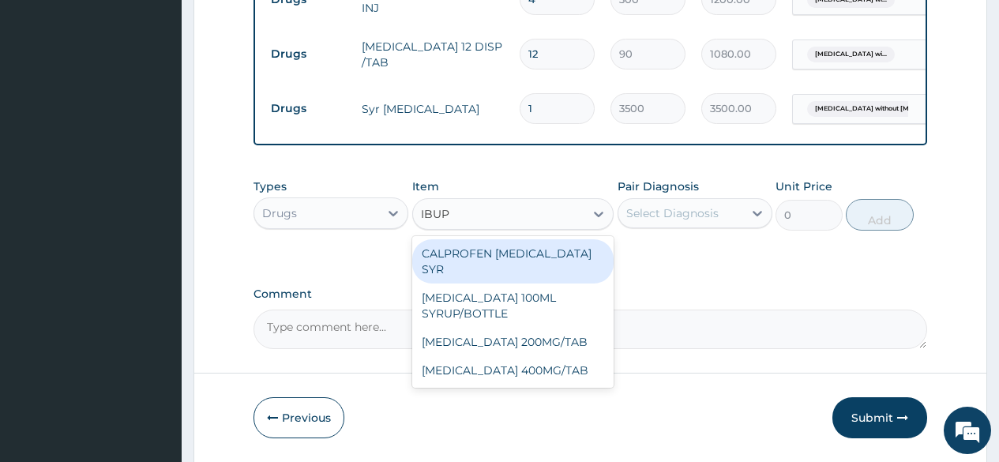
type input "IBUPR"
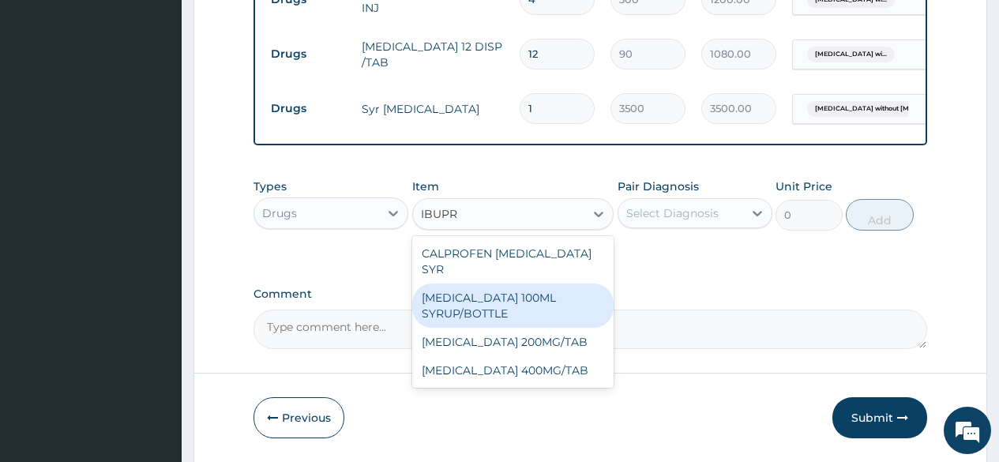
drag, startPoint x: 518, startPoint y: 301, endPoint x: 724, endPoint y: 199, distance: 229.8
click at [567, 283] on div "IBUPROFEN 100ML SYRUP/BOTTLE" at bounding box center [513, 305] width 202 height 44
type input "650"
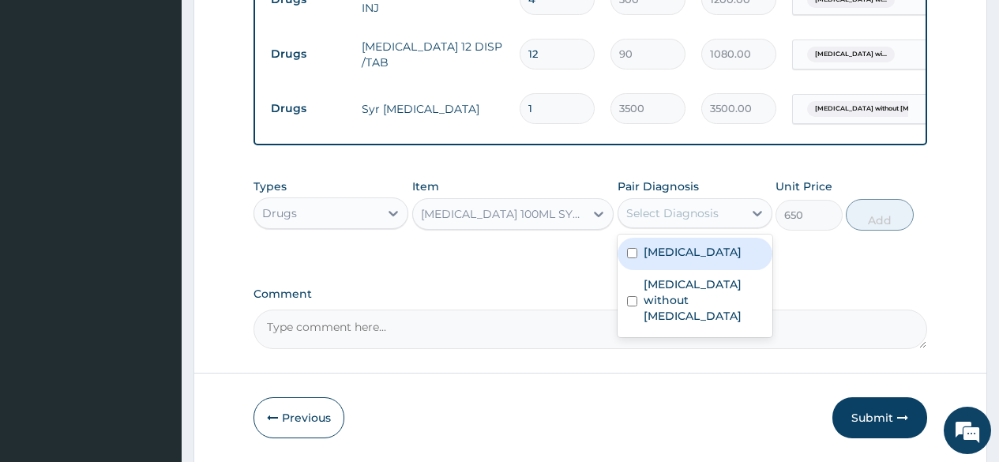
click at [703, 224] on div "Select Diagnosis" at bounding box center [680, 213] width 125 height 25
drag, startPoint x: 680, startPoint y: 293, endPoint x: 696, endPoint y: 287, distance: 16.7
click at [690, 260] on label "Plasmodium malariae malaria without complication" at bounding box center [692, 252] width 98 height 16
checkbox input "true"
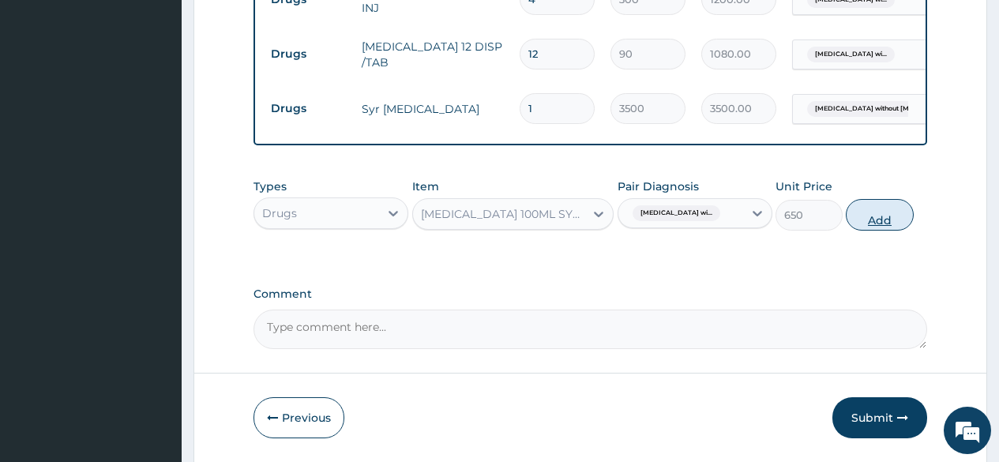
click at [868, 214] on button "Add" at bounding box center [878, 215] width 67 height 32
type input "0"
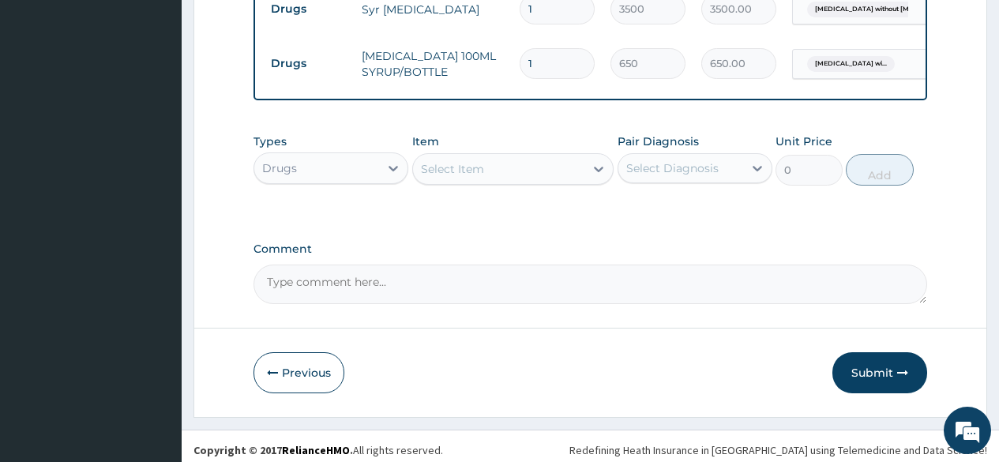
scroll to position [1226, 0]
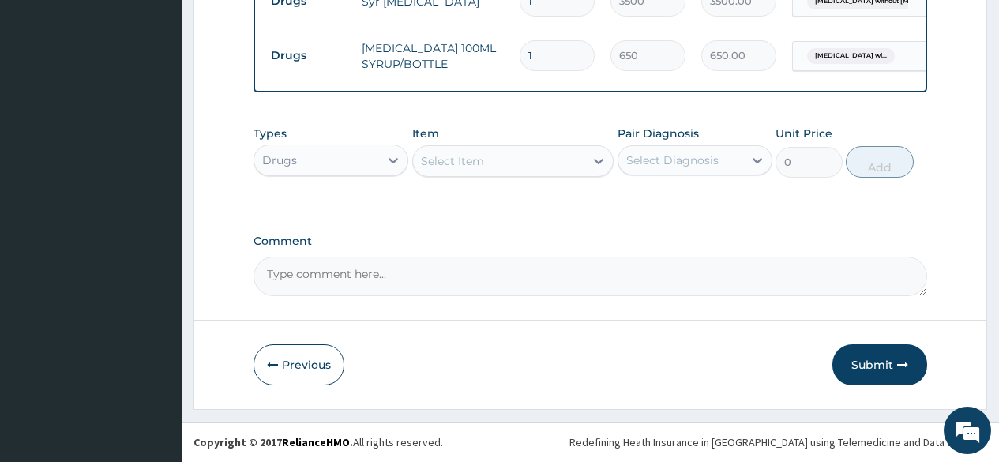
click at [849, 365] on button "Submit" at bounding box center [879, 364] width 95 height 41
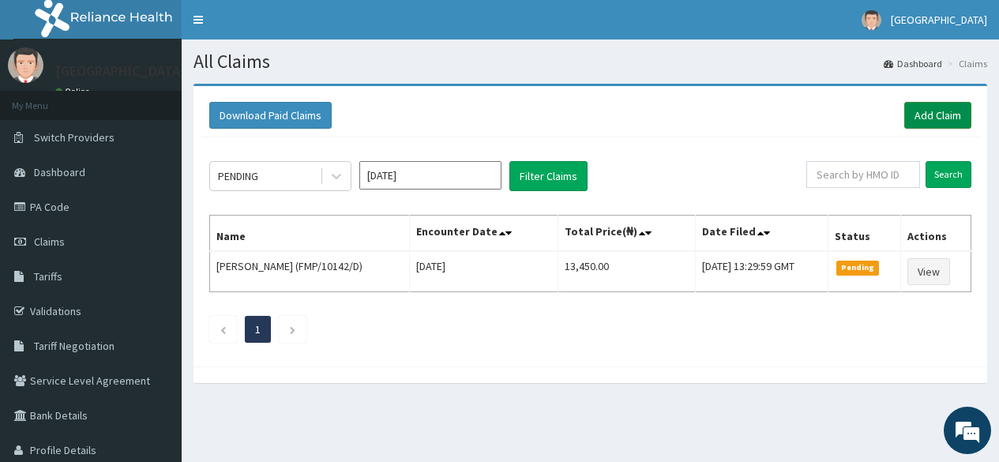
click at [925, 112] on link "Add Claim" at bounding box center [937, 115] width 67 height 27
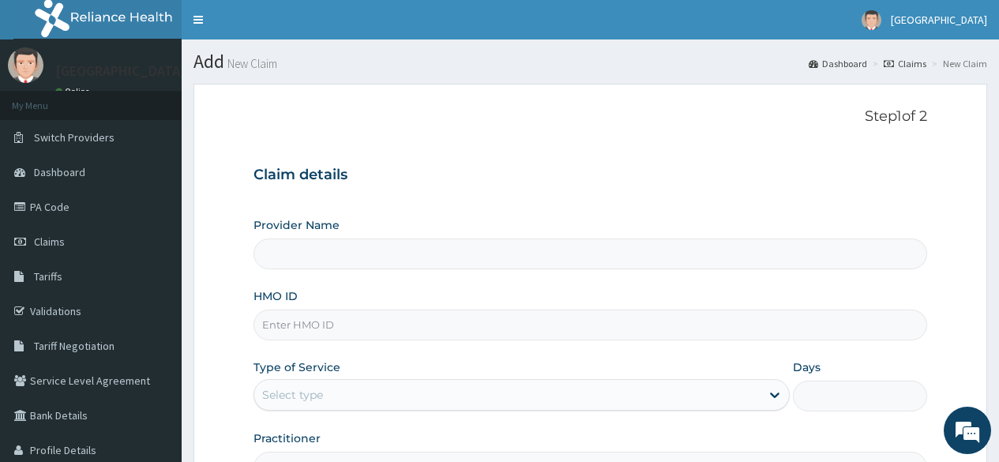
click at [302, 332] on input "HMO ID" at bounding box center [589, 324] width 673 height 31
type input "F"
type input "[GEOGRAPHIC_DATA]"
type input "FMP/10142/A"
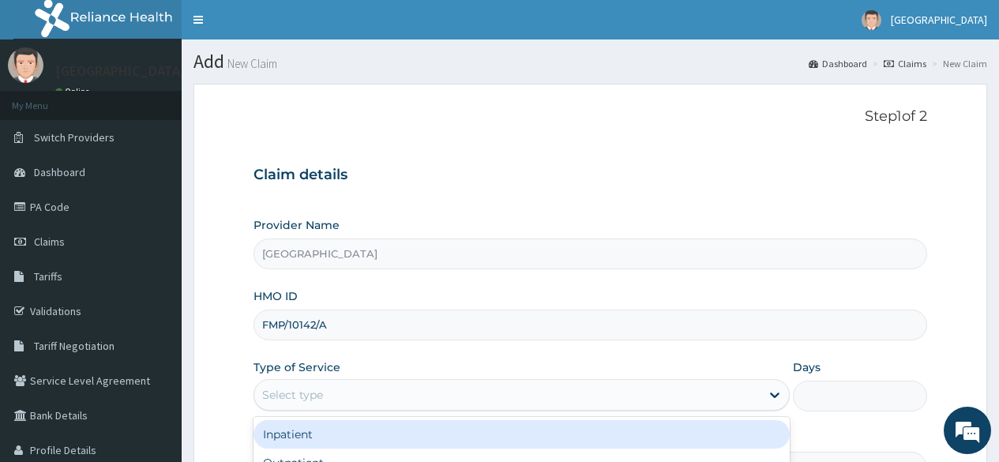
drag, startPoint x: 290, startPoint y: 396, endPoint x: 298, endPoint y: 427, distance: 31.8
click at [291, 397] on div "Select type" at bounding box center [292, 395] width 61 height 16
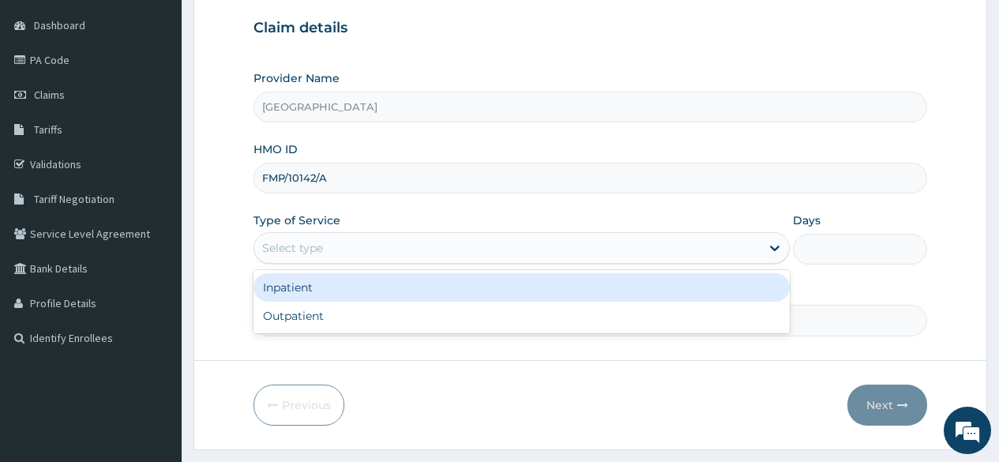
scroll to position [158, 0]
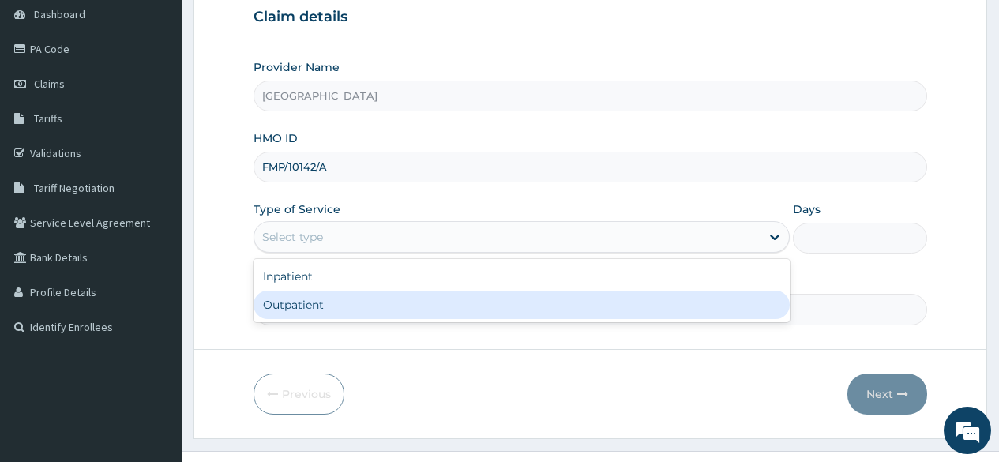
click at [309, 312] on div "Outpatient" at bounding box center [521, 305] width 536 height 28
type input "1"
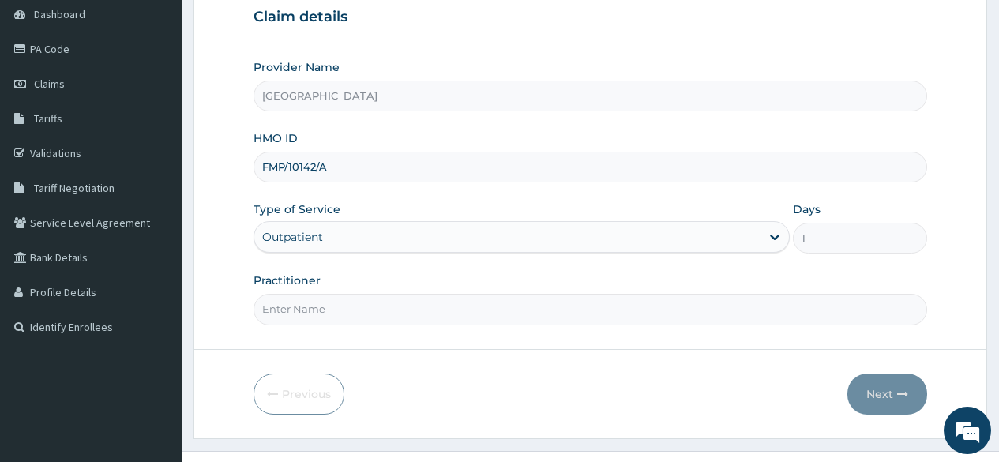
click at [303, 309] on input "Practitioner" at bounding box center [589, 309] width 673 height 31
type input "DR FAWOLE"
click at [872, 396] on button "Next" at bounding box center [887, 393] width 80 height 41
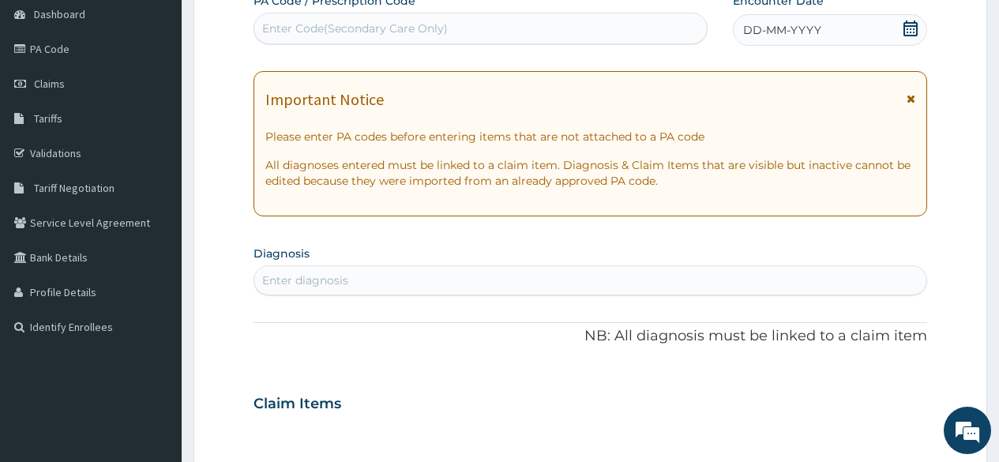
click at [499, 39] on div "Enter Code(Secondary Care Only)" at bounding box center [480, 28] width 452 height 25
click at [913, 24] on icon at bounding box center [910, 29] width 16 height 16
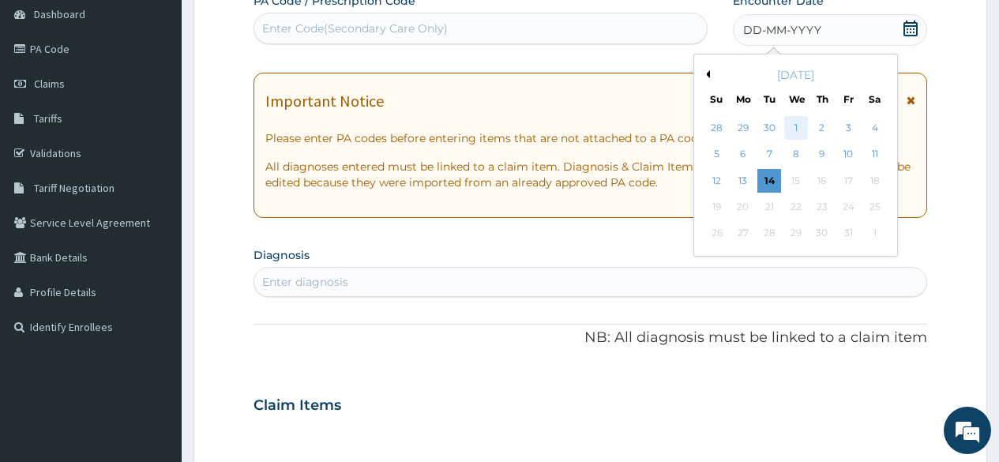
click at [806, 128] on div "1" at bounding box center [795, 128] width 24 height 24
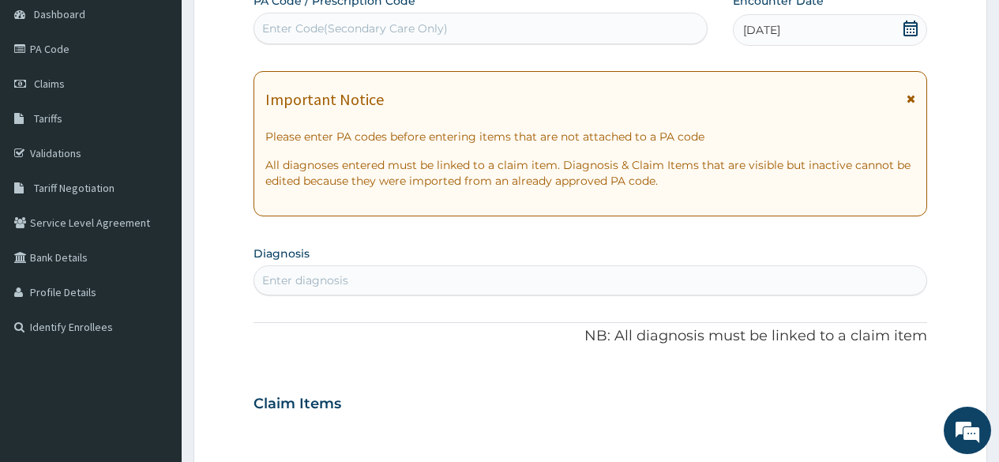
click at [542, 287] on div "Enter diagnosis" at bounding box center [590, 280] width 672 height 25
type input "MALARIA"
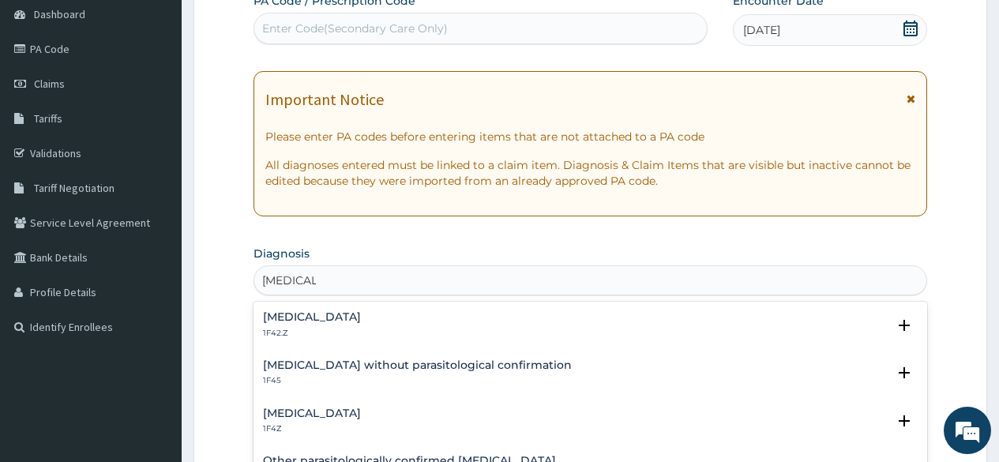
click at [361, 323] on h4 "Plasmodium malariae malaria without complication" at bounding box center [312, 317] width 98 height 12
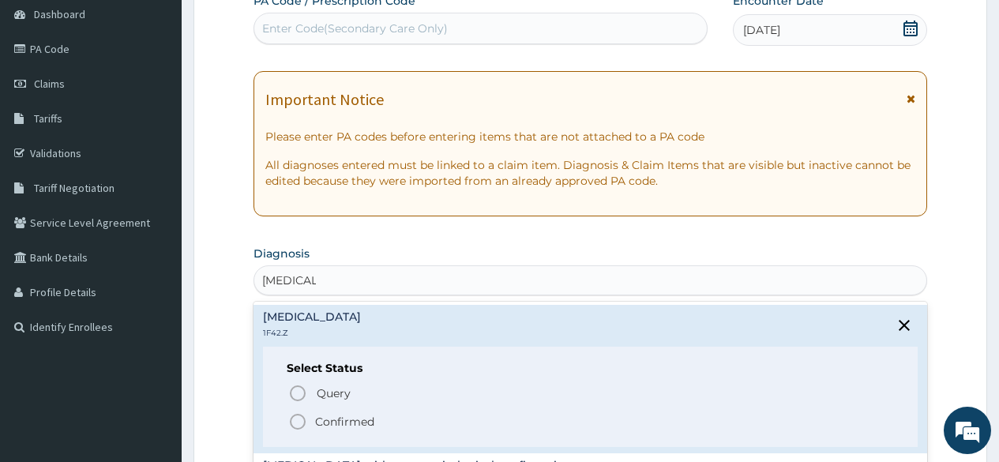
click at [299, 419] on icon "status option filled" at bounding box center [297, 421] width 19 height 19
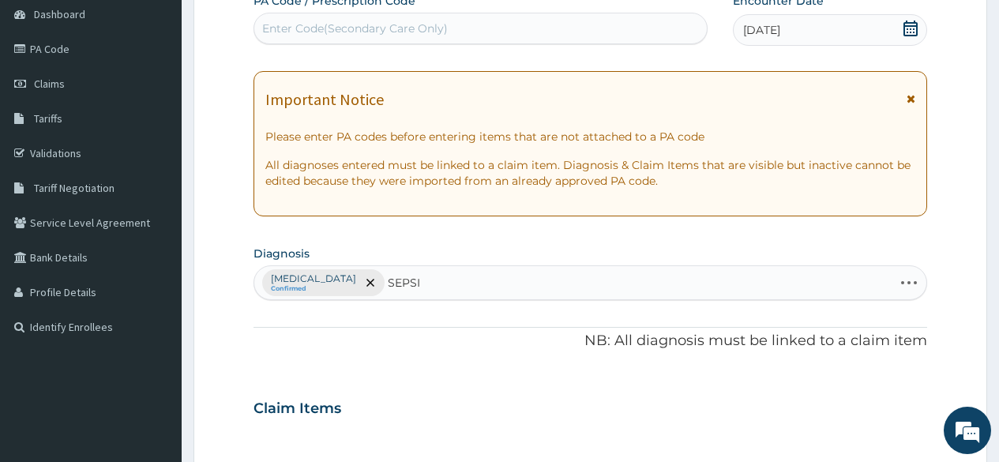
type input "SEPSIS"
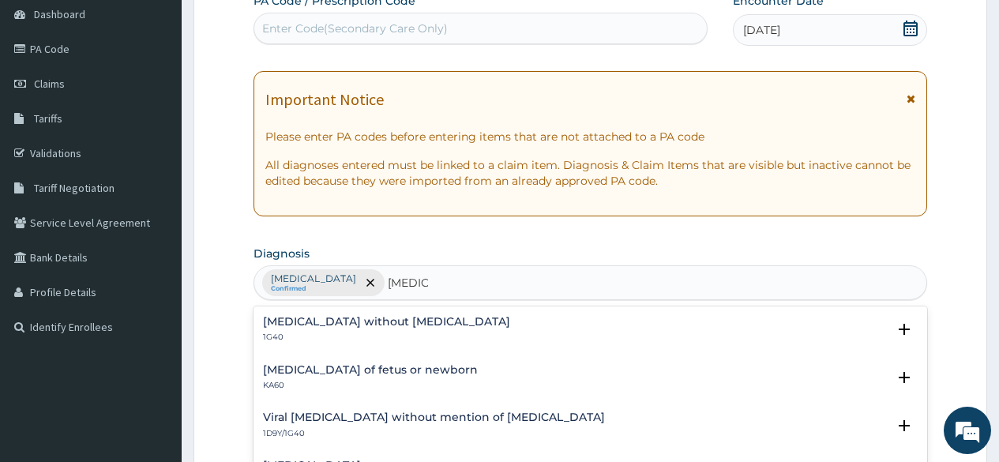
click at [302, 317] on h4 "Sepsis without septic shock" at bounding box center [386, 322] width 247 height 12
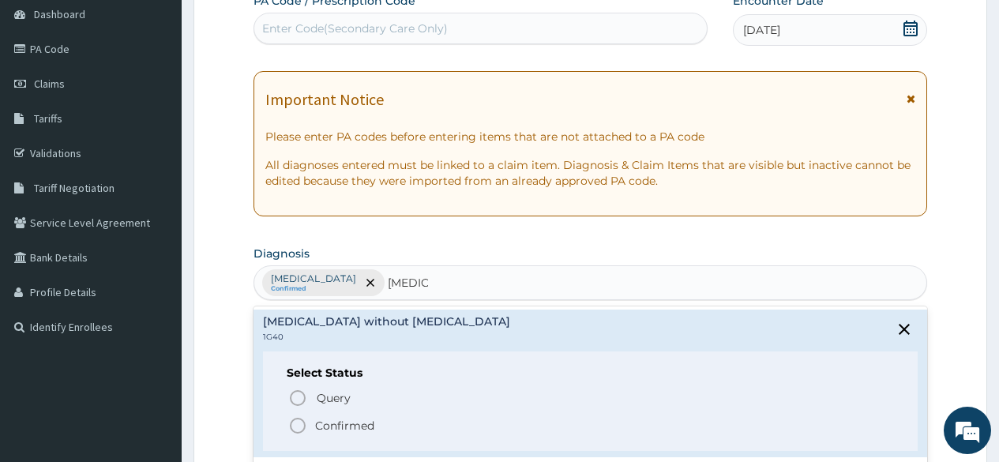
click at [296, 429] on icon "status option filled" at bounding box center [297, 425] width 19 height 19
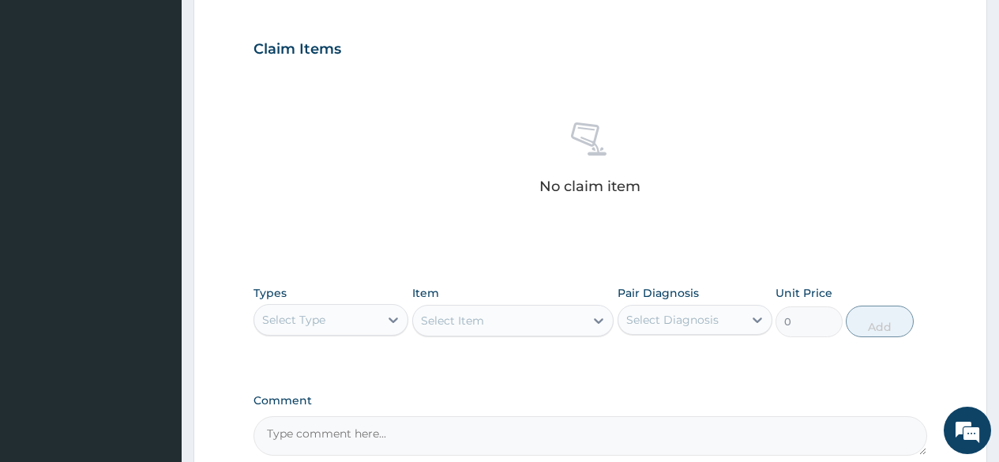
scroll to position [553, 0]
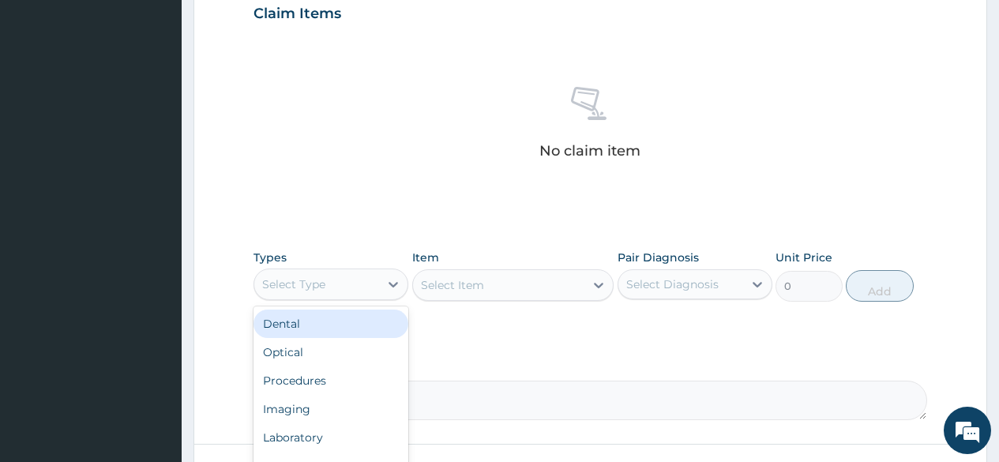
click at [359, 287] on div "Select Type" at bounding box center [316, 284] width 125 height 25
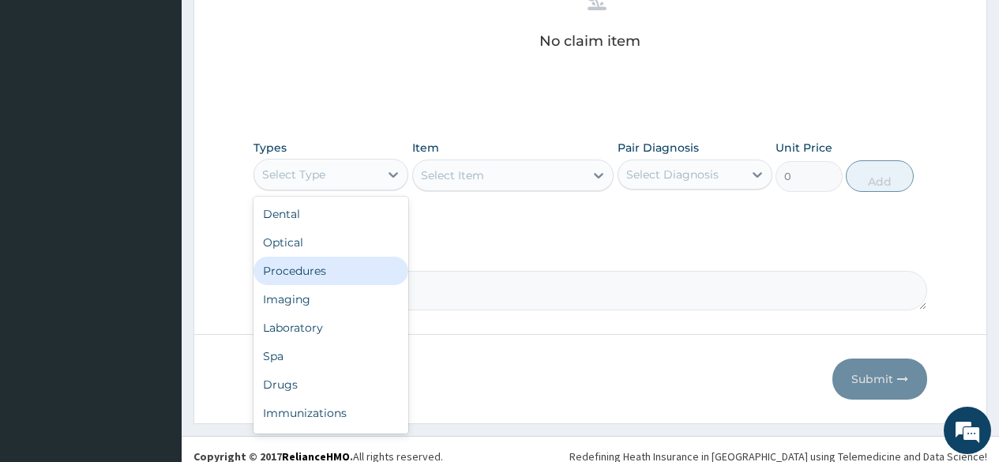
scroll to position [677, 0]
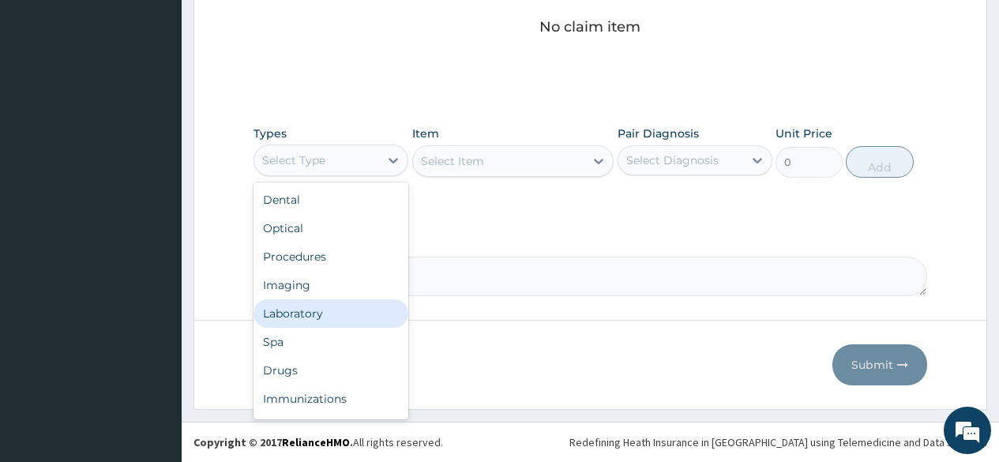
click at [306, 323] on div "Laboratory" at bounding box center [330, 313] width 155 height 28
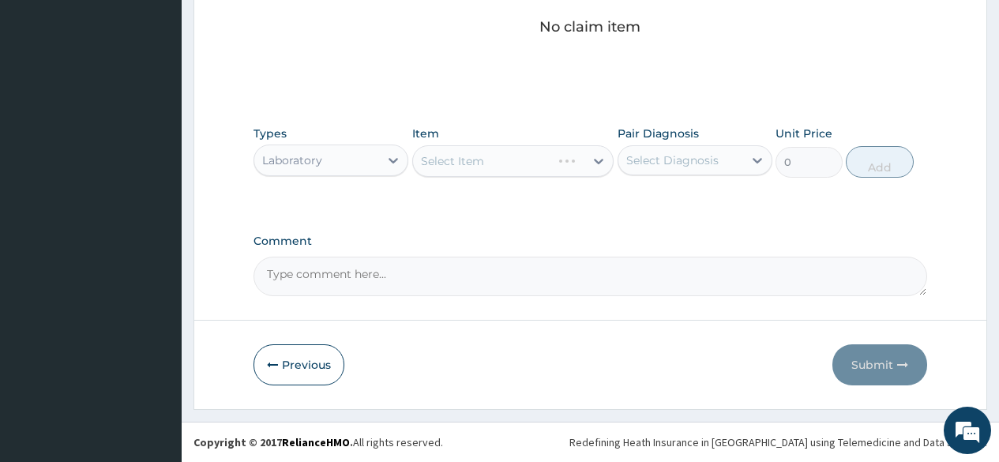
click at [478, 155] on div "Select Item" at bounding box center [513, 161] width 202 height 32
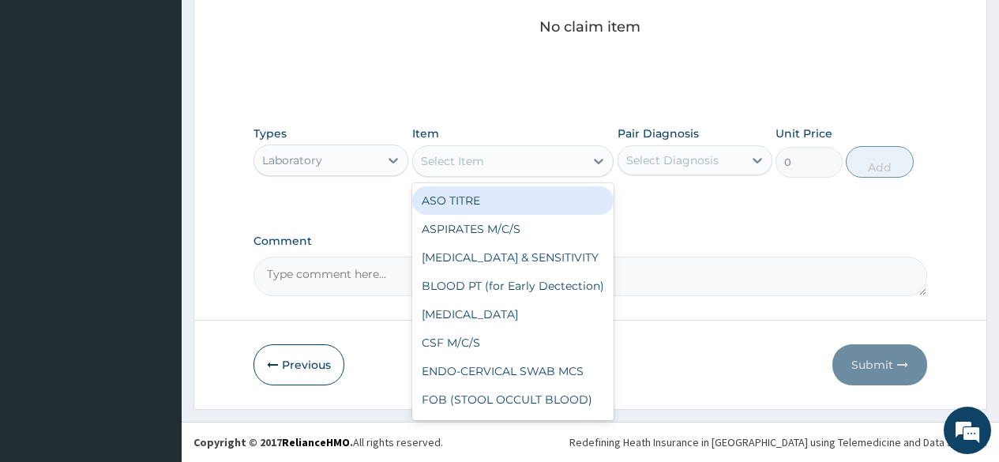
click at [470, 166] on div "Select Item" at bounding box center [452, 161] width 63 height 16
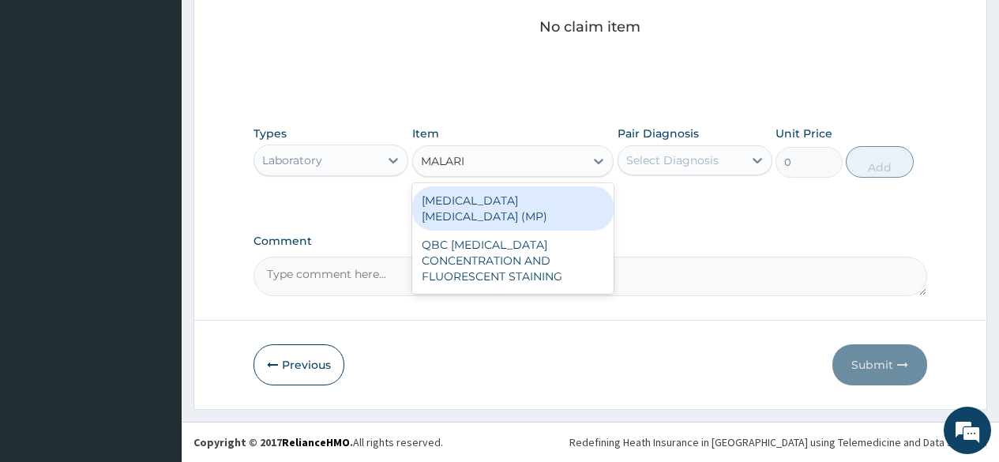
type input "MALARIA"
click at [479, 202] on div "MALARIA PARASITE (MP)" at bounding box center [513, 208] width 202 height 44
type input "1000"
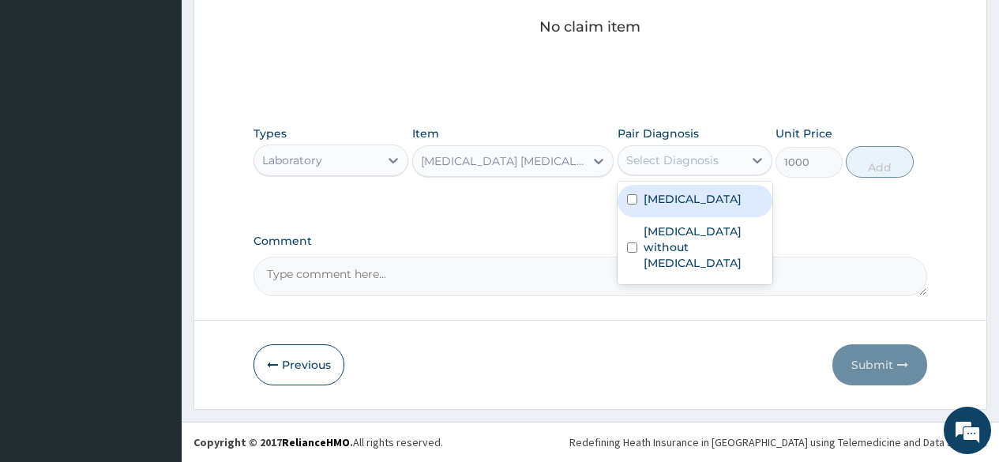
click at [654, 159] on div "Select Diagnosis" at bounding box center [672, 160] width 92 height 16
click at [666, 207] on label "Plasmodium malariae malaria without complication" at bounding box center [692, 199] width 98 height 16
checkbox input "true"
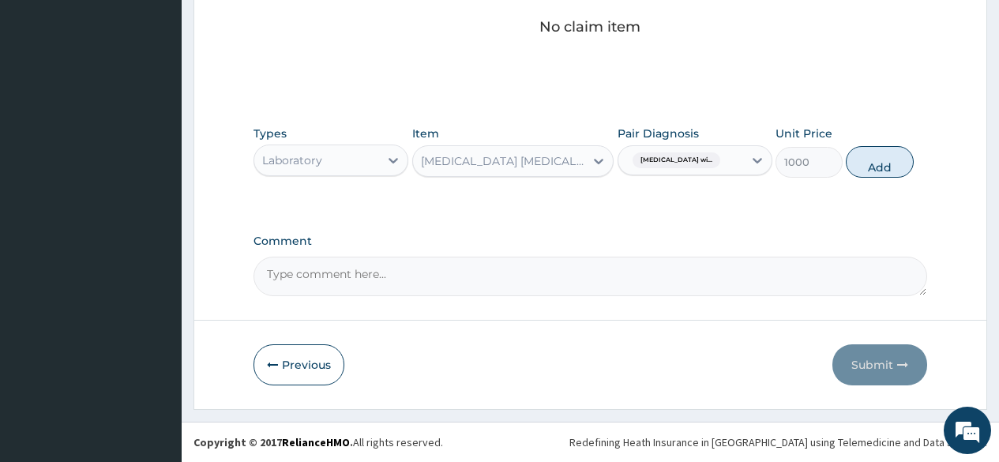
drag, startPoint x: 890, startPoint y: 162, endPoint x: 604, endPoint y: 235, distance: 295.8
click at [884, 164] on button "Add" at bounding box center [878, 162] width 67 height 32
type input "0"
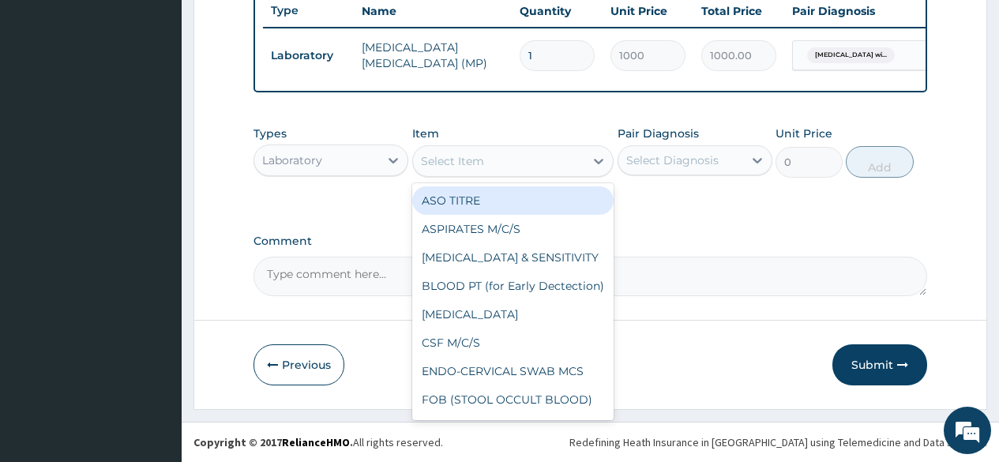
click at [468, 159] on div "Select Item" at bounding box center [452, 161] width 63 height 16
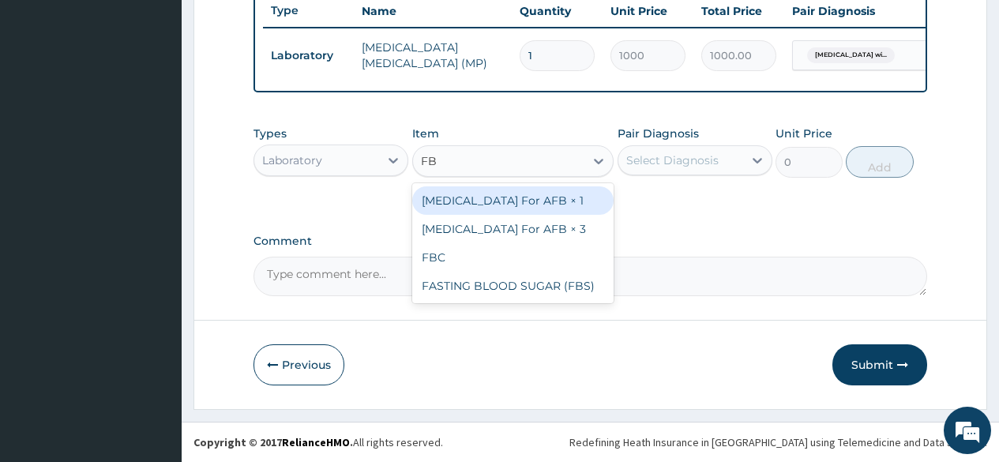
type input "FBC"
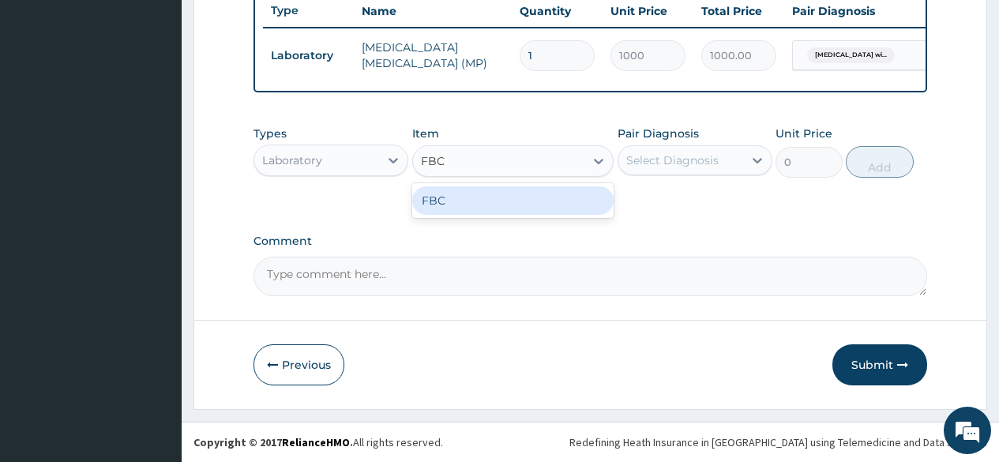
click at [445, 201] on div "FBC" at bounding box center [513, 200] width 202 height 28
type input "2000"
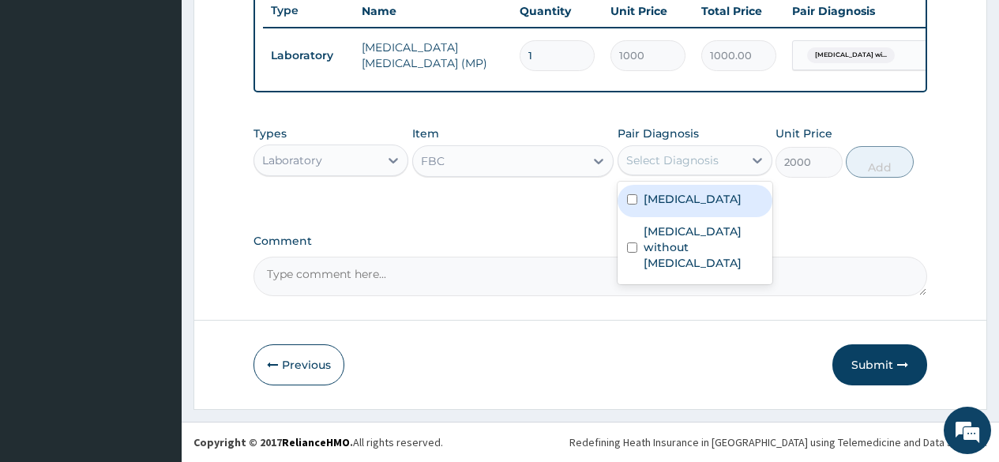
drag, startPoint x: 704, startPoint y: 153, endPoint x: 704, endPoint y: 172, distance: 18.9
click at [705, 156] on div "Select Diagnosis" at bounding box center [672, 160] width 92 height 16
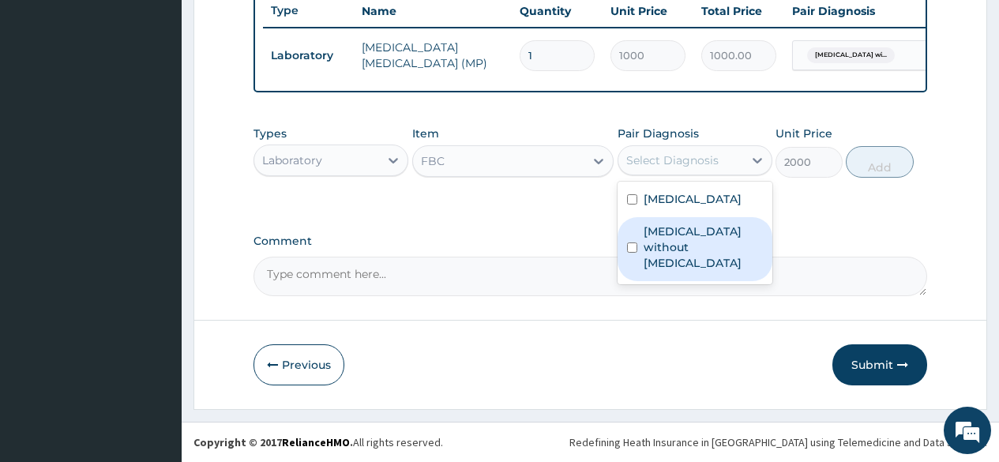
click at [680, 271] on label "Sepsis without septic shock" at bounding box center [702, 246] width 119 height 47
checkbox input "true"
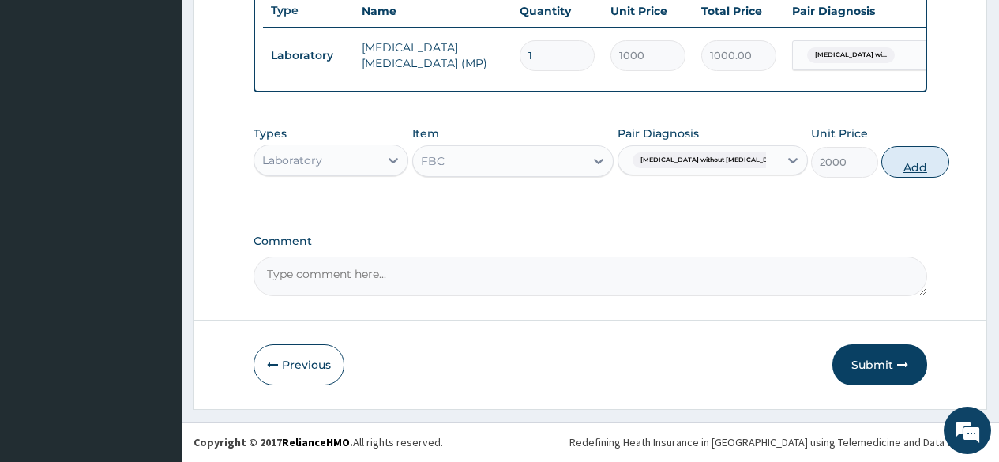
click at [884, 159] on button "Add" at bounding box center [914, 162] width 67 height 32
type input "0"
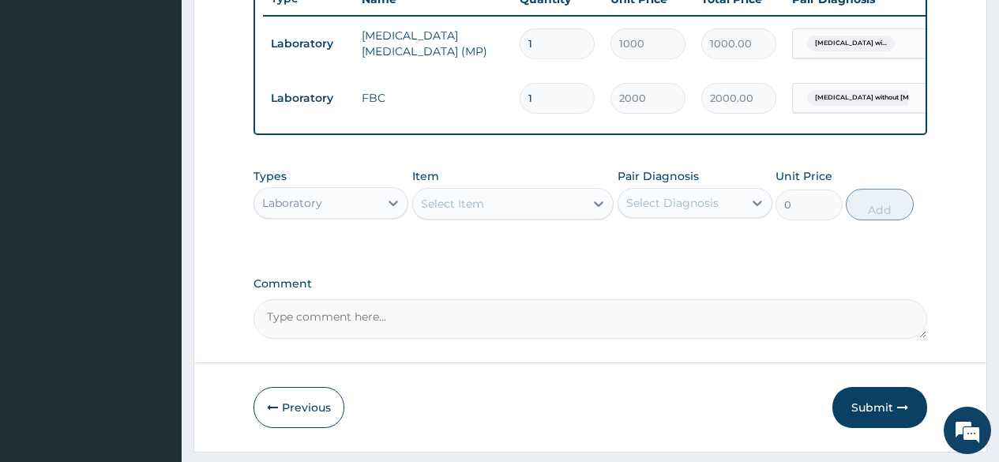
click at [298, 211] on div "Laboratory" at bounding box center [292, 203] width 60 height 16
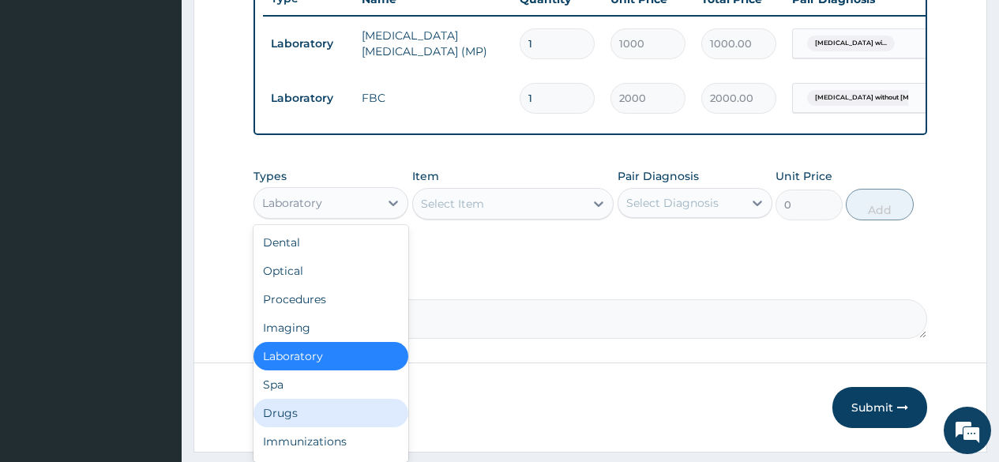
click at [338, 426] on div "Drugs" at bounding box center [330, 413] width 155 height 28
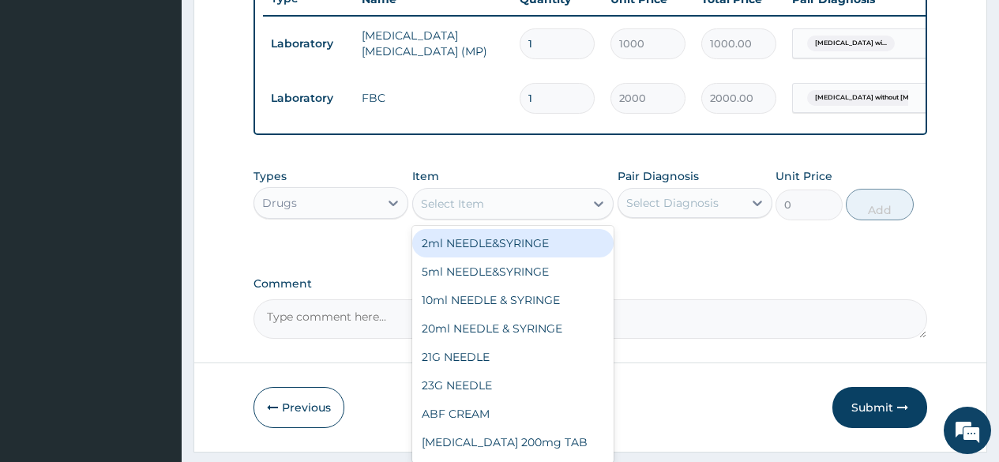
click at [477, 212] on div "Select Item" at bounding box center [452, 204] width 63 height 16
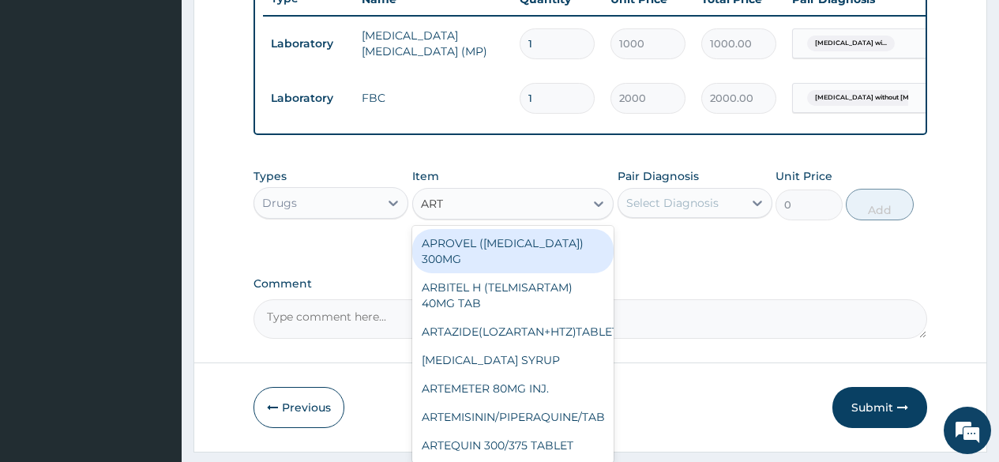
type input "ARTE"
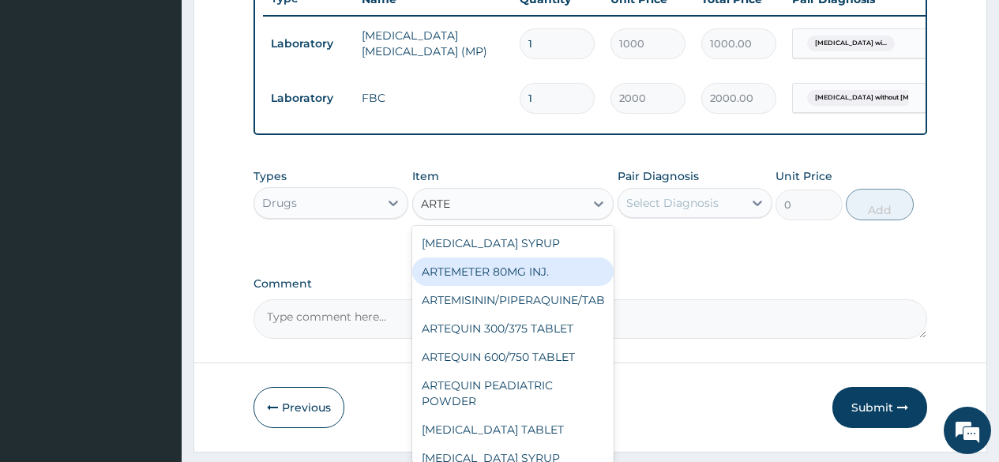
drag, startPoint x: 489, startPoint y: 278, endPoint x: 509, endPoint y: 265, distance: 23.4
click at [497, 272] on div "ARTEMETER 80MG INJ." at bounding box center [513, 271] width 202 height 28
type input "350"
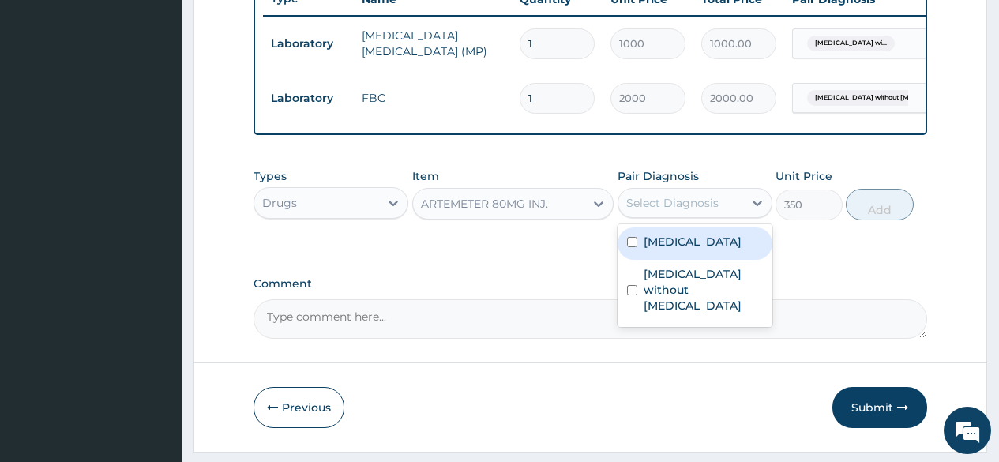
click at [673, 211] on div "Select Diagnosis" at bounding box center [672, 203] width 92 height 16
click at [678, 249] on label "Plasmodium malariae malaria without complication" at bounding box center [692, 242] width 98 height 16
checkbox input "true"
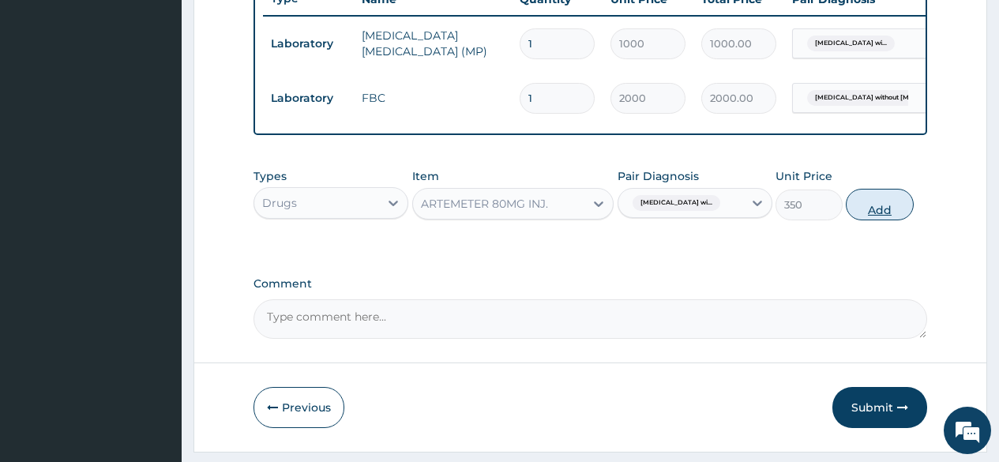
click at [879, 217] on button "Add" at bounding box center [878, 205] width 67 height 32
type input "0"
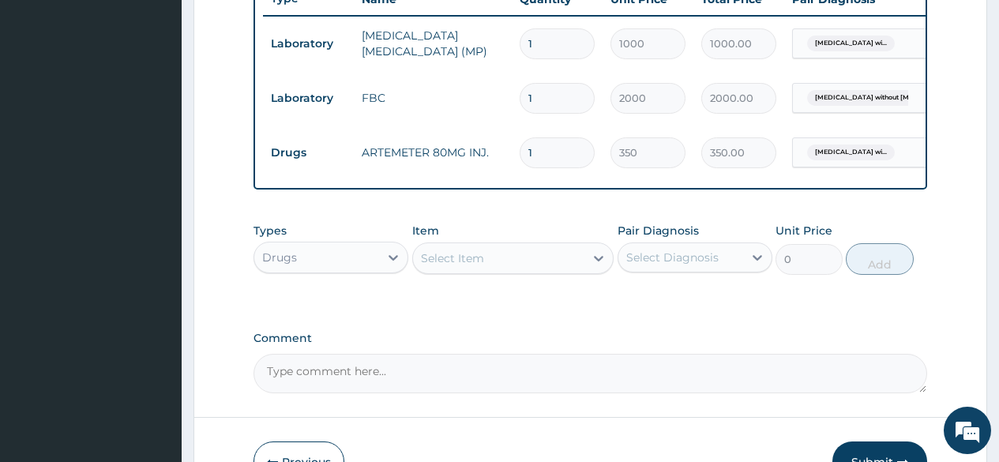
type input "0.00"
type input "6"
type input "2100.00"
type input "6"
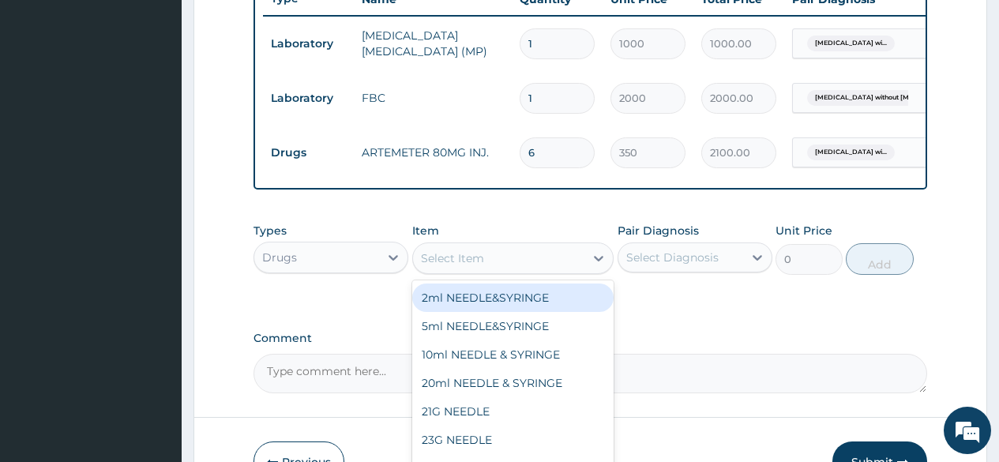
click at [486, 262] on div "Select Item" at bounding box center [499, 258] width 172 height 25
type input "PARACE"
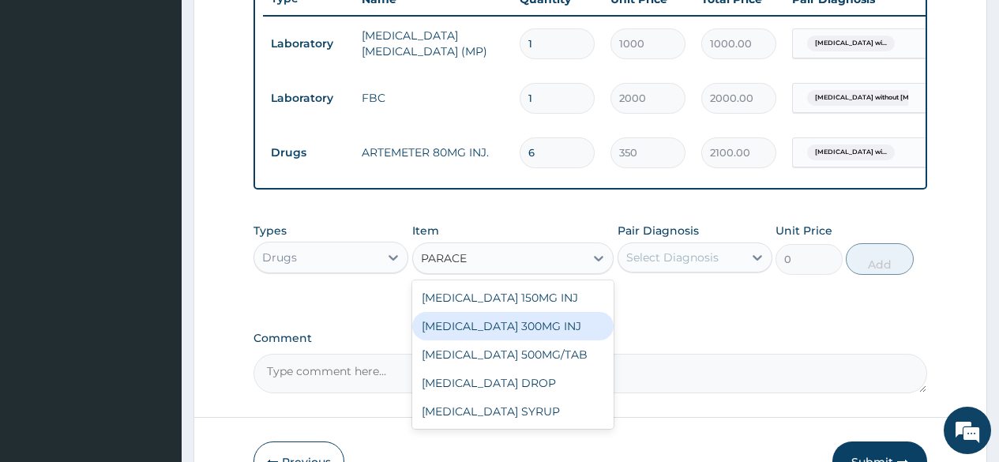
click at [512, 340] on div "PARACETAMOL 300MG INJ" at bounding box center [513, 326] width 202 height 28
type input "500"
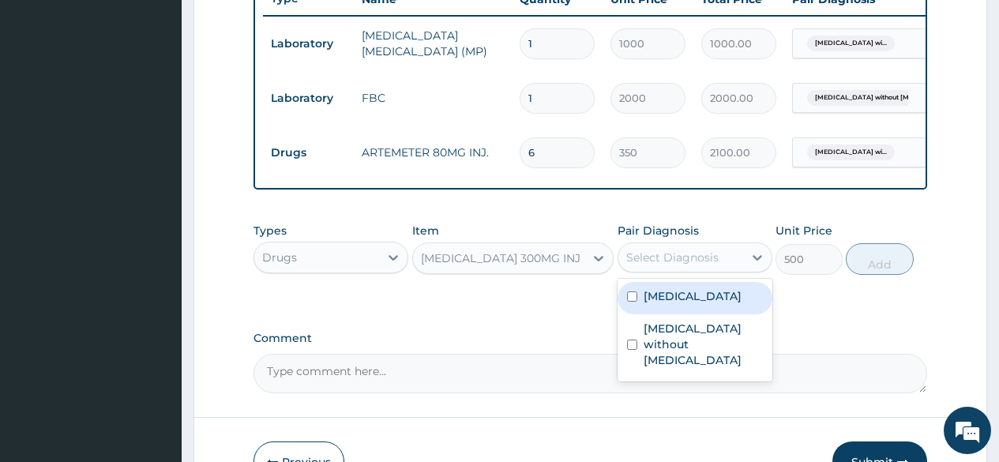
click at [680, 265] on div "Select Diagnosis" at bounding box center [672, 257] width 92 height 16
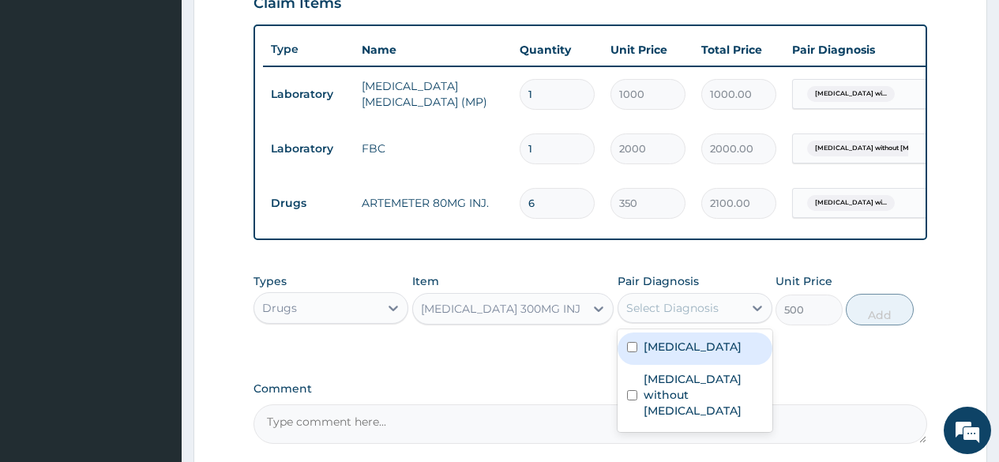
scroll to position [534, 0]
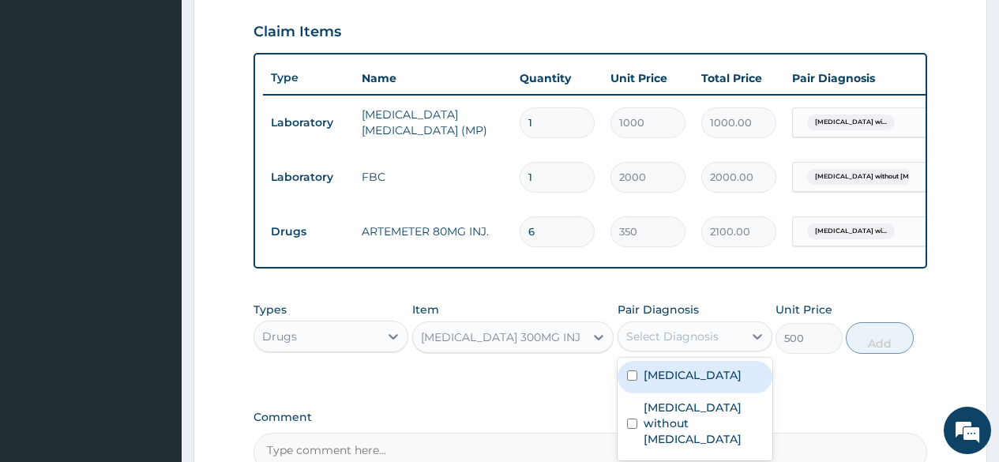
click at [630, 380] on input "checkbox" at bounding box center [632, 375] width 10 height 10
checkbox input "true"
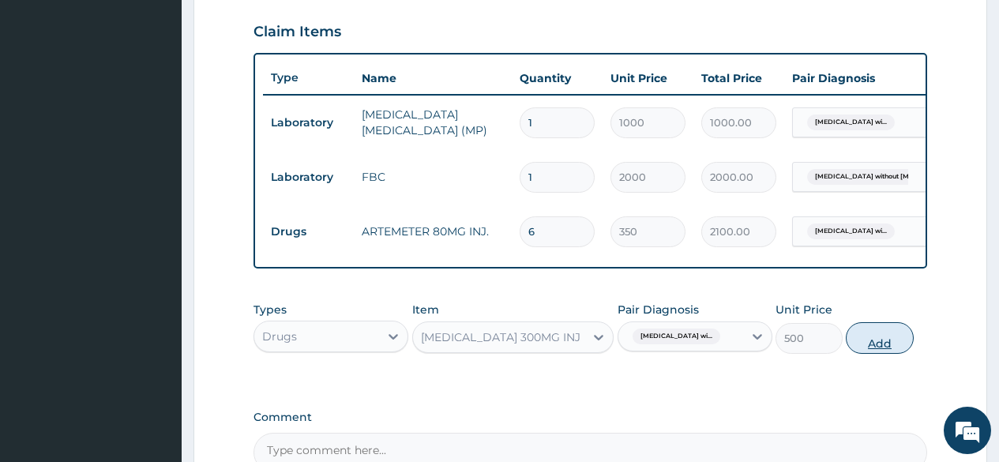
click at [883, 354] on button "Add" at bounding box center [878, 338] width 67 height 32
type input "0"
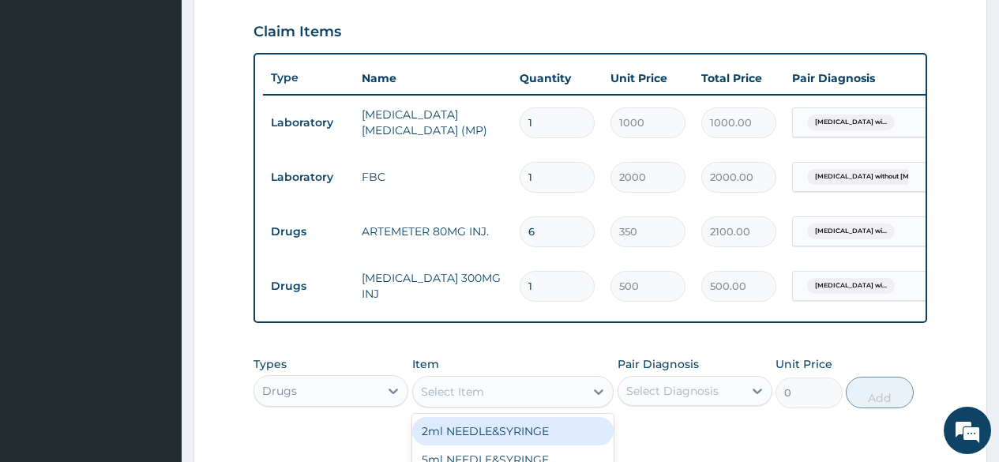
click at [515, 404] on div "Select Item" at bounding box center [499, 391] width 172 height 25
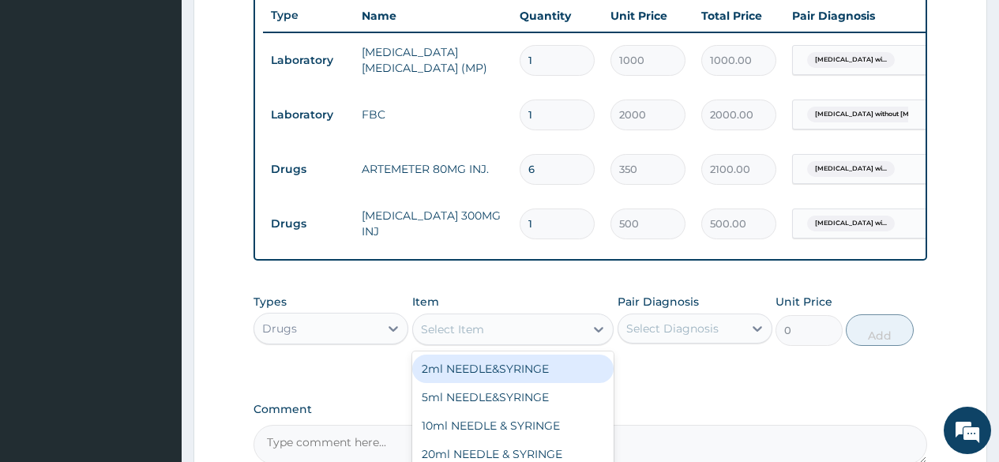
scroll to position [692, 0]
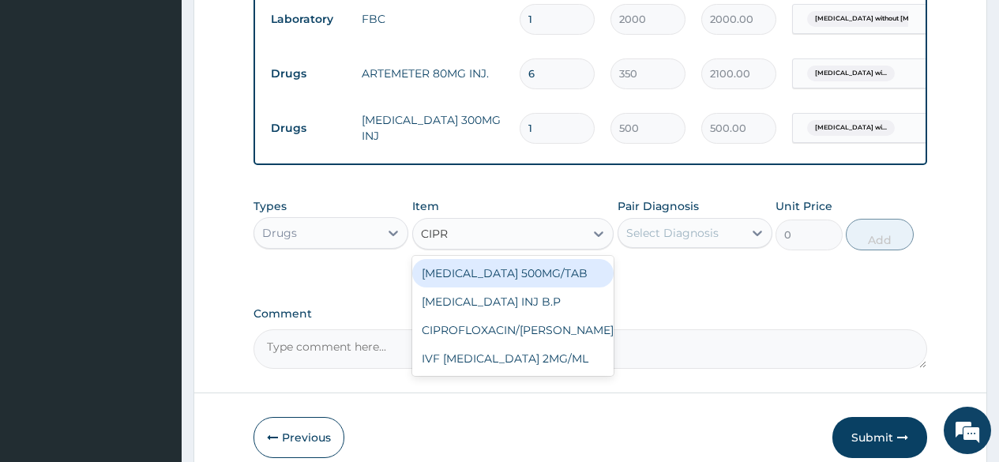
type input "CIPRO"
click at [531, 276] on div "CIPROFLOXACIN 500MG/TAB" at bounding box center [513, 273] width 202 height 28
type input "100"
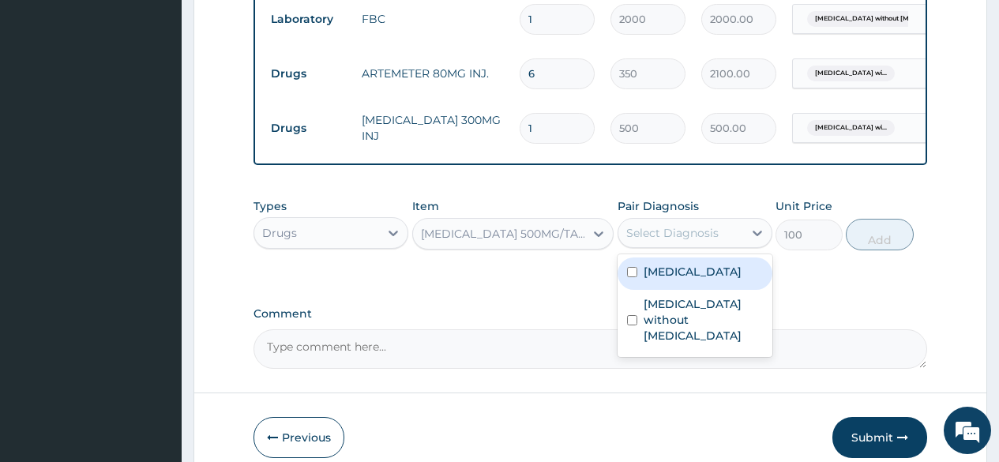
click at [658, 238] on div "Select Diagnosis" at bounding box center [672, 233] width 92 height 16
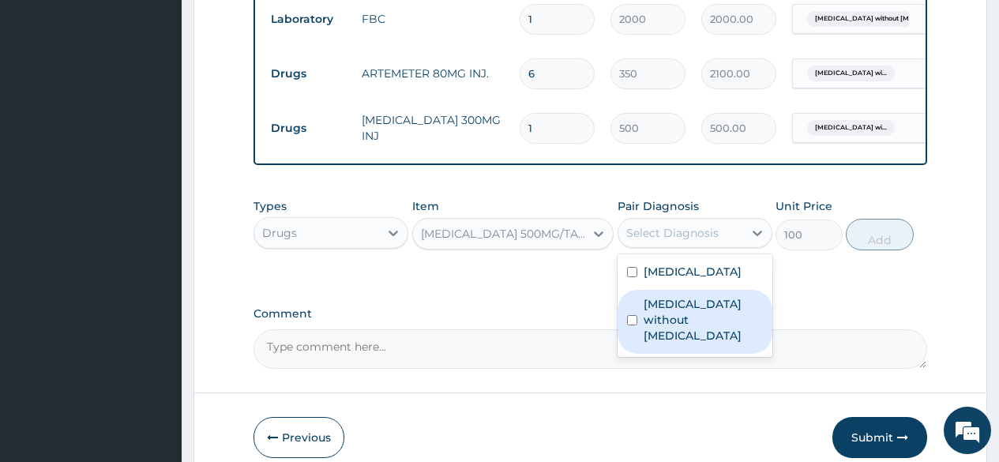
drag, startPoint x: 662, startPoint y: 368, endPoint x: 731, endPoint y: 335, distance: 77.0
click at [665, 343] on label "Sepsis without septic shock" at bounding box center [702, 319] width 119 height 47
checkbox input "true"
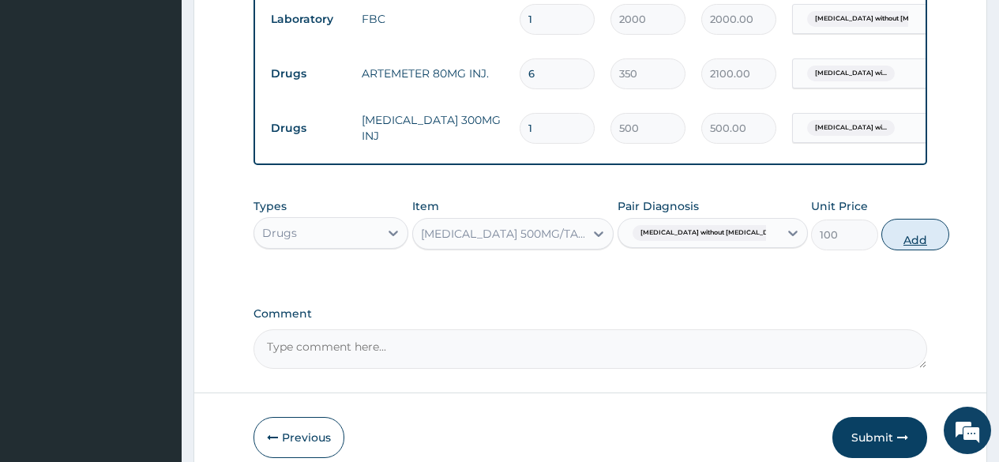
click at [881, 243] on button "Add" at bounding box center [914, 235] width 67 height 32
type input "0"
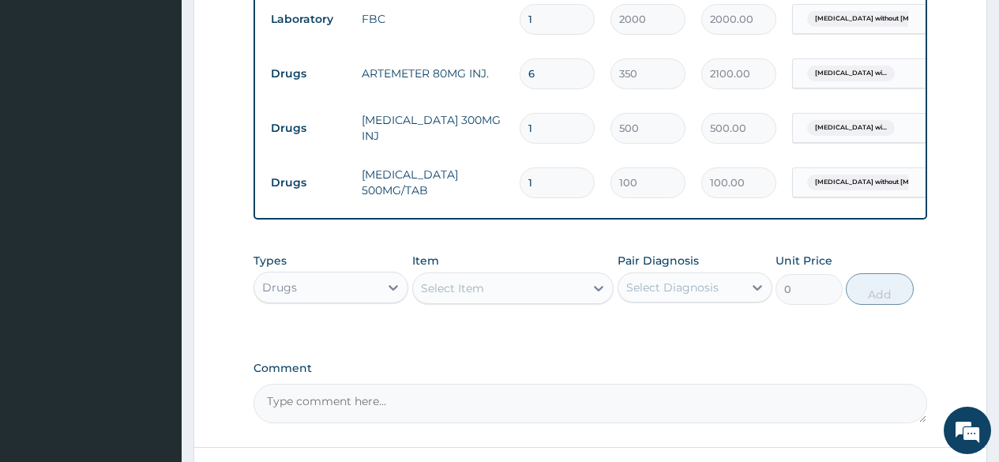
type input "10"
type input "1000.00"
type input "10"
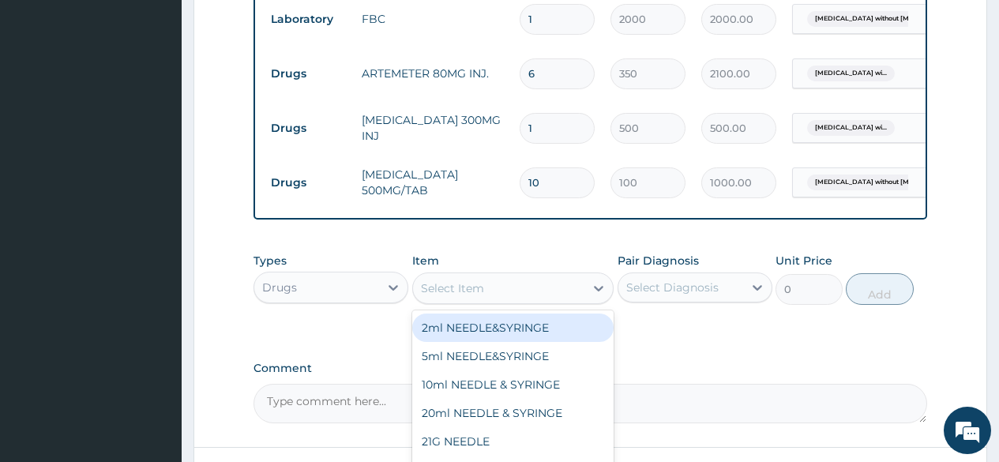
click at [526, 300] on div "Select Item" at bounding box center [499, 288] width 172 height 25
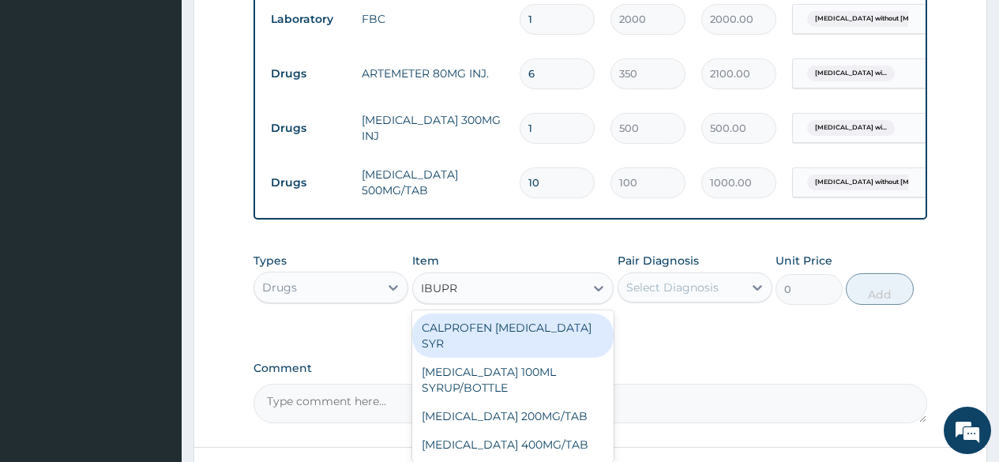
type input "IBUPRO"
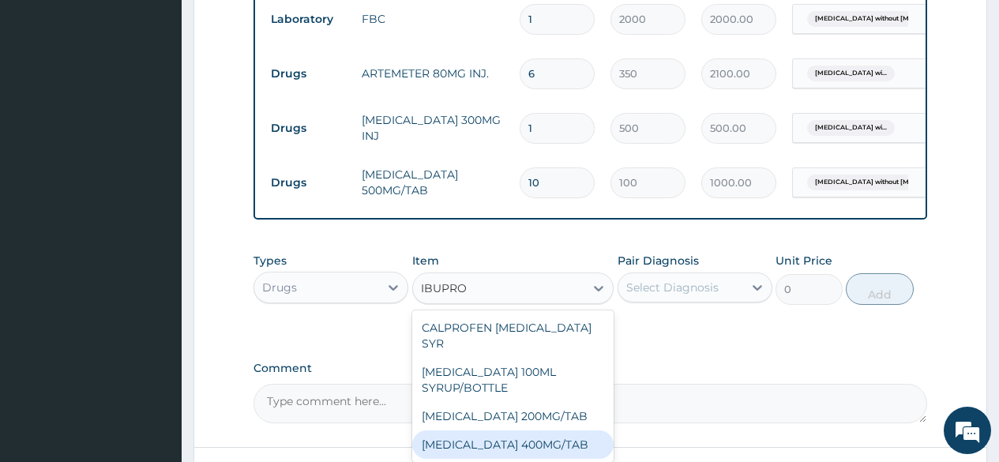
click at [534, 434] on div "IBUPROFEN 400MG/TAB" at bounding box center [513, 444] width 202 height 28
type input "80"
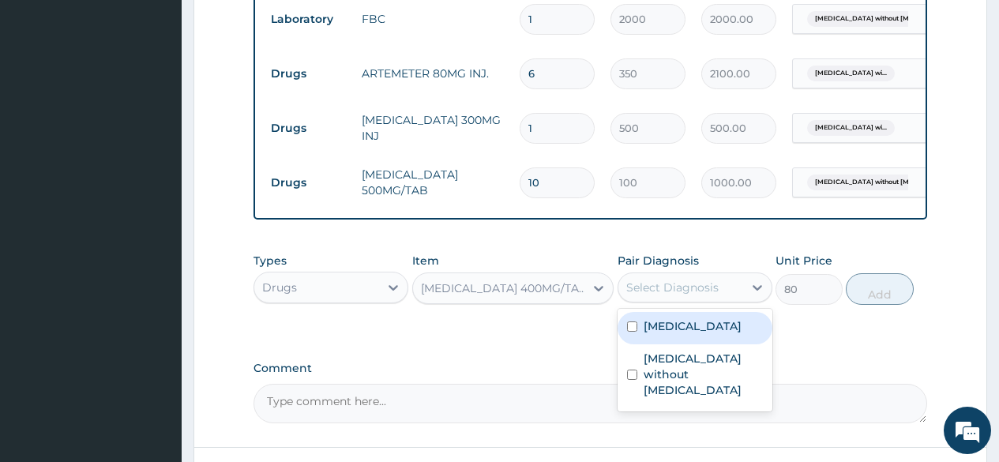
click at [684, 295] on div "Select Diagnosis" at bounding box center [672, 287] width 92 height 16
click at [632, 332] on input "checkbox" at bounding box center [632, 326] width 10 height 10
checkbox input "true"
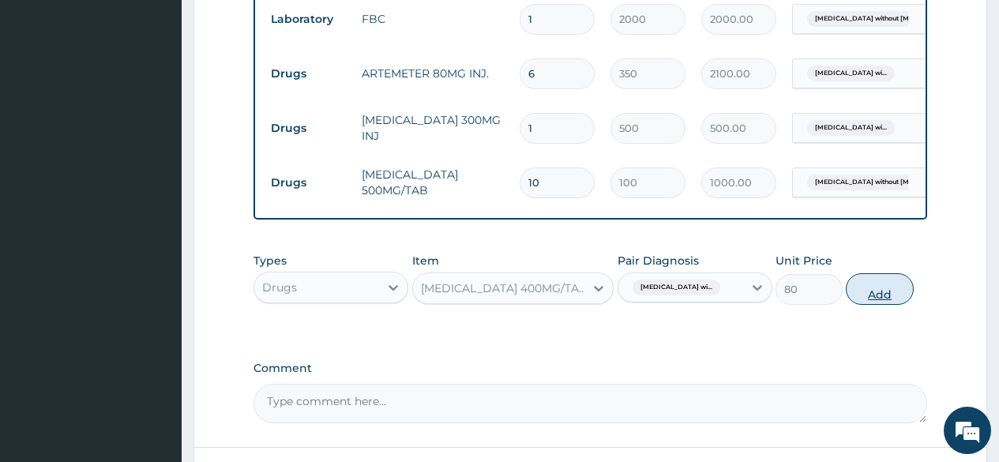
click at [871, 304] on button "Add" at bounding box center [878, 289] width 67 height 32
type input "0"
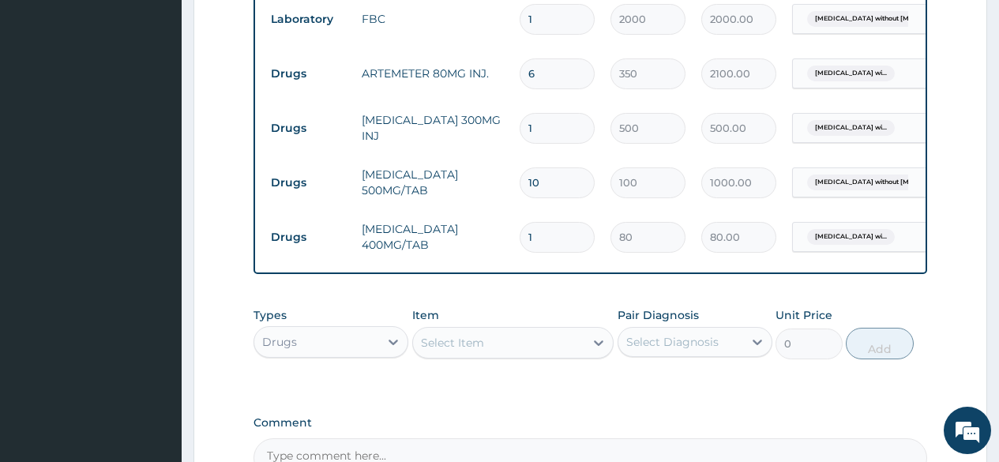
type input "10"
type input "800.00"
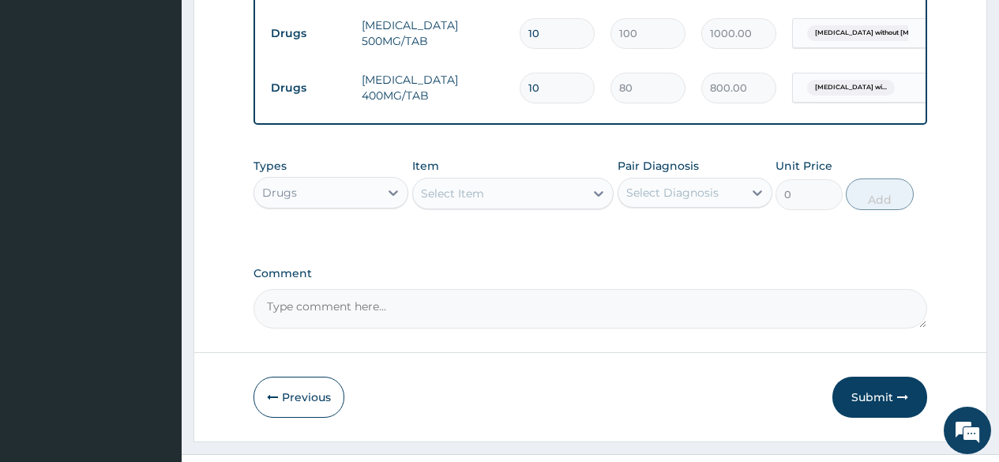
scroll to position [850, 0]
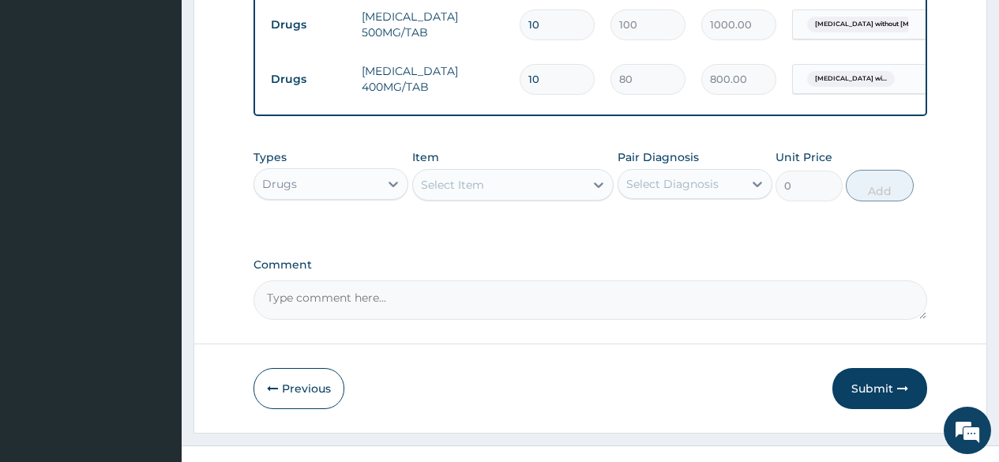
type input "10"
click at [337, 197] on div "Drugs" at bounding box center [316, 183] width 125 height 25
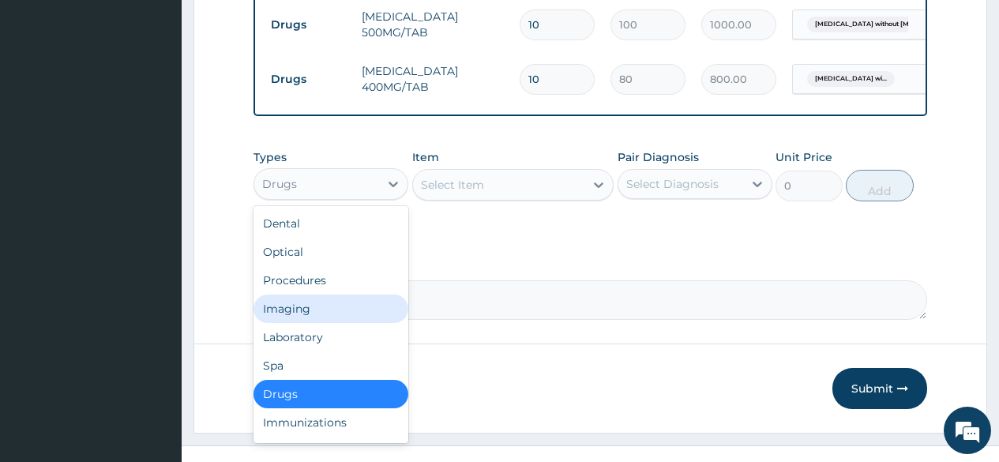
click at [298, 306] on div "Imaging" at bounding box center [330, 308] width 155 height 28
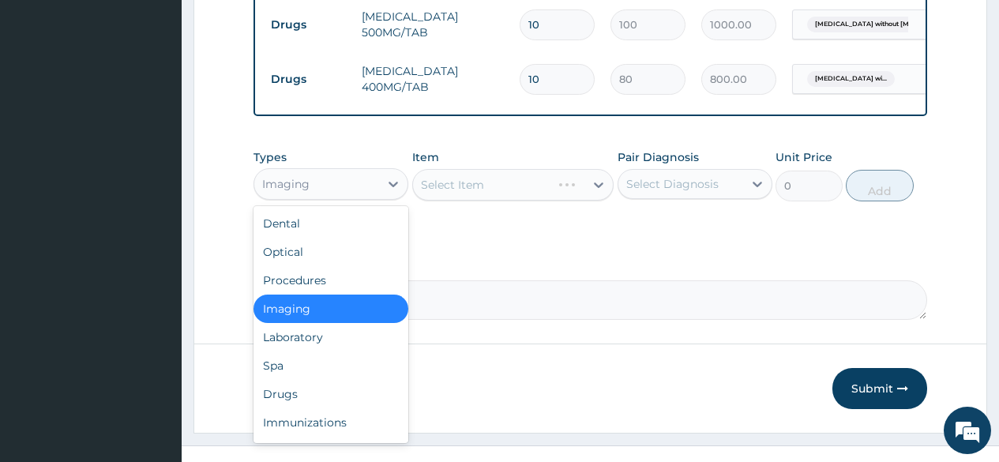
click at [323, 197] on div "Imaging" at bounding box center [316, 183] width 125 height 25
click at [298, 287] on div "Procedures" at bounding box center [330, 280] width 155 height 28
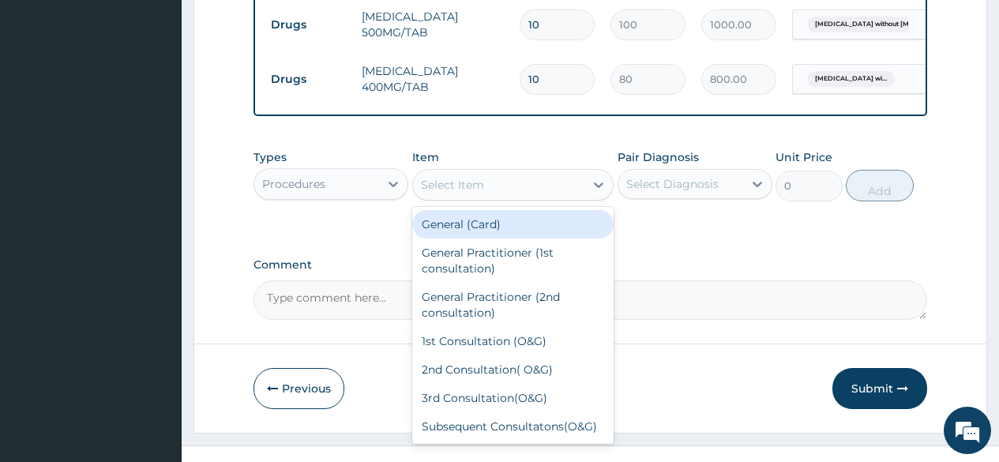
click at [562, 194] on div "Select Item" at bounding box center [499, 184] width 172 height 25
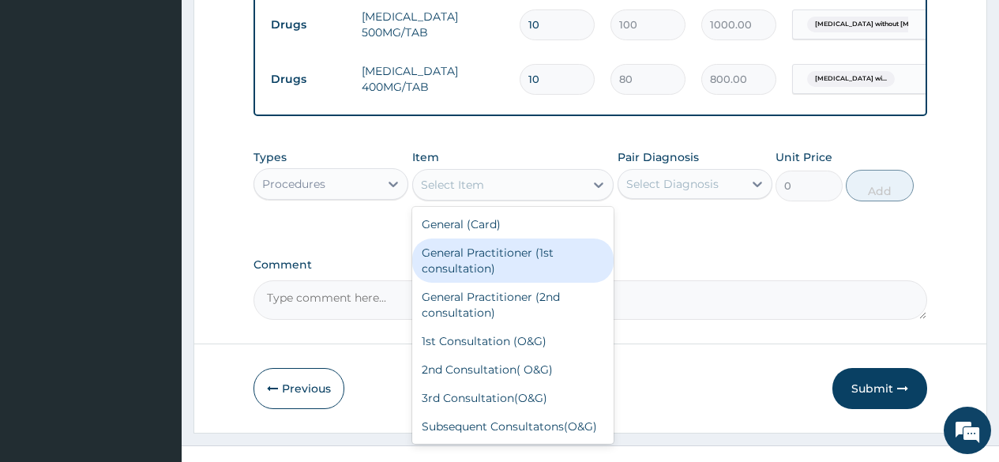
click at [508, 272] on div "General Practitioner (1st consultation)" at bounding box center [513, 260] width 202 height 44
type input "2000"
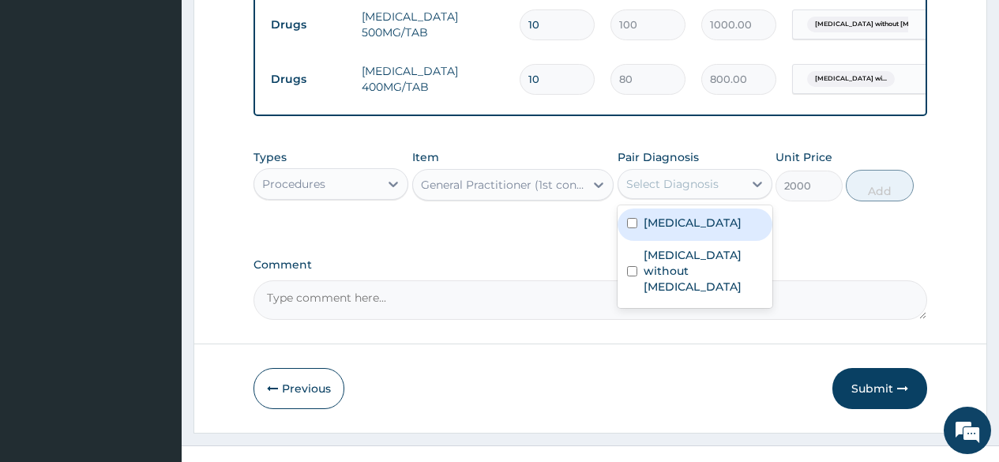
click at [694, 192] on div "Select Diagnosis" at bounding box center [672, 184] width 92 height 16
drag, startPoint x: 690, startPoint y: 243, endPoint x: 699, endPoint y: 283, distance: 41.4
click at [692, 231] on label "Plasmodium malariae malaria without complication" at bounding box center [692, 223] width 98 height 16
checkbox input "true"
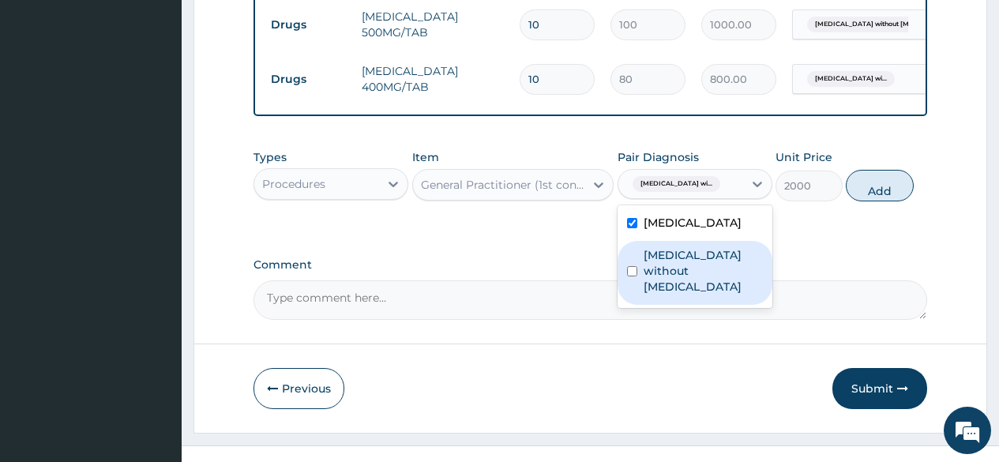
click at [694, 294] on label "Sepsis without septic shock" at bounding box center [702, 270] width 119 height 47
checkbox input "true"
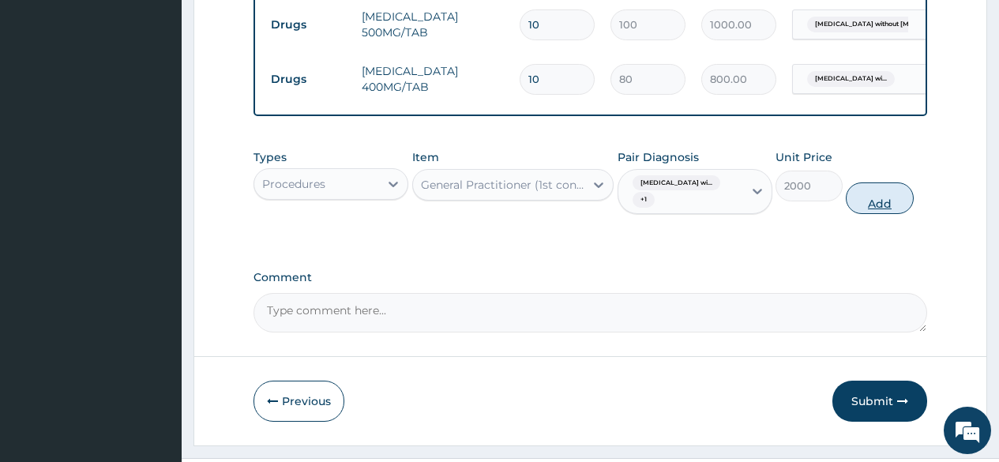
click at [893, 214] on button "Add" at bounding box center [878, 198] width 67 height 32
type input "0"
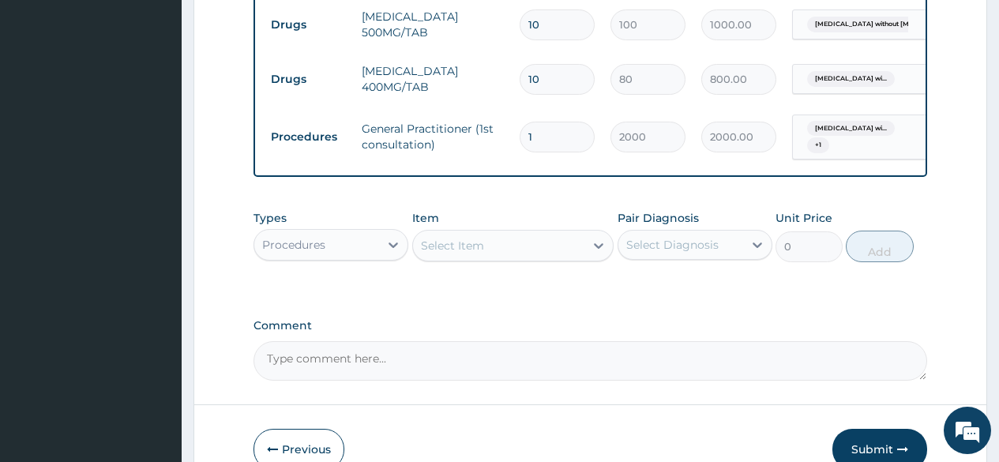
scroll to position [947, 0]
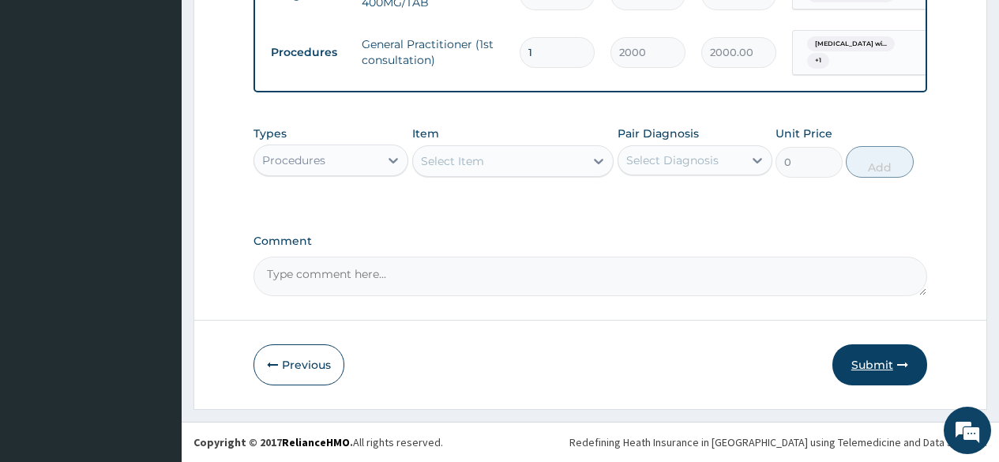
click at [885, 358] on button "Submit" at bounding box center [879, 364] width 95 height 41
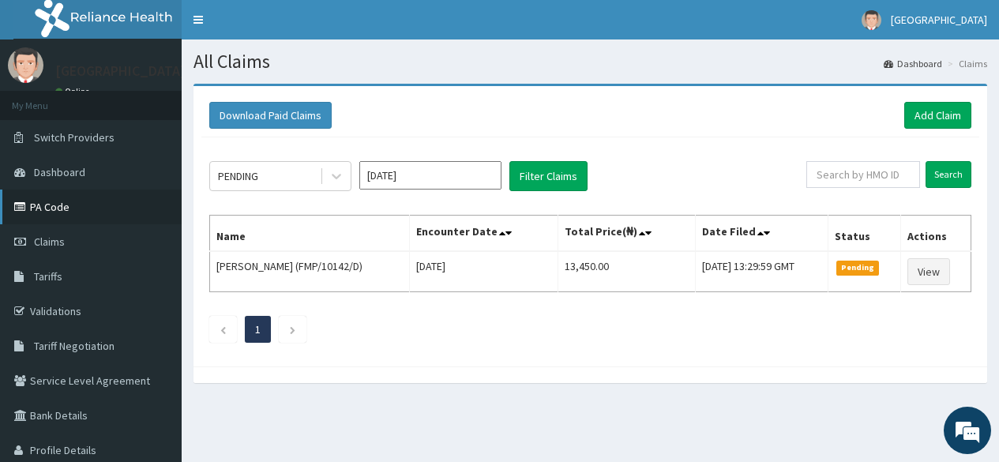
click at [71, 209] on link "PA Code" at bounding box center [91, 206] width 182 height 35
